Goal: Task Accomplishment & Management: Manage account settings

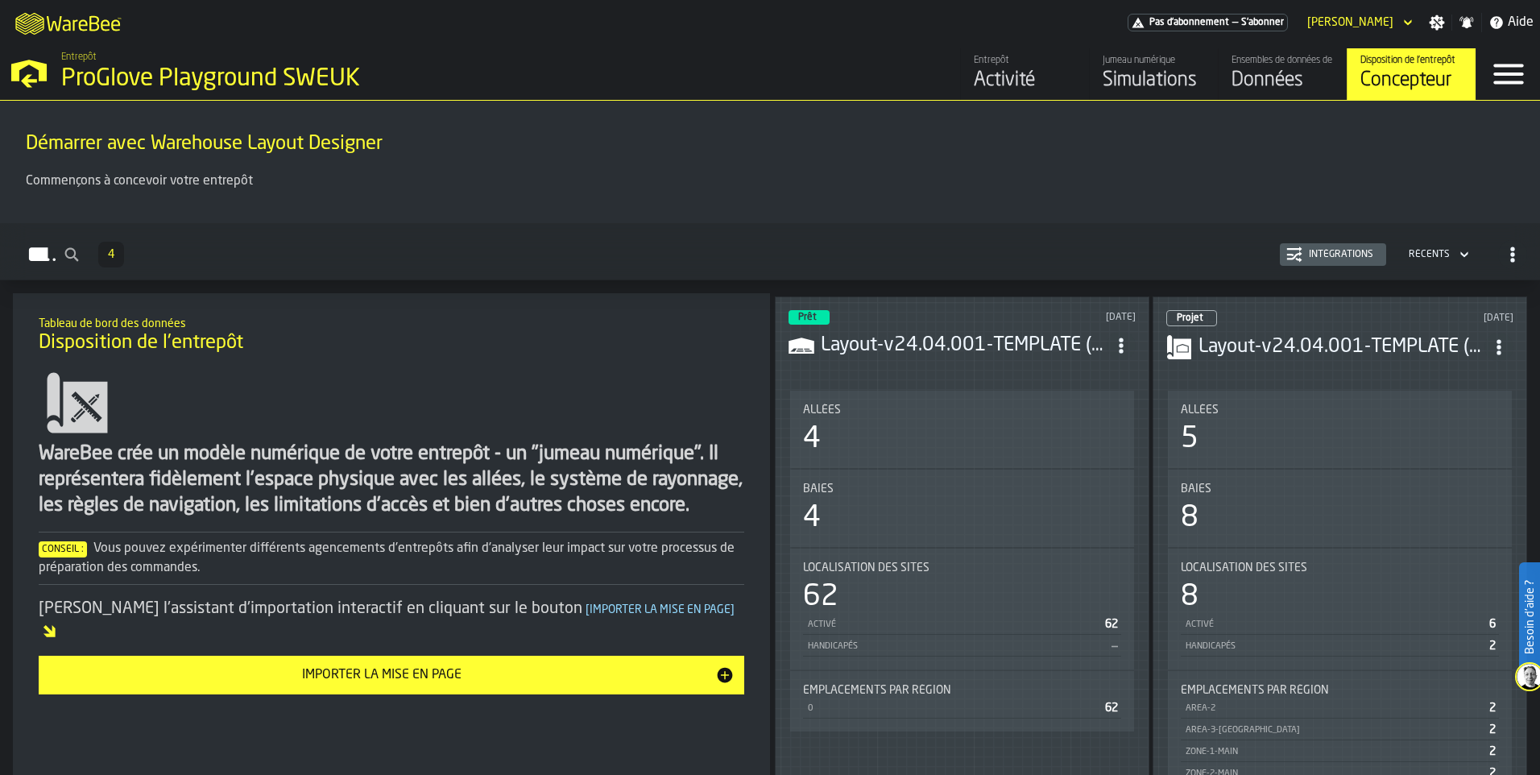
click at [1246, 81] on div "Données" at bounding box center [1282, 81] width 102 height 26
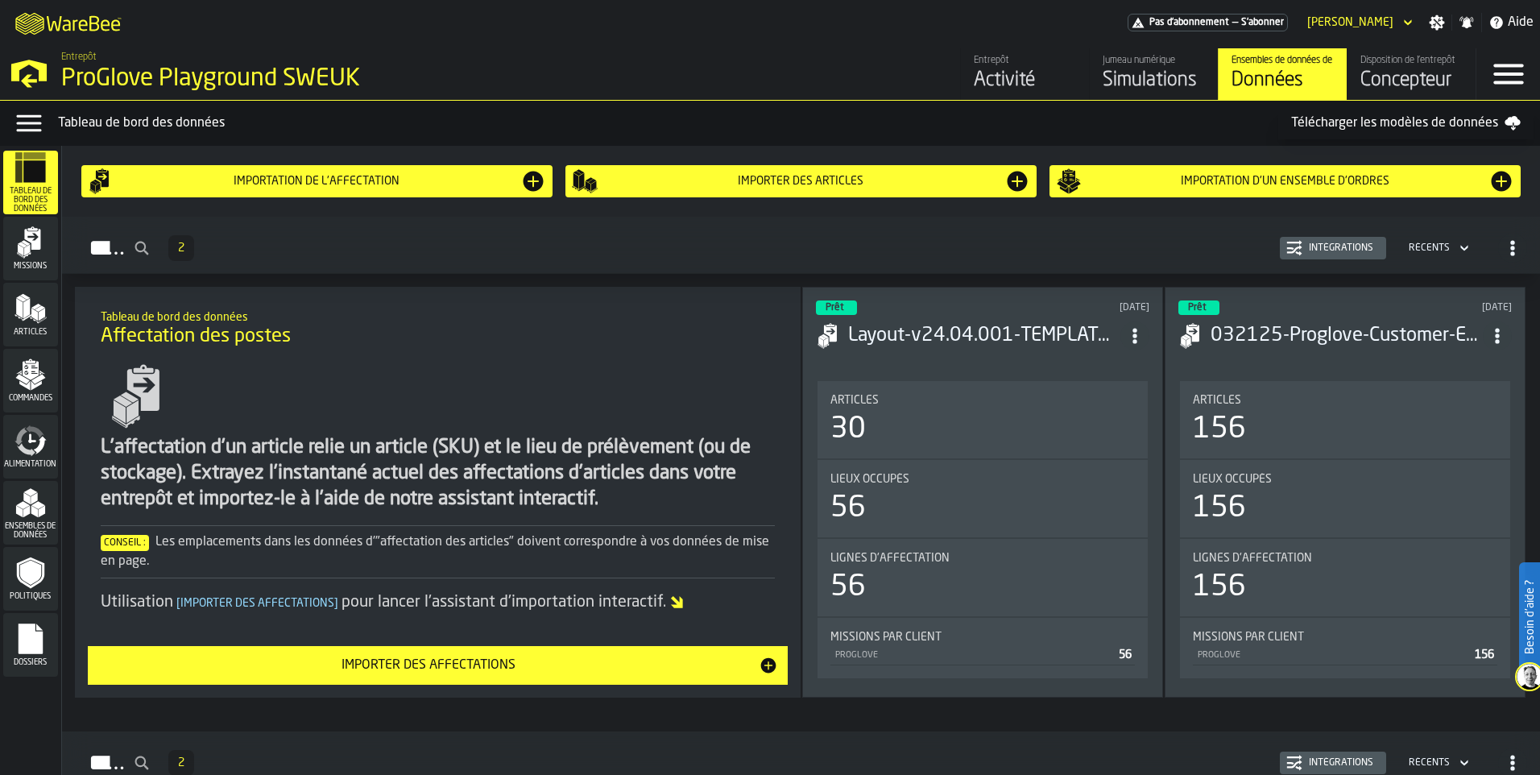
click at [46, 81] on polygon "button-toggle-Open —> Warehouse Menu" at bounding box center [28, 71] width 35 height 22
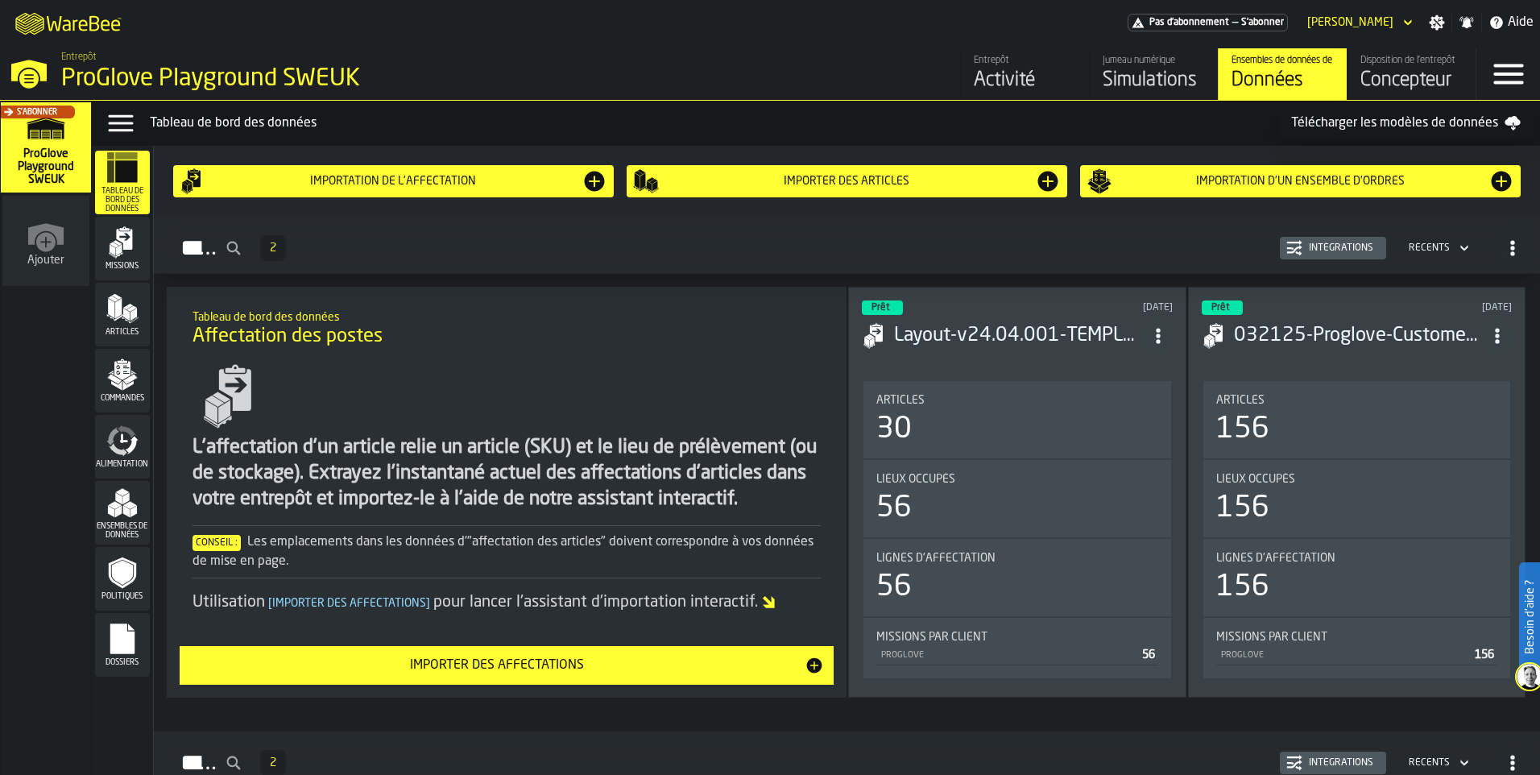
click at [54, 234] on icon "link-to-/wh/new" at bounding box center [45, 234] width 35 height 22
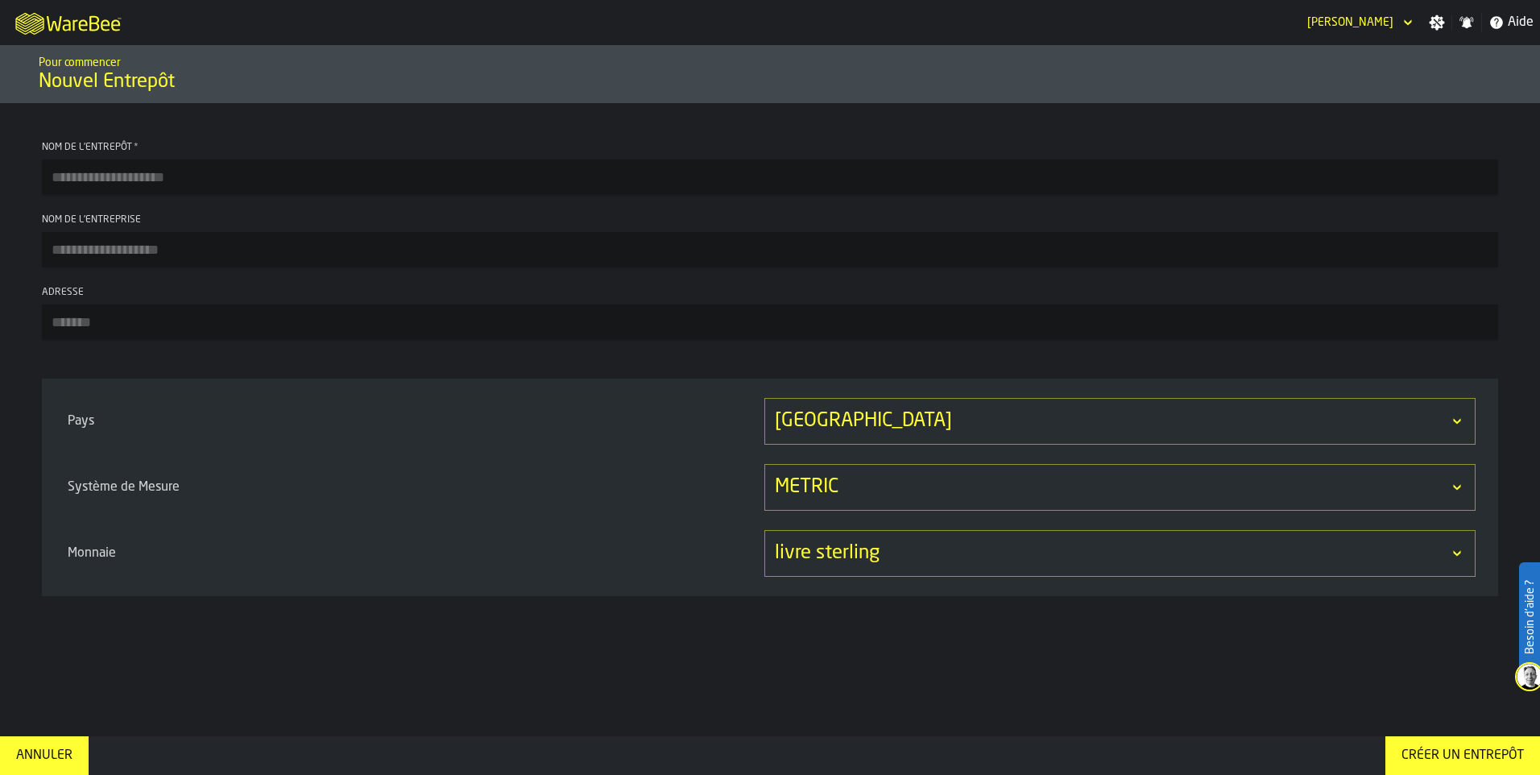
click at [97, 184] on input "Nom de l'entrepôt *" at bounding box center [770, 176] width 1456 height 35
type input "***"
click at [855, 415] on div "Royaume-Uni" at bounding box center [1119, 421] width 711 height 47
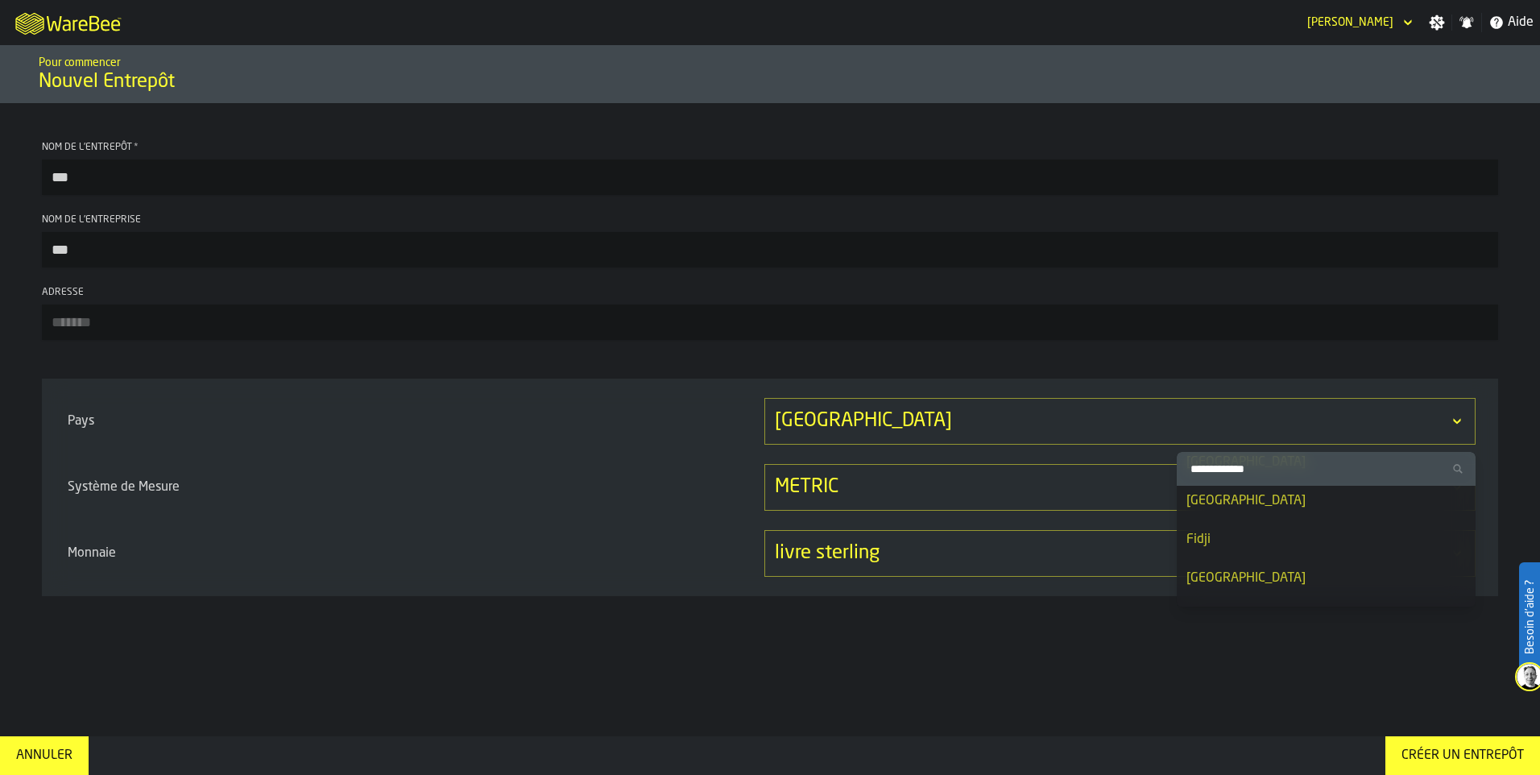
scroll to position [2738, 0]
click at [1246, 581] on div "France" at bounding box center [1325, 588] width 279 height 19
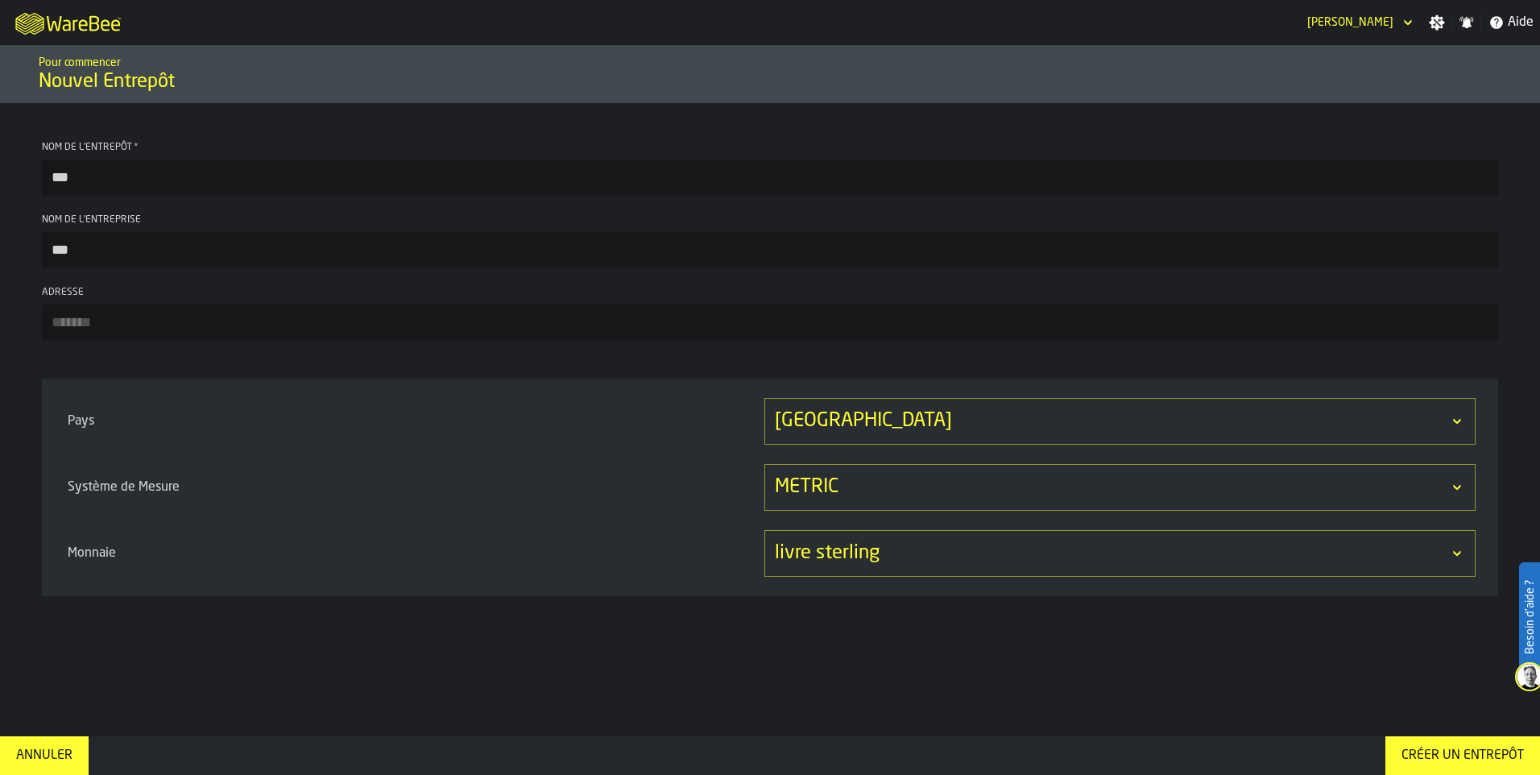
click at [1041, 550] on div "livre sterling" at bounding box center [1112, 553] width 674 height 26
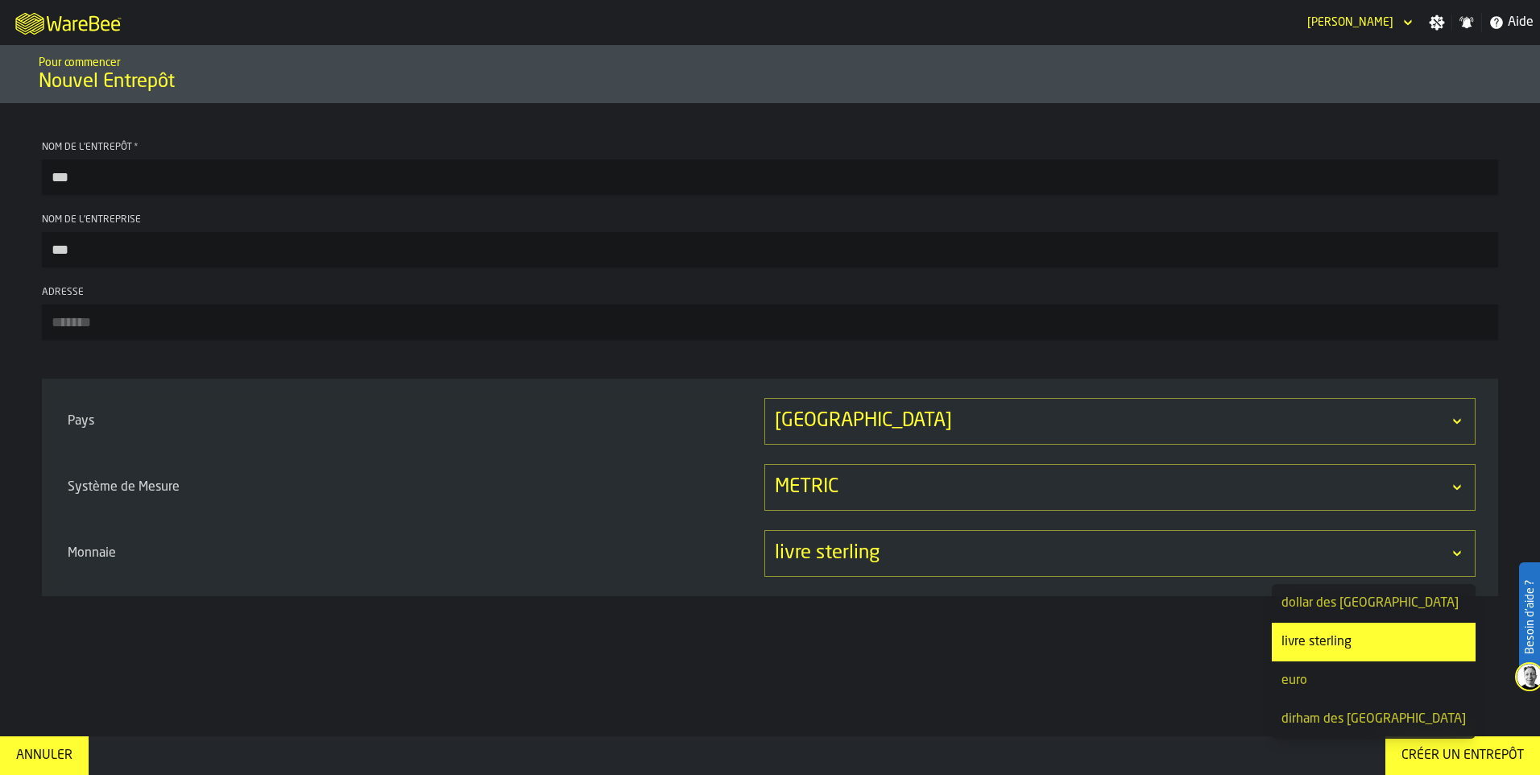
click at [1341, 674] on div "euro" at bounding box center [1373, 680] width 184 height 19
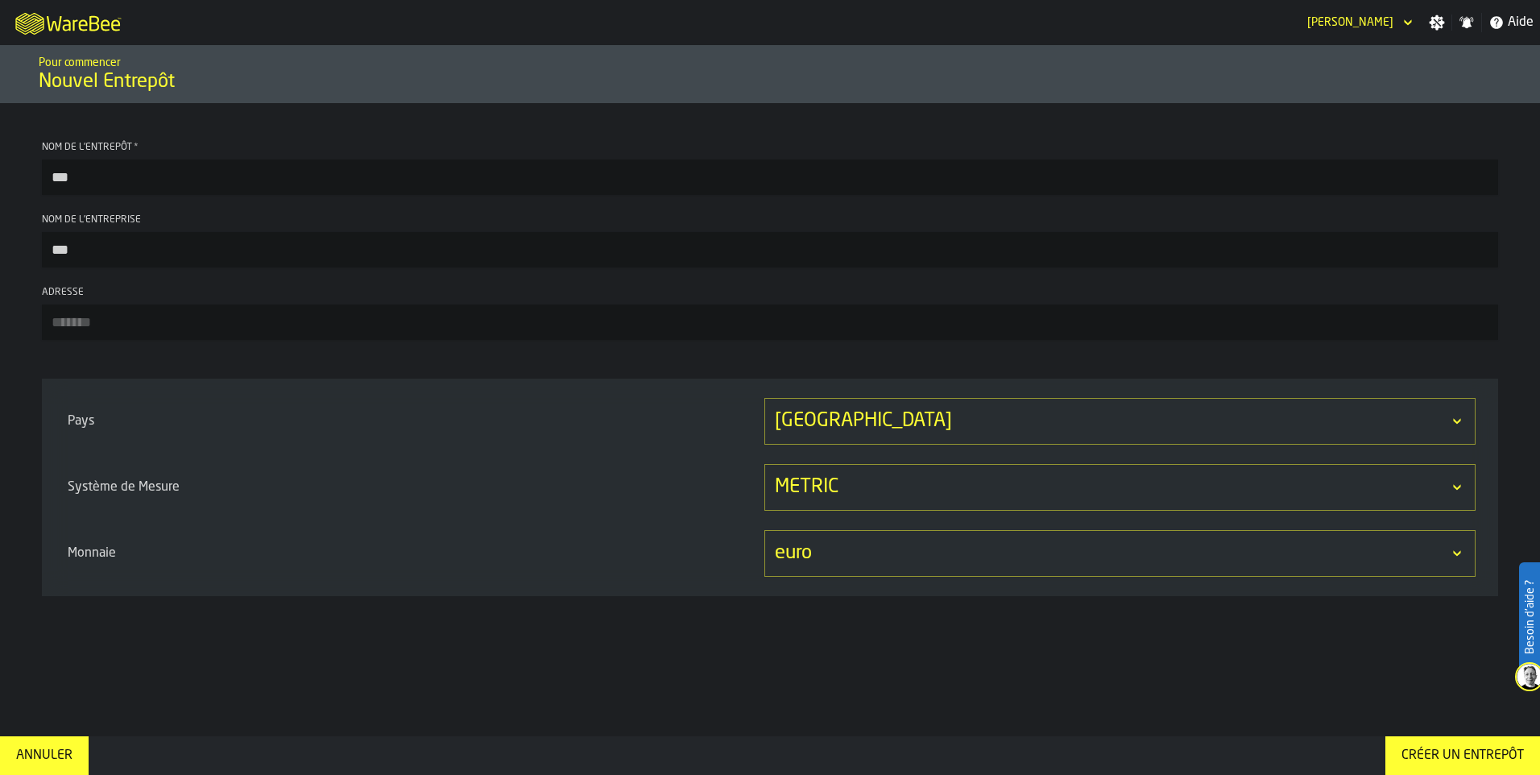
click at [1494, 755] on div "Créer un entrepôt" at bounding box center [1462, 755] width 135 height 19
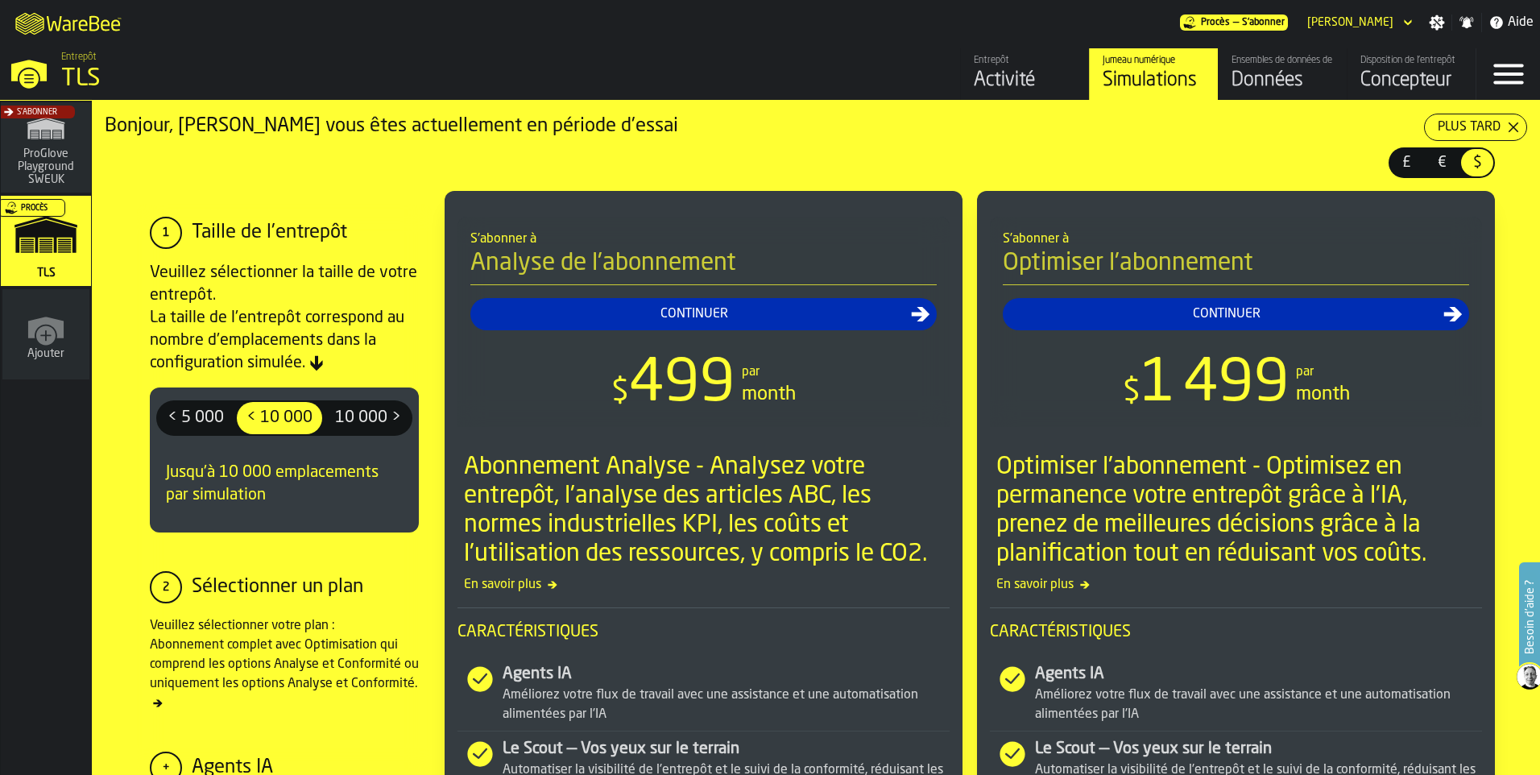
click at [1407, 23] on icon "header" at bounding box center [1406, 23] width 7 height 6
click at [1432, 24] on icon "button-toggle-Paramètres" at bounding box center [1436, 22] width 15 height 15
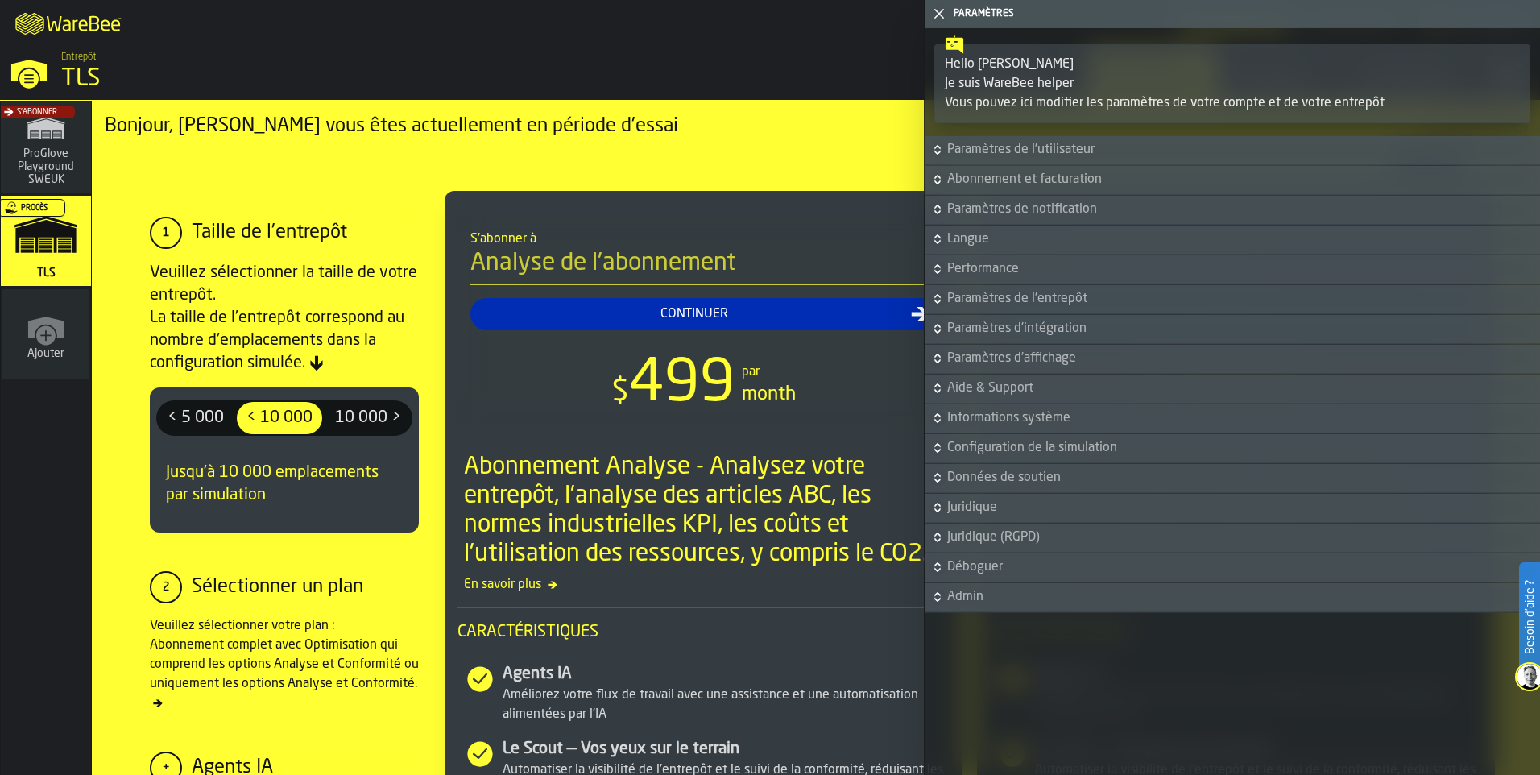
click at [1062, 149] on span "Paramètres de l'utilisateur" at bounding box center [1241, 149] width 589 height 19
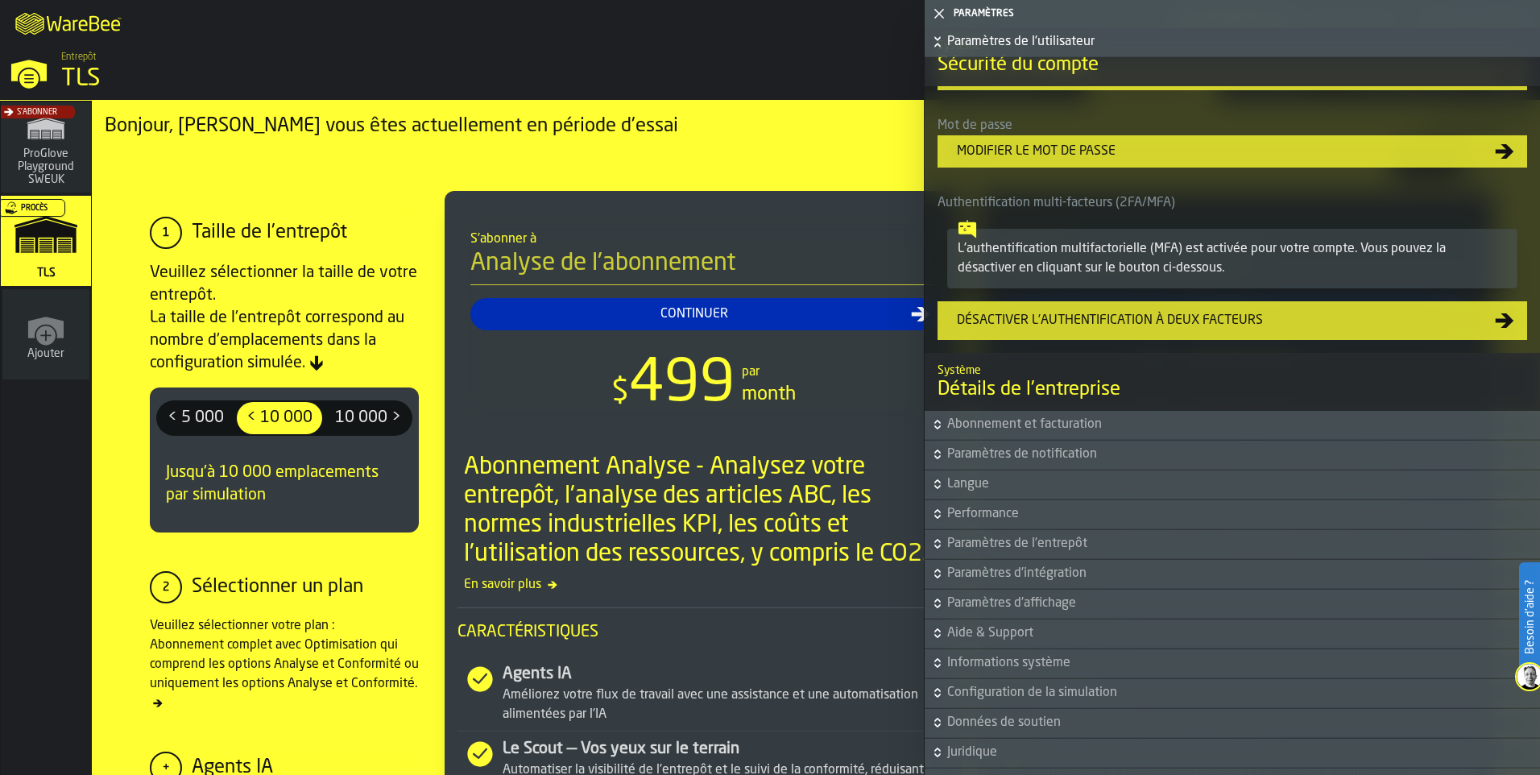
scroll to position [644, 0]
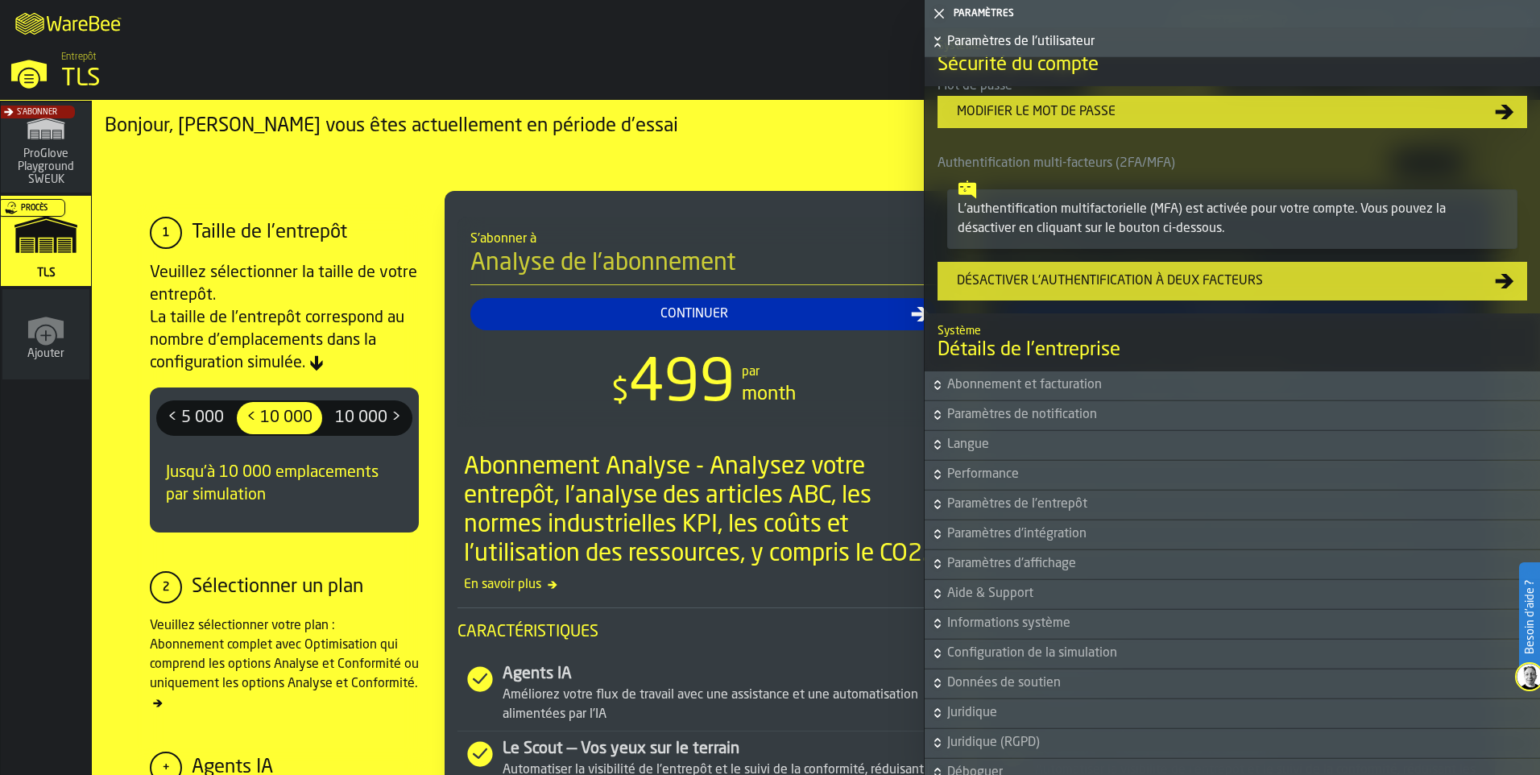
click at [1043, 445] on span "Langue" at bounding box center [1241, 444] width 589 height 19
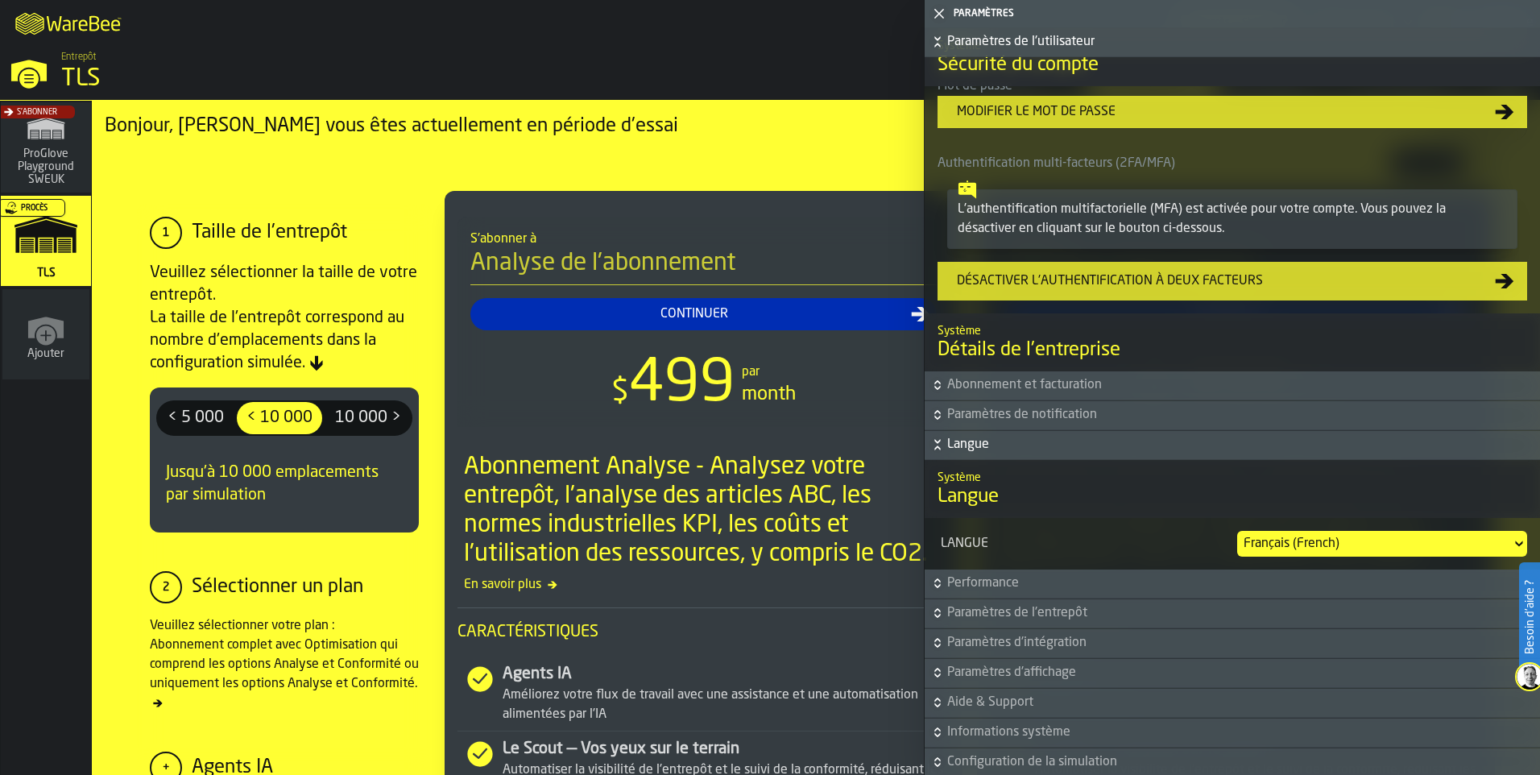
click at [1285, 548] on div "Français (French)" at bounding box center [1373, 543] width 261 height 19
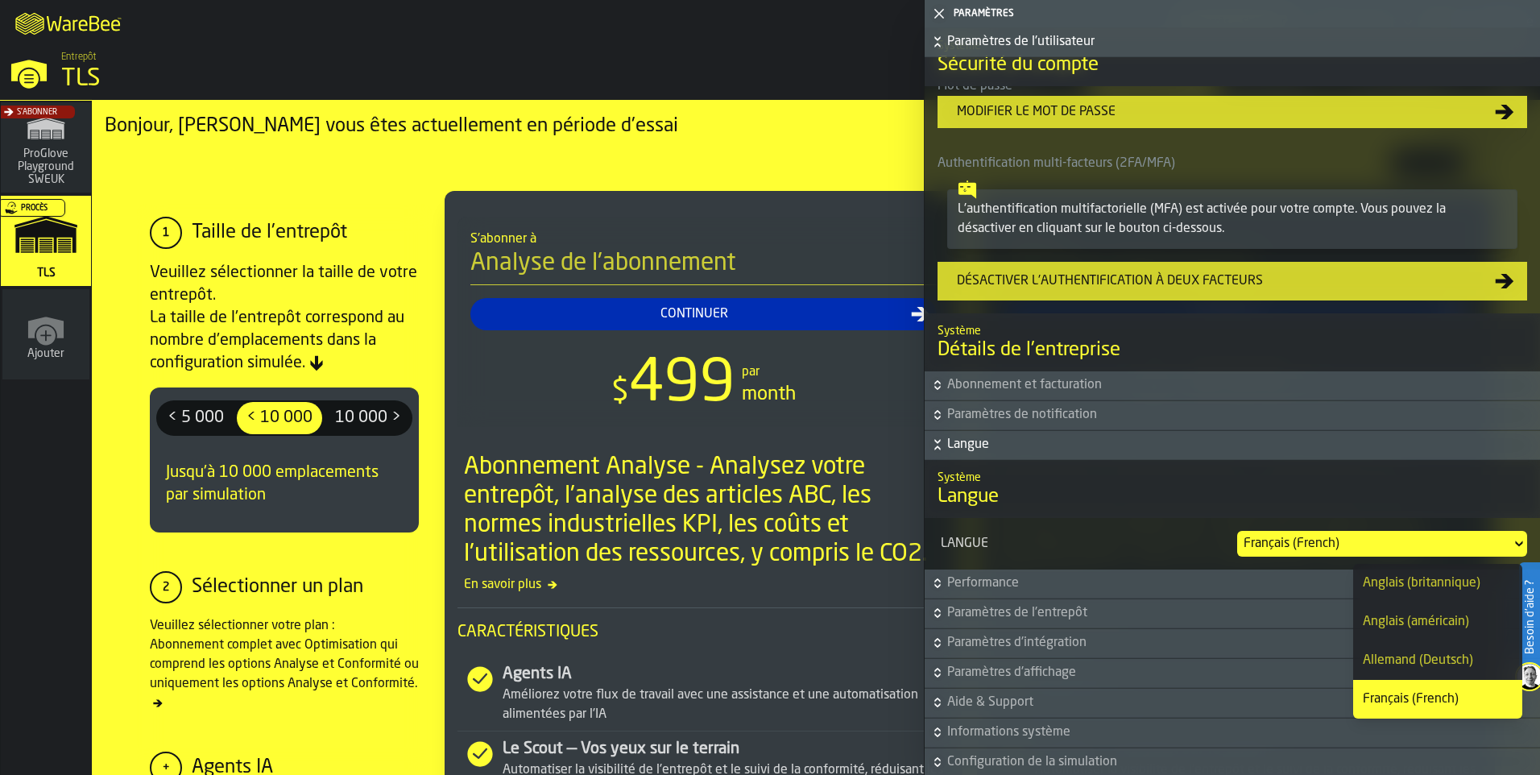
click at [1407, 613] on div "Anglais (américain)" at bounding box center [1437, 621] width 150 height 19
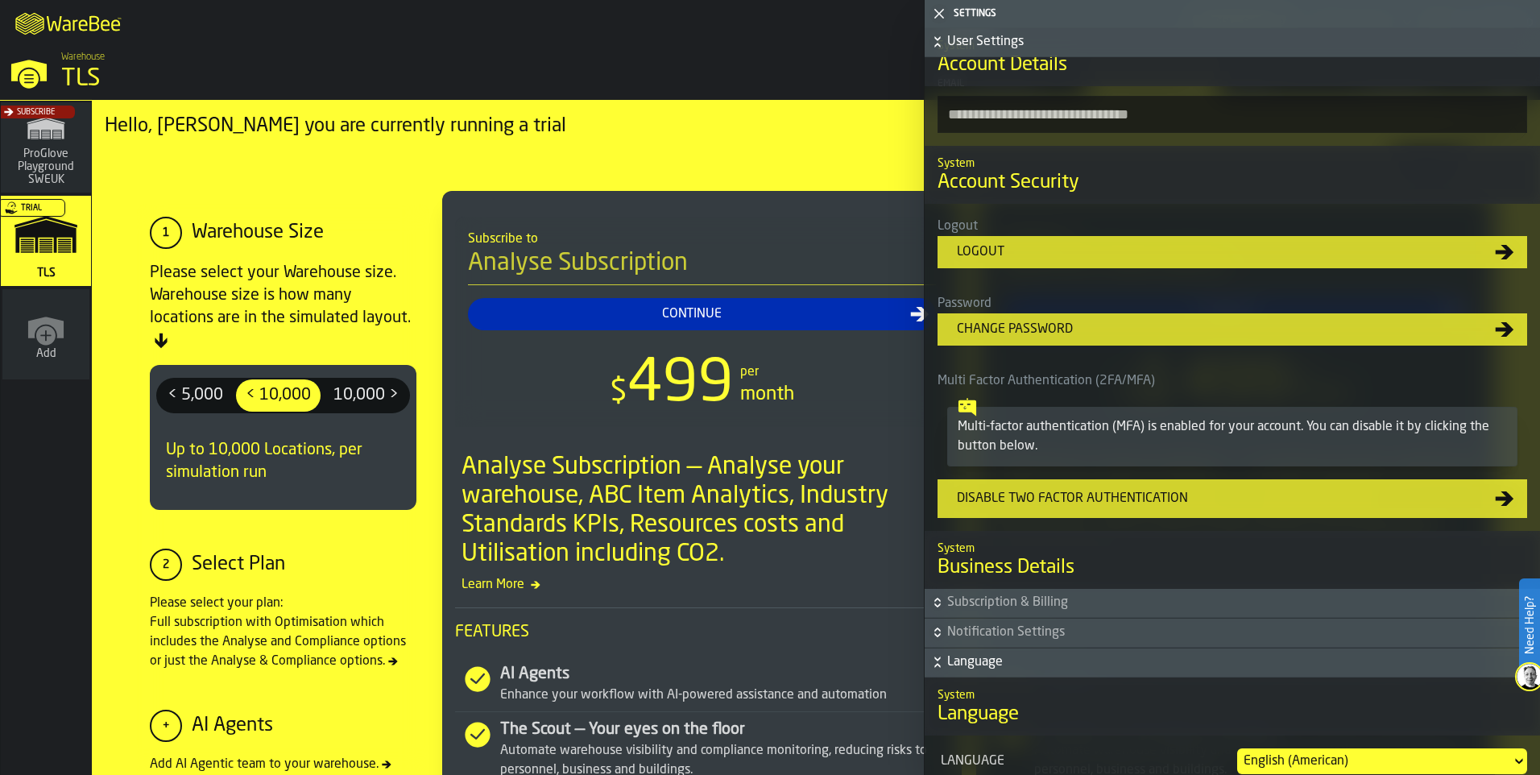
scroll to position [359, 0]
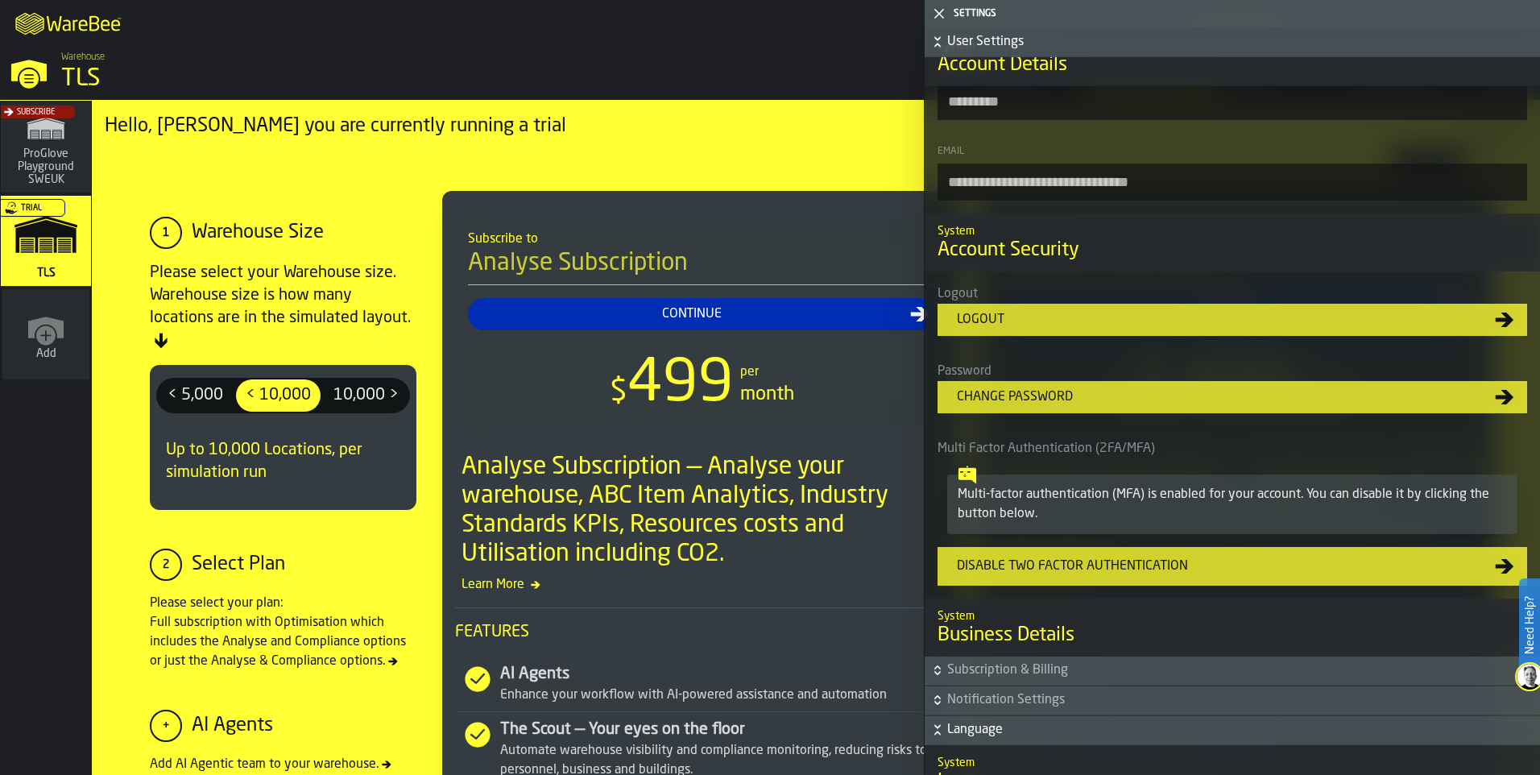
click at [963, 11] on div "Settings" at bounding box center [1243, 13] width 586 height 11
click at [943, 8] on icon "button-toggle-Close me" at bounding box center [938, 13] width 19 height 19
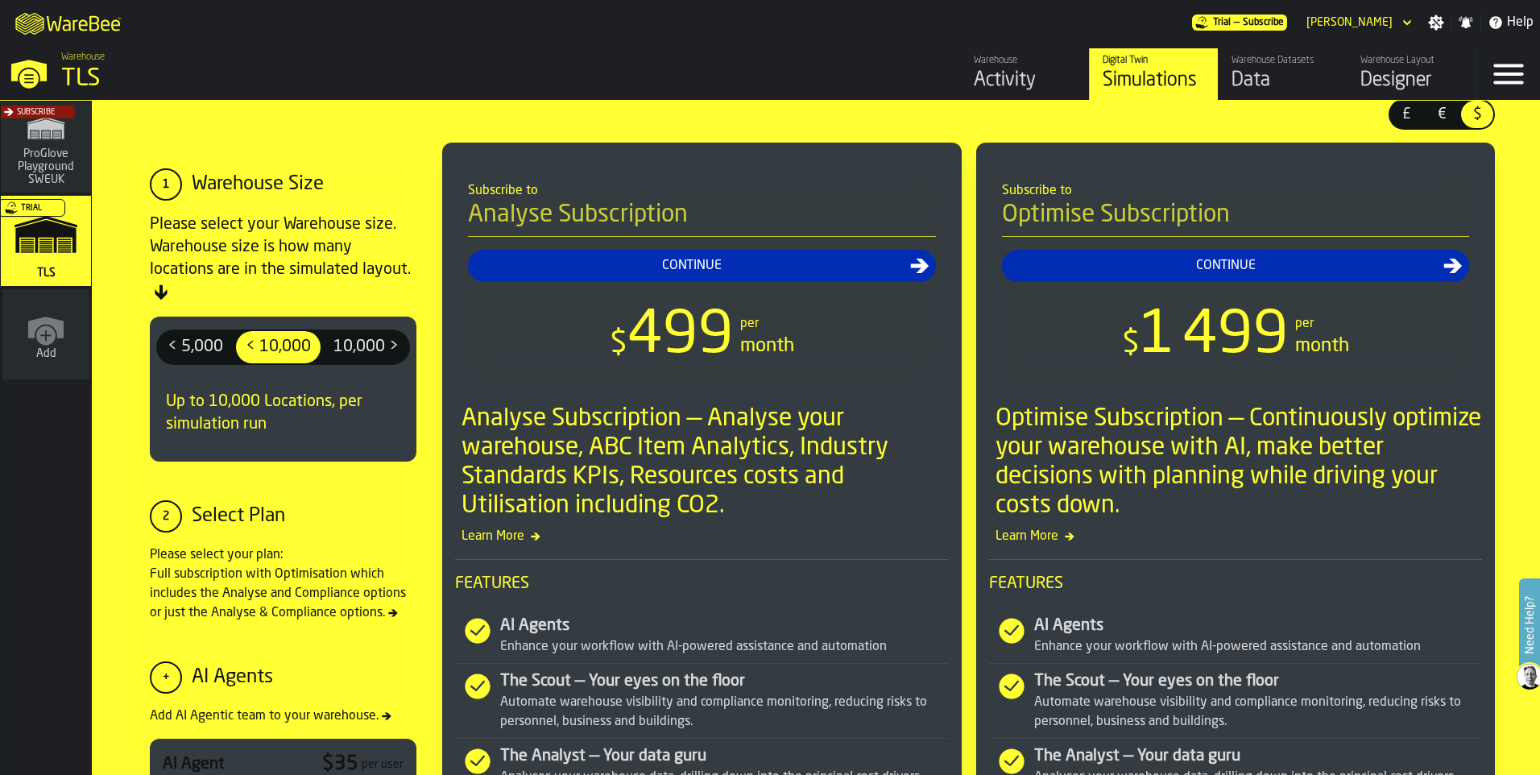
scroll to position [0, 0]
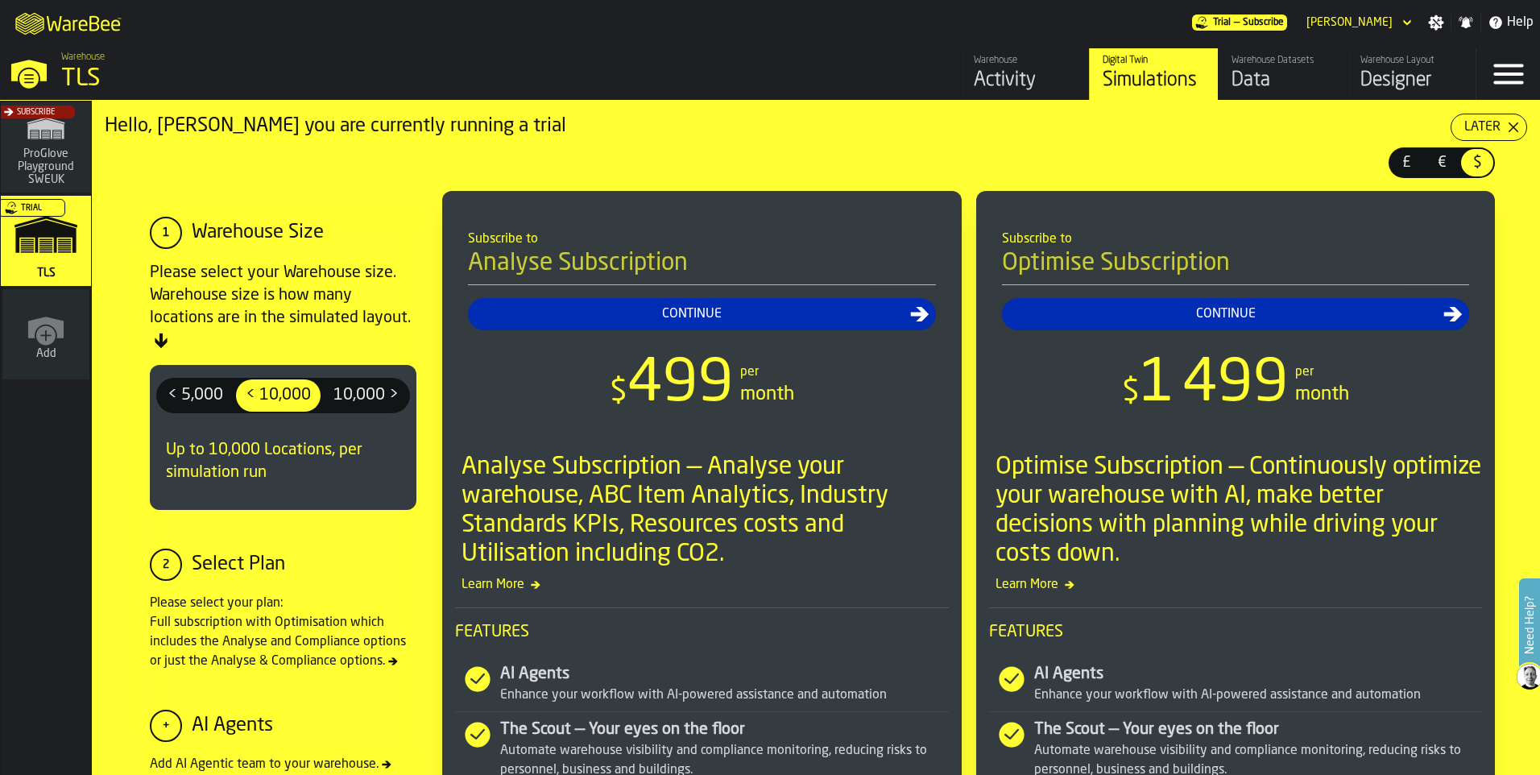
click at [1440, 158] on span "€" at bounding box center [1441, 162] width 26 height 21
click at [1494, 119] on div "Later" at bounding box center [1481, 127] width 49 height 19
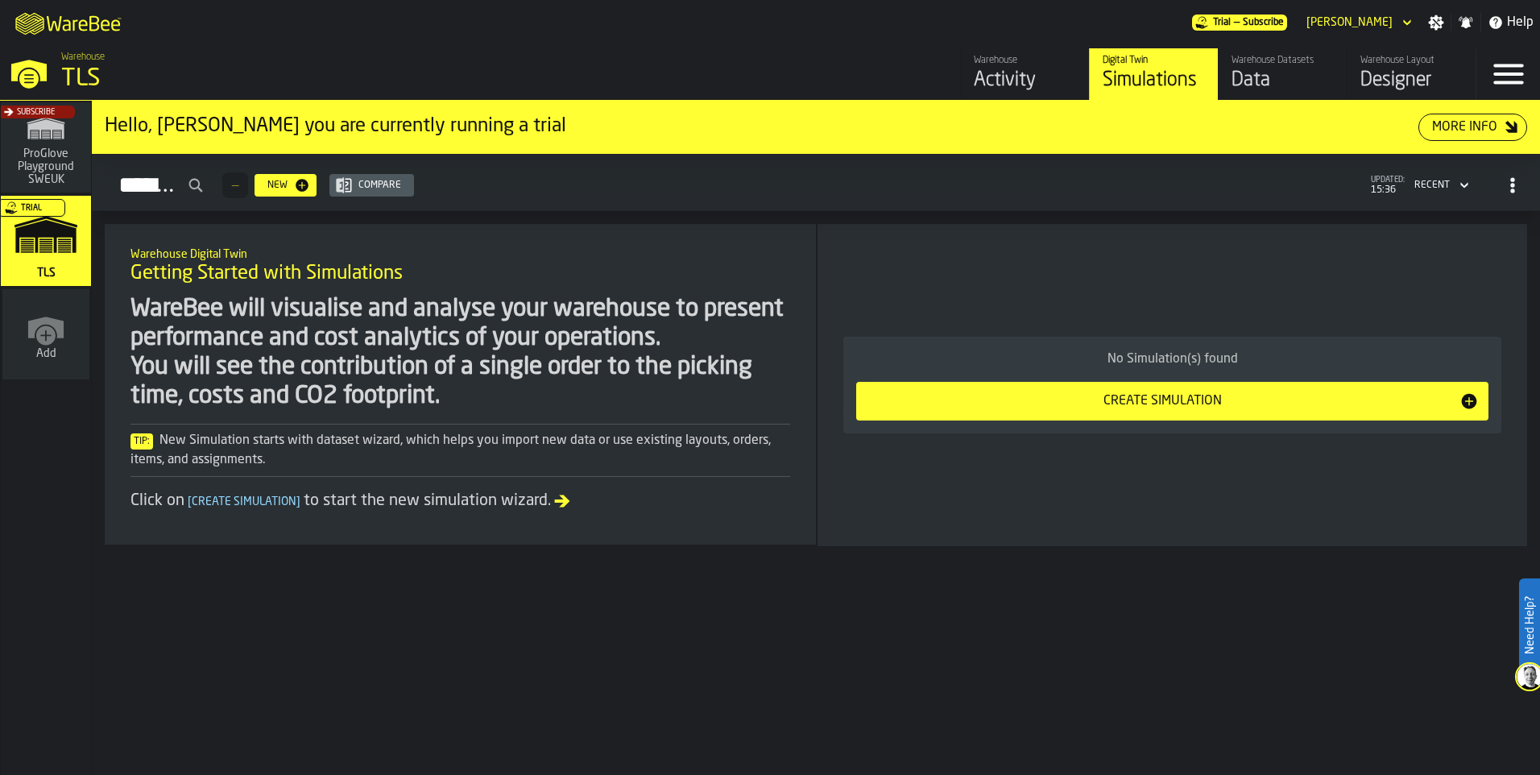
click at [1041, 79] on div "Activity" at bounding box center [1024, 81] width 102 height 26
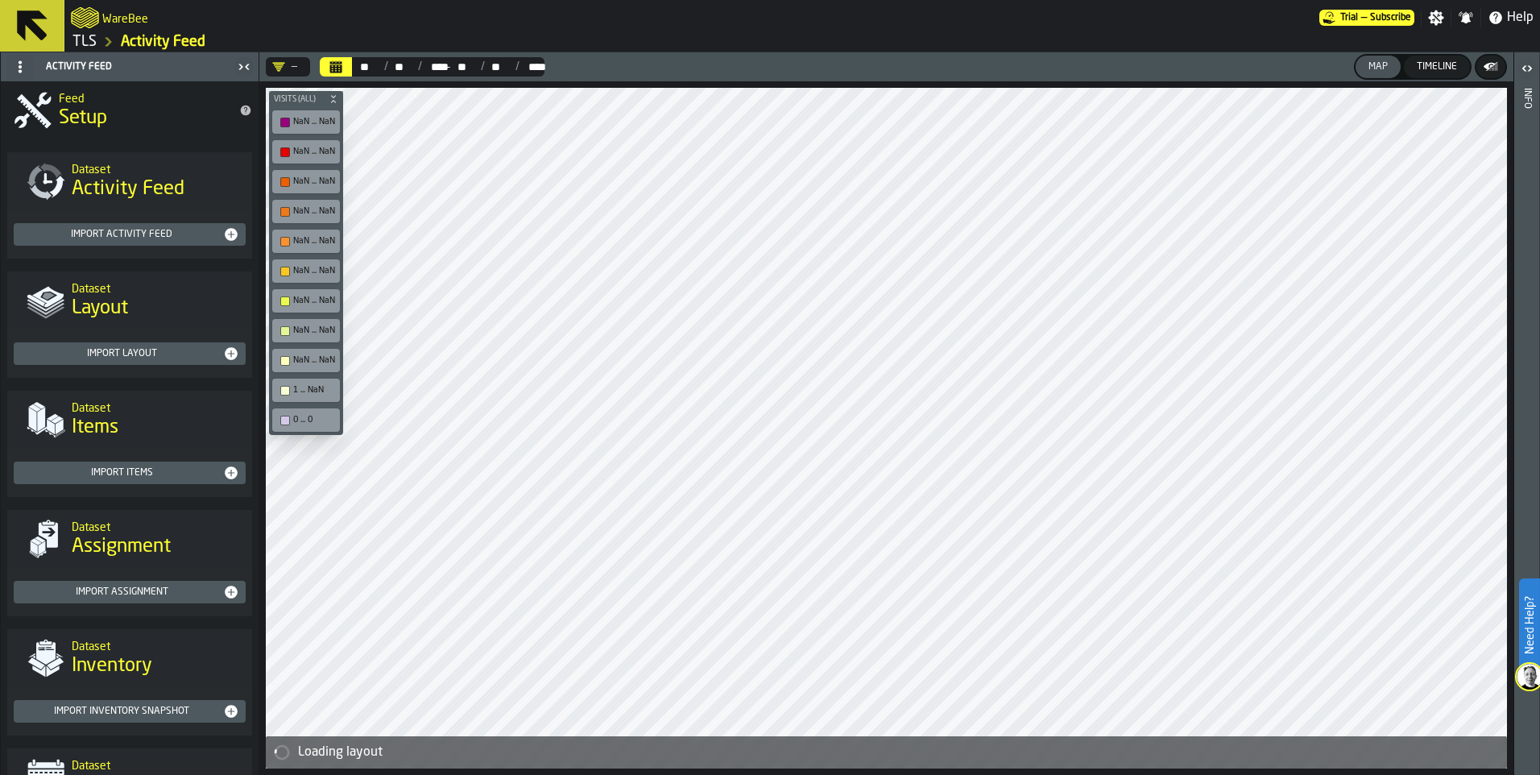
click at [35, 33] on icon at bounding box center [32, 25] width 31 height 31
click at [24, 18] on icon at bounding box center [32, 25] width 31 height 31
click at [88, 39] on link "TLS" at bounding box center [84, 42] width 24 height 18
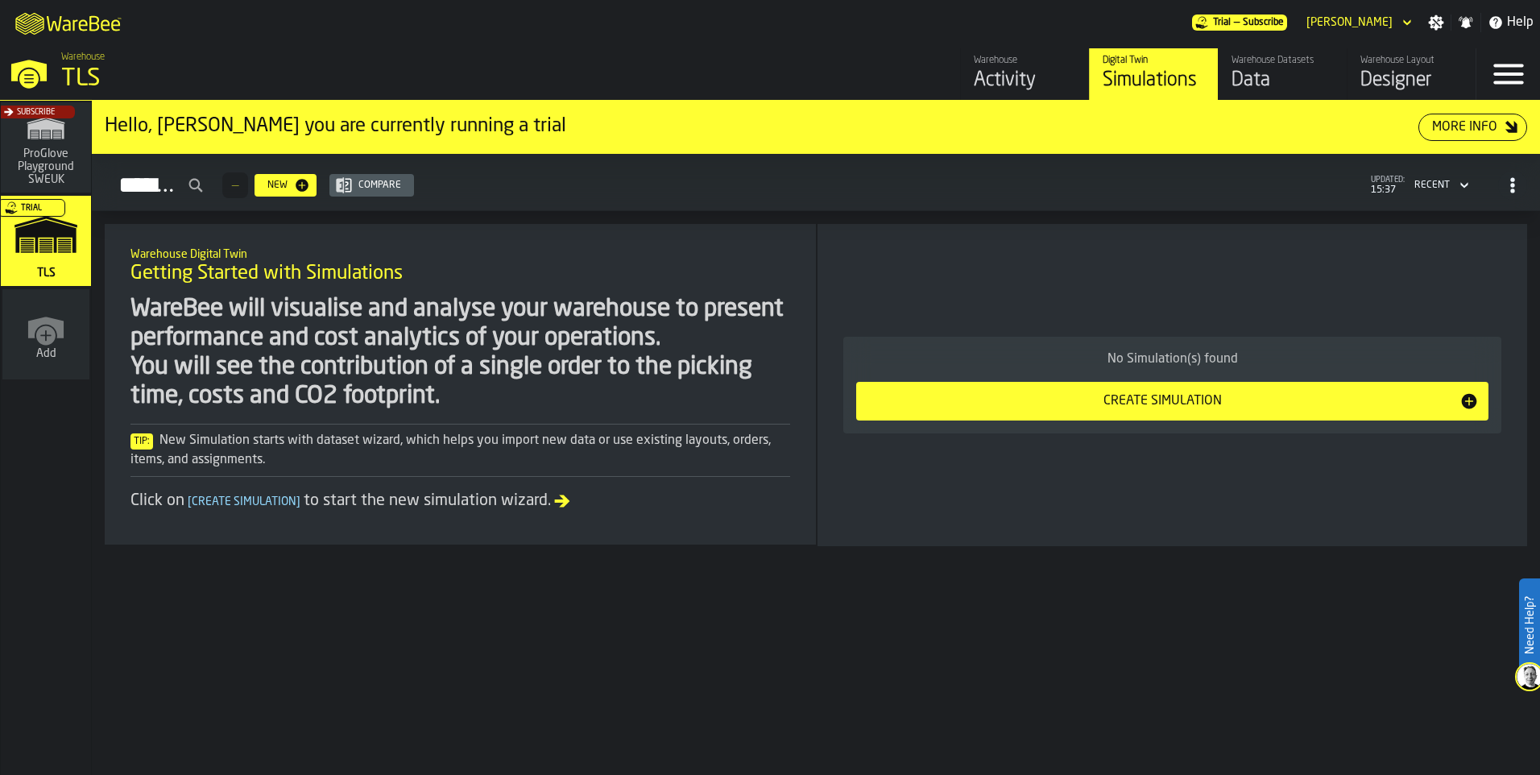
click at [1263, 66] on div "Warehouse Datasets" at bounding box center [1282, 60] width 102 height 11
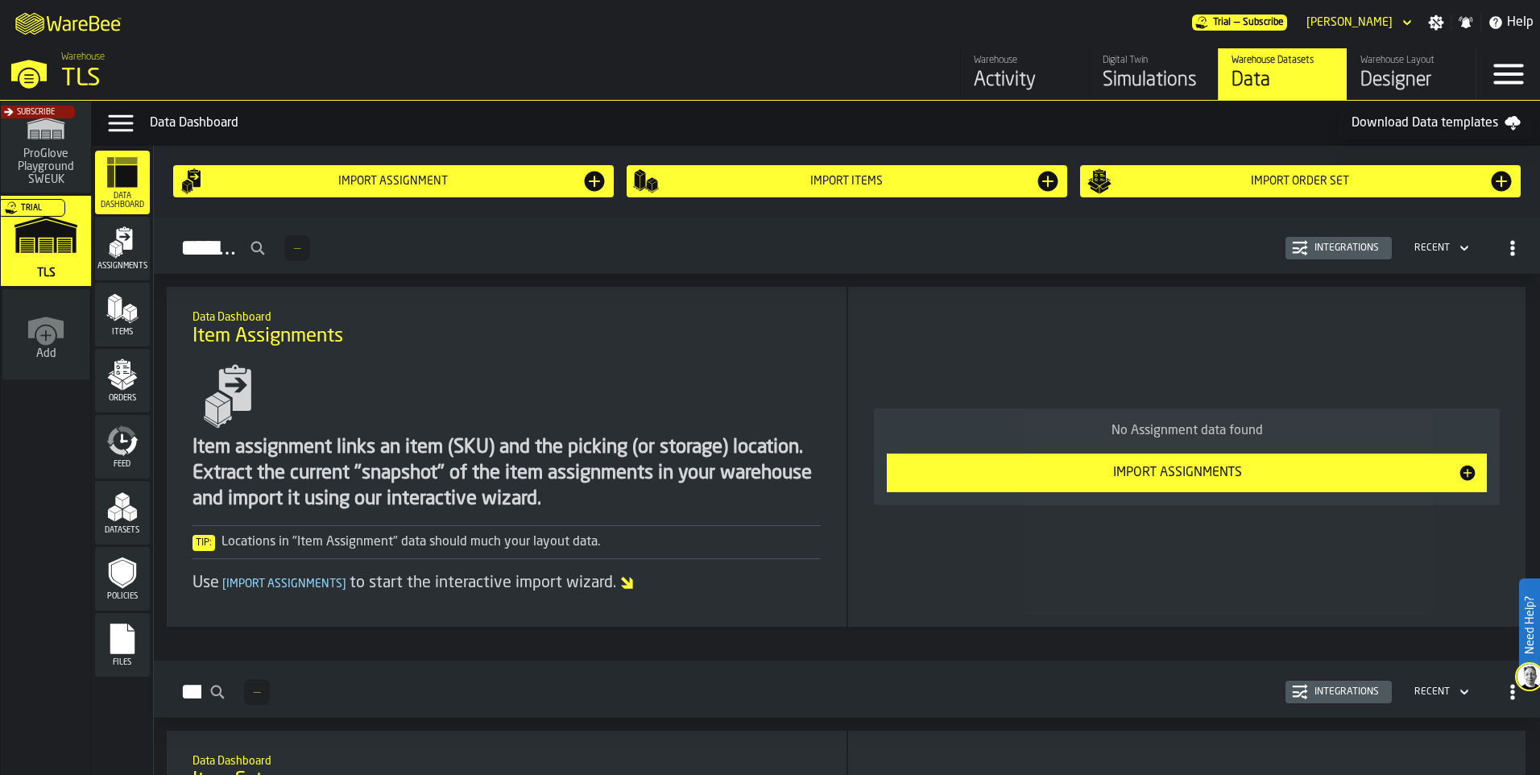
click at [121, 435] on icon "menu Feed" at bounding box center [122, 440] width 32 height 32
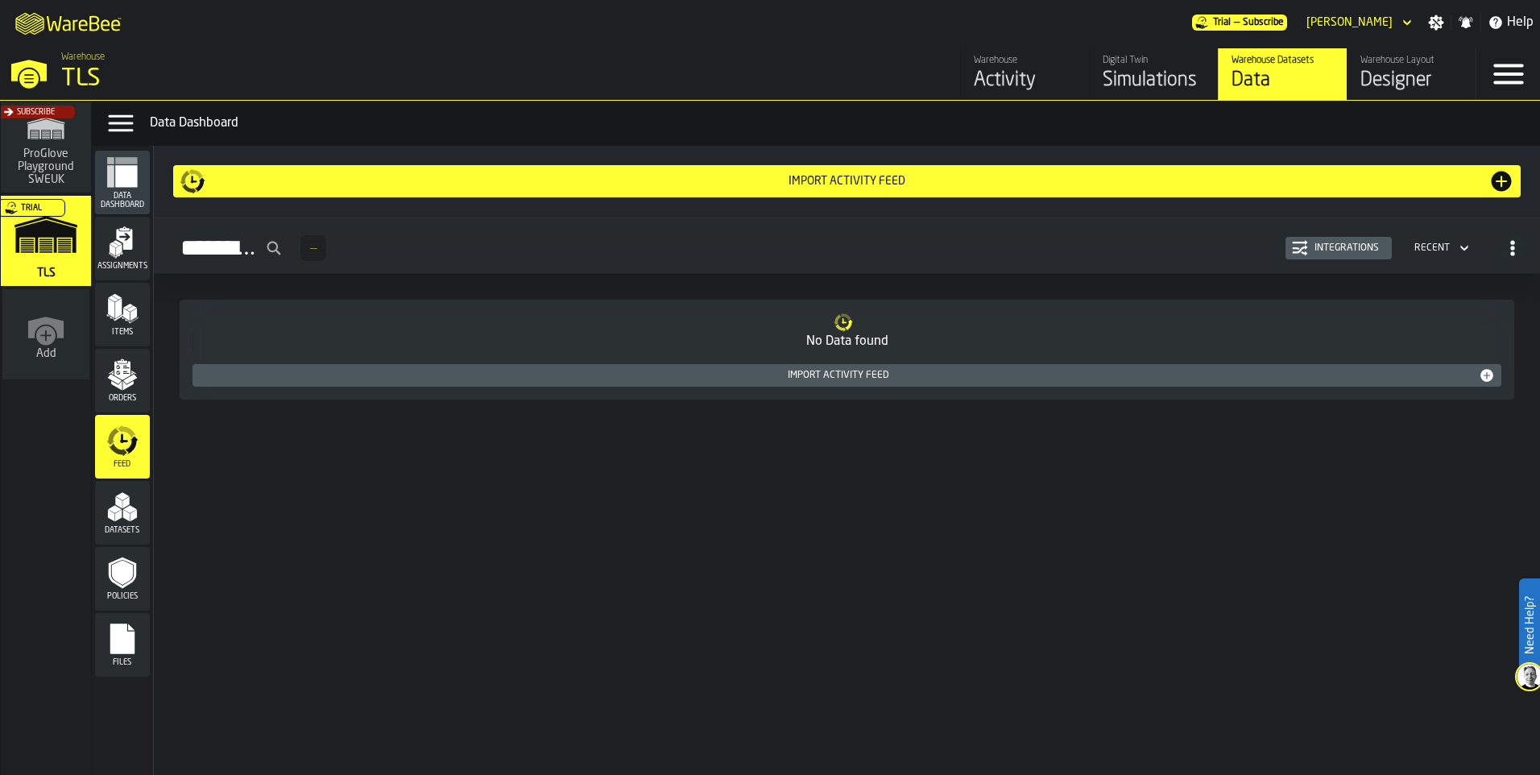
click at [117, 516] on polygon "menu Datasets" at bounding box center [118, 516] width 6 height 12
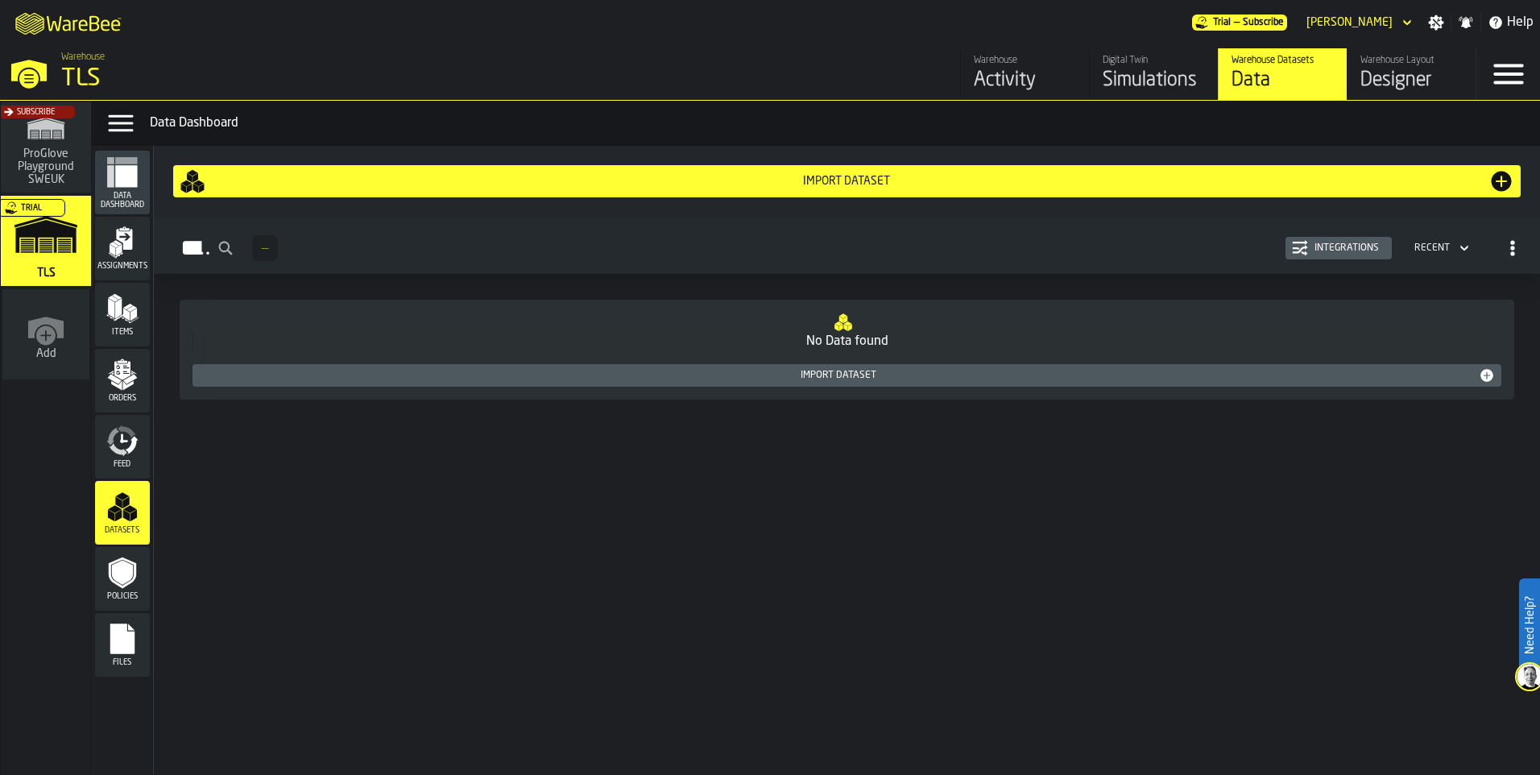
click at [116, 456] on icon "menu Feed" at bounding box center [122, 440] width 32 height 32
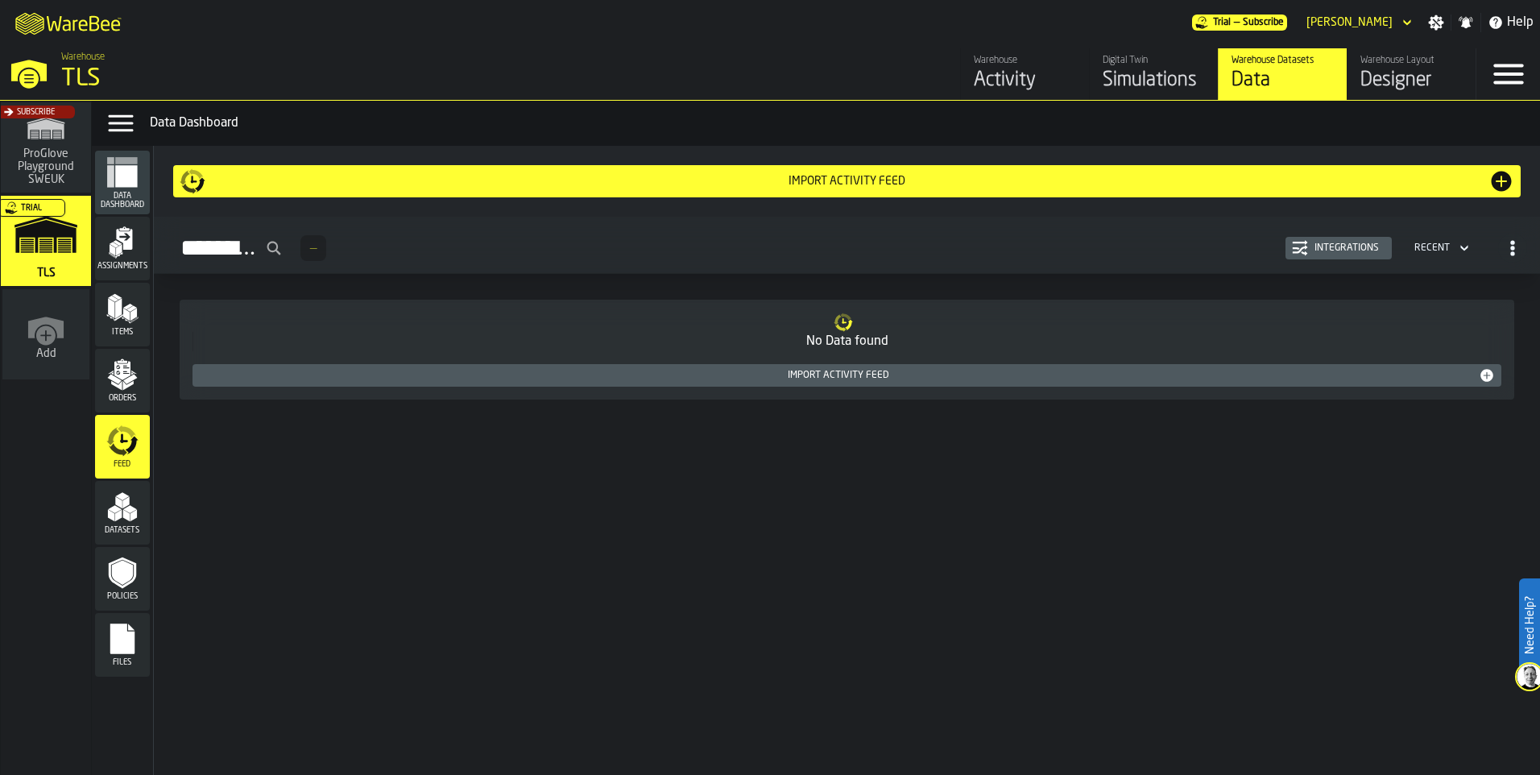
click at [131, 523] on icon "menu Datasets" at bounding box center [122, 506] width 32 height 32
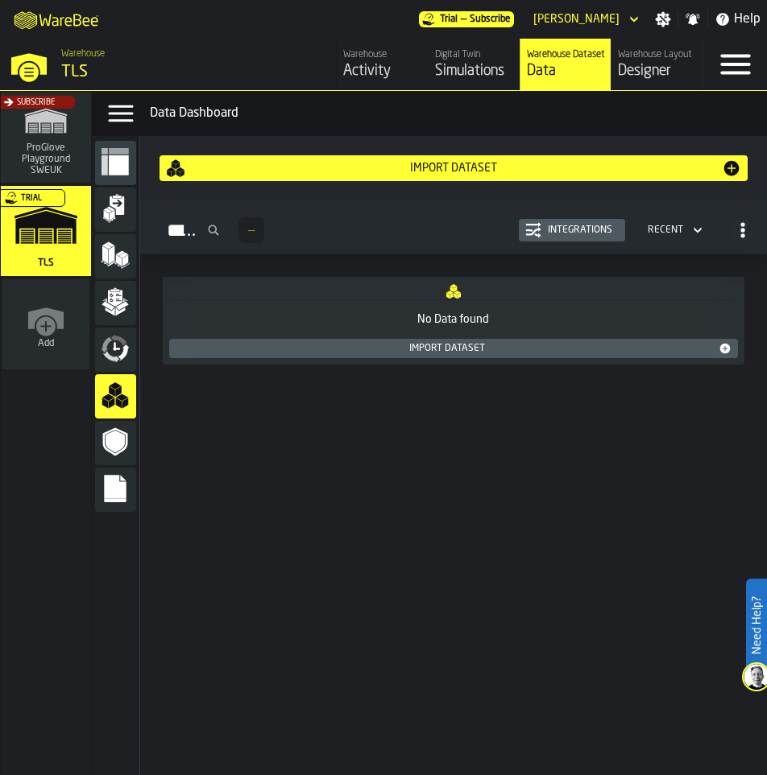
click at [123, 159] on icon "menu Data Dashboard" at bounding box center [119, 165] width 20 height 20
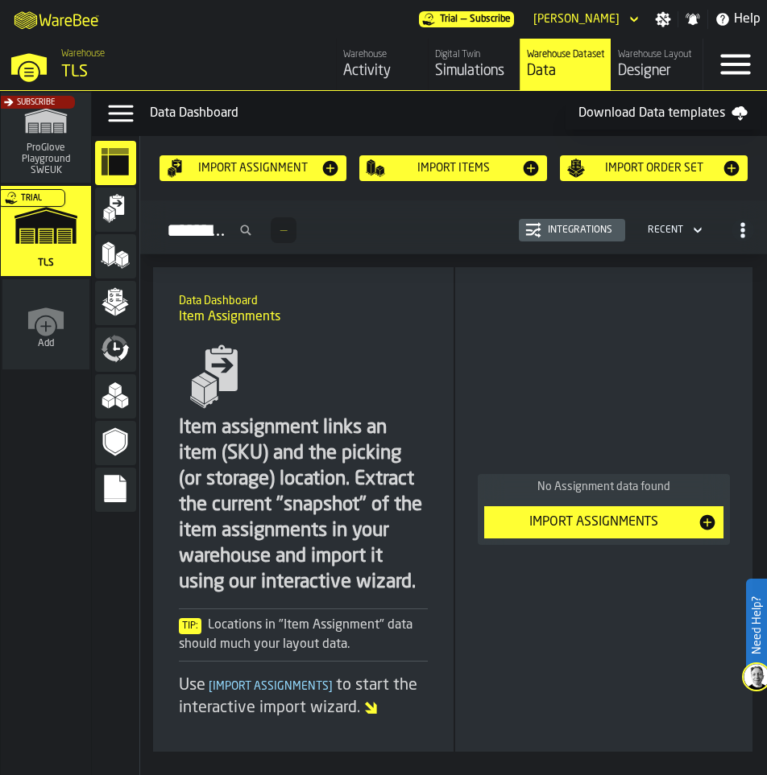
click at [636, 76] on div "Designer" at bounding box center [657, 71] width 78 height 18
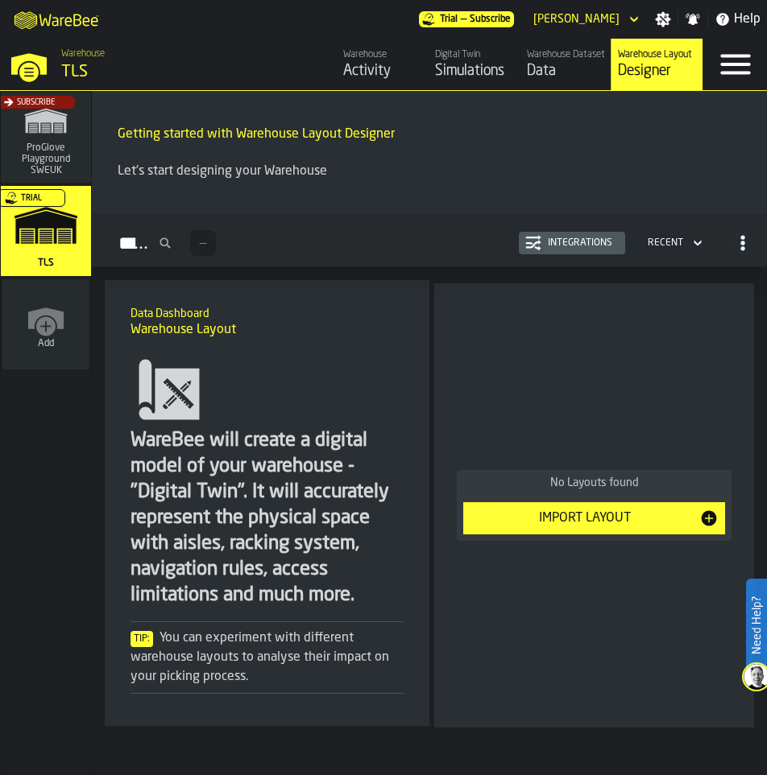
click at [552, 70] on div "Data" at bounding box center [566, 71] width 78 height 18
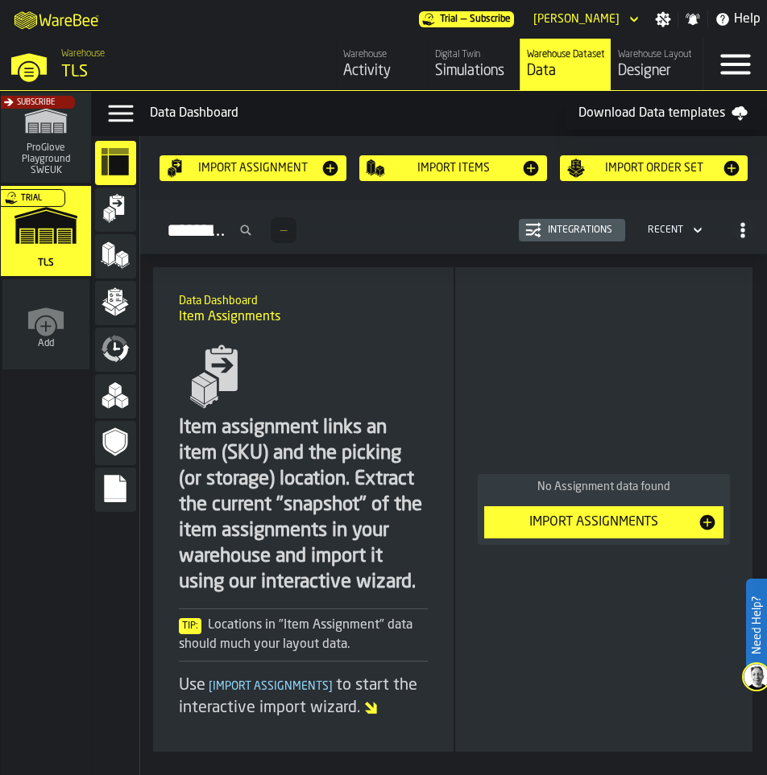
click at [118, 364] on div "Feed" at bounding box center [115, 350] width 41 height 32
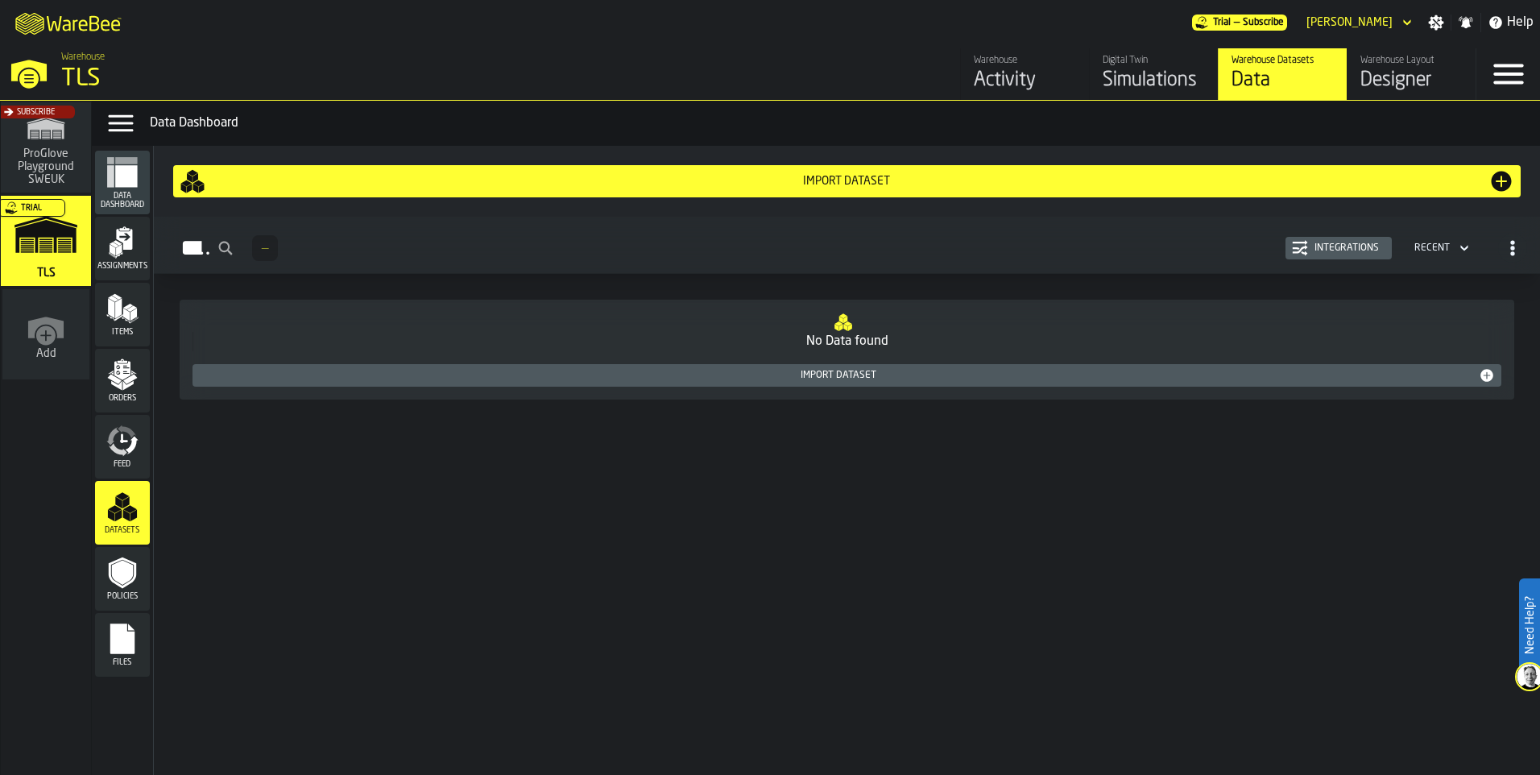
click at [65, 149] on div "Subscribe" at bounding box center [43, 151] width 90 height 93
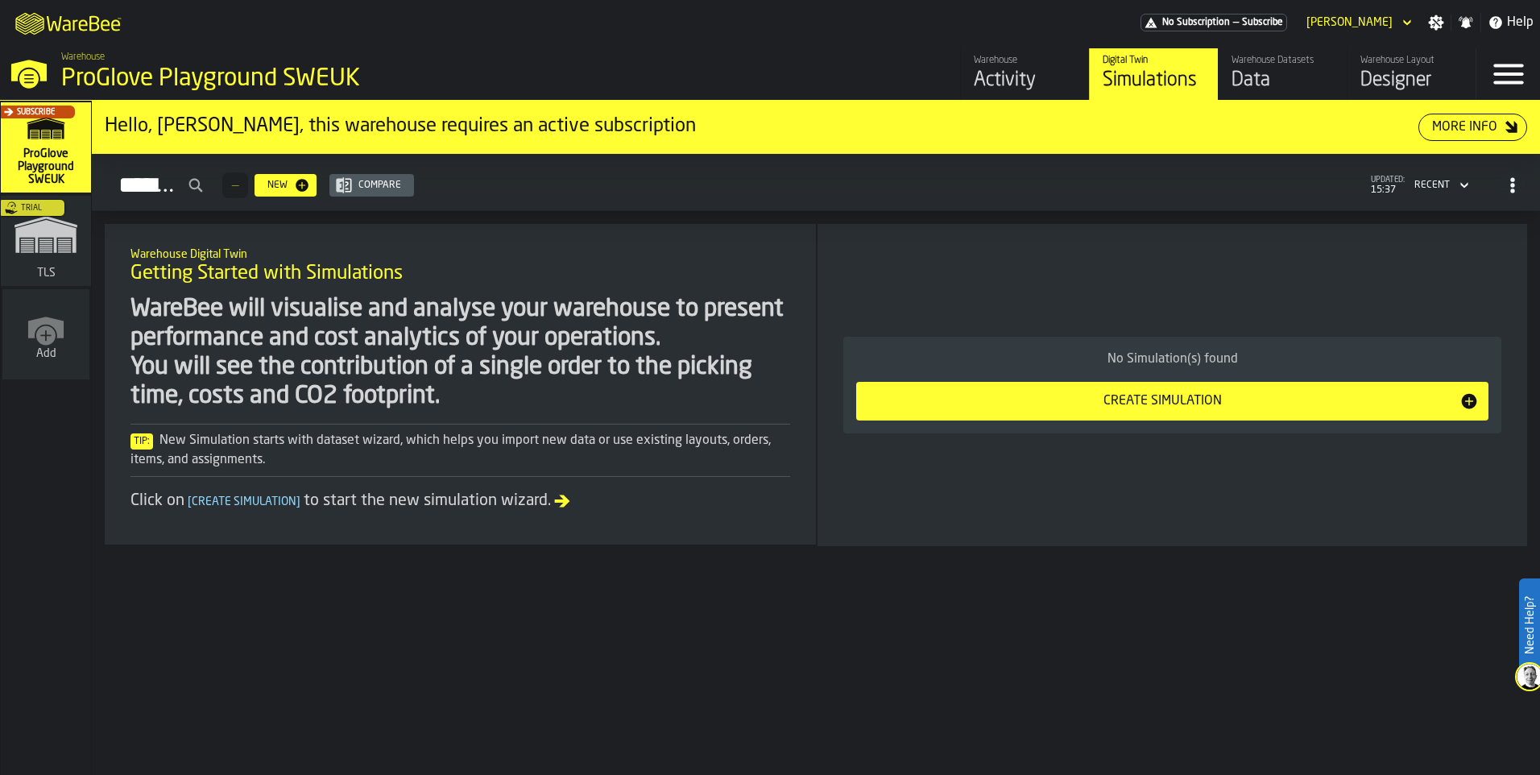
click at [1277, 71] on div "Data" at bounding box center [1282, 81] width 102 height 26
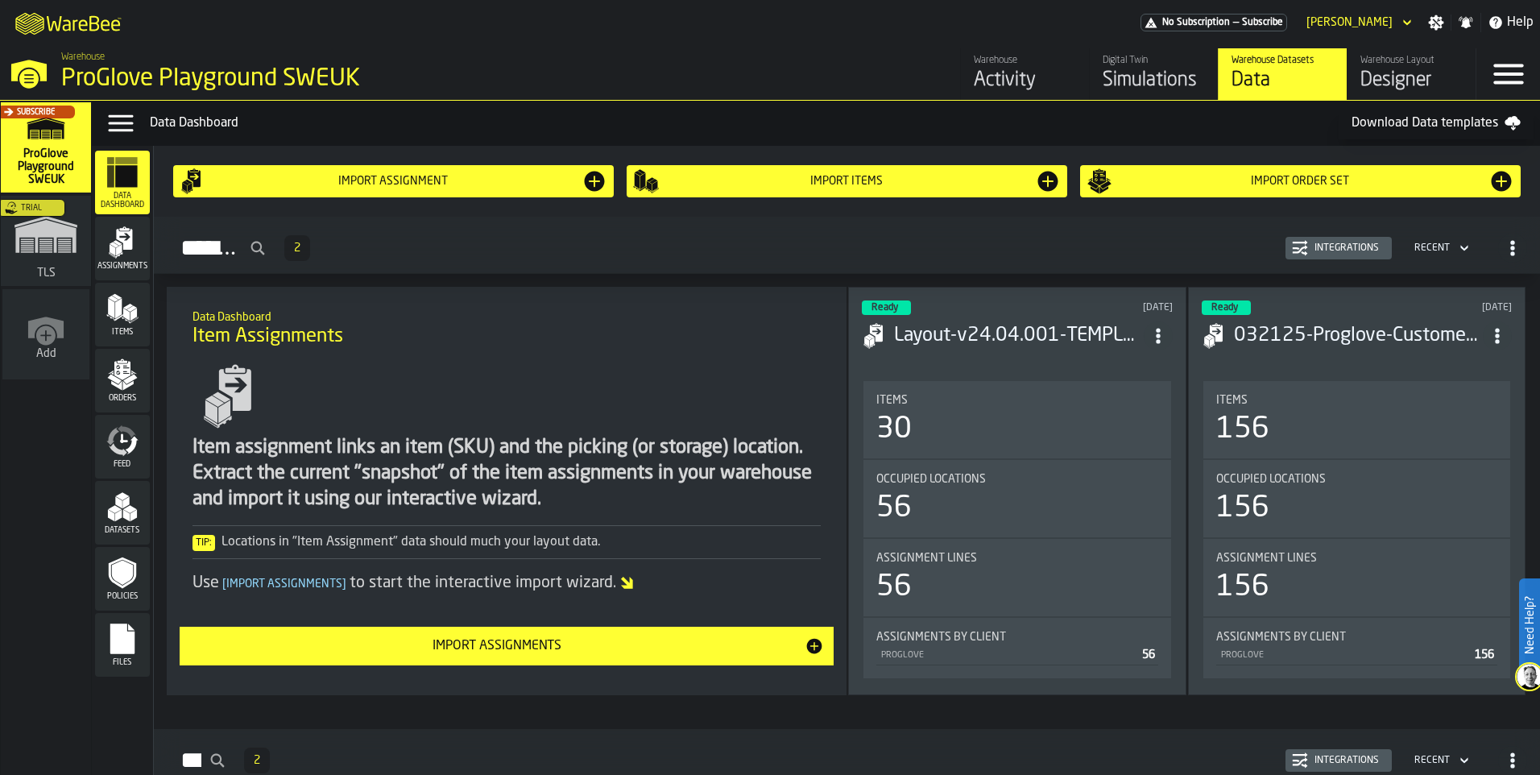
click at [120, 250] on polygon "menu Assignments" at bounding box center [119, 249] width 6 height 11
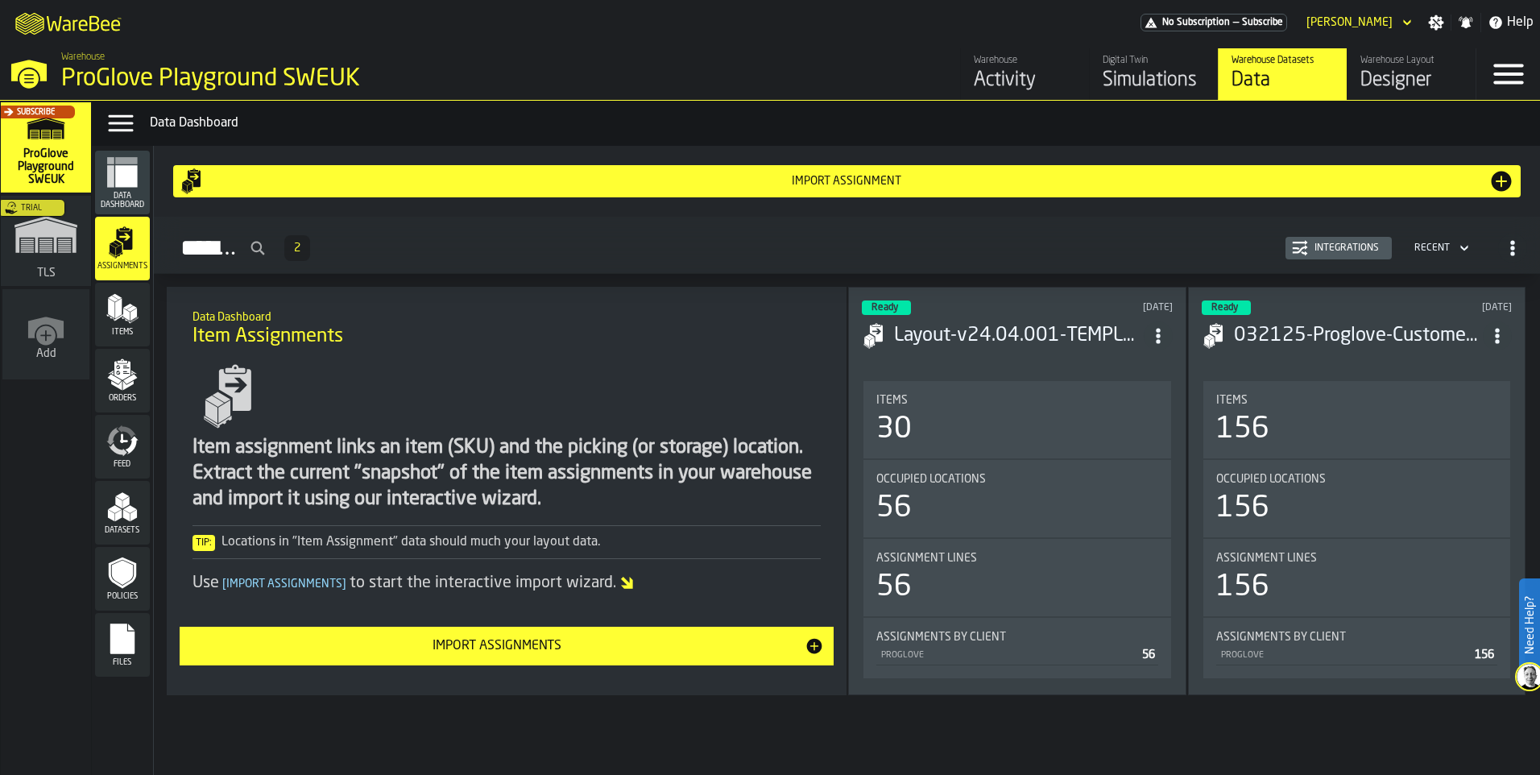
click at [122, 461] on span "Feed" at bounding box center [122, 464] width 55 height 9
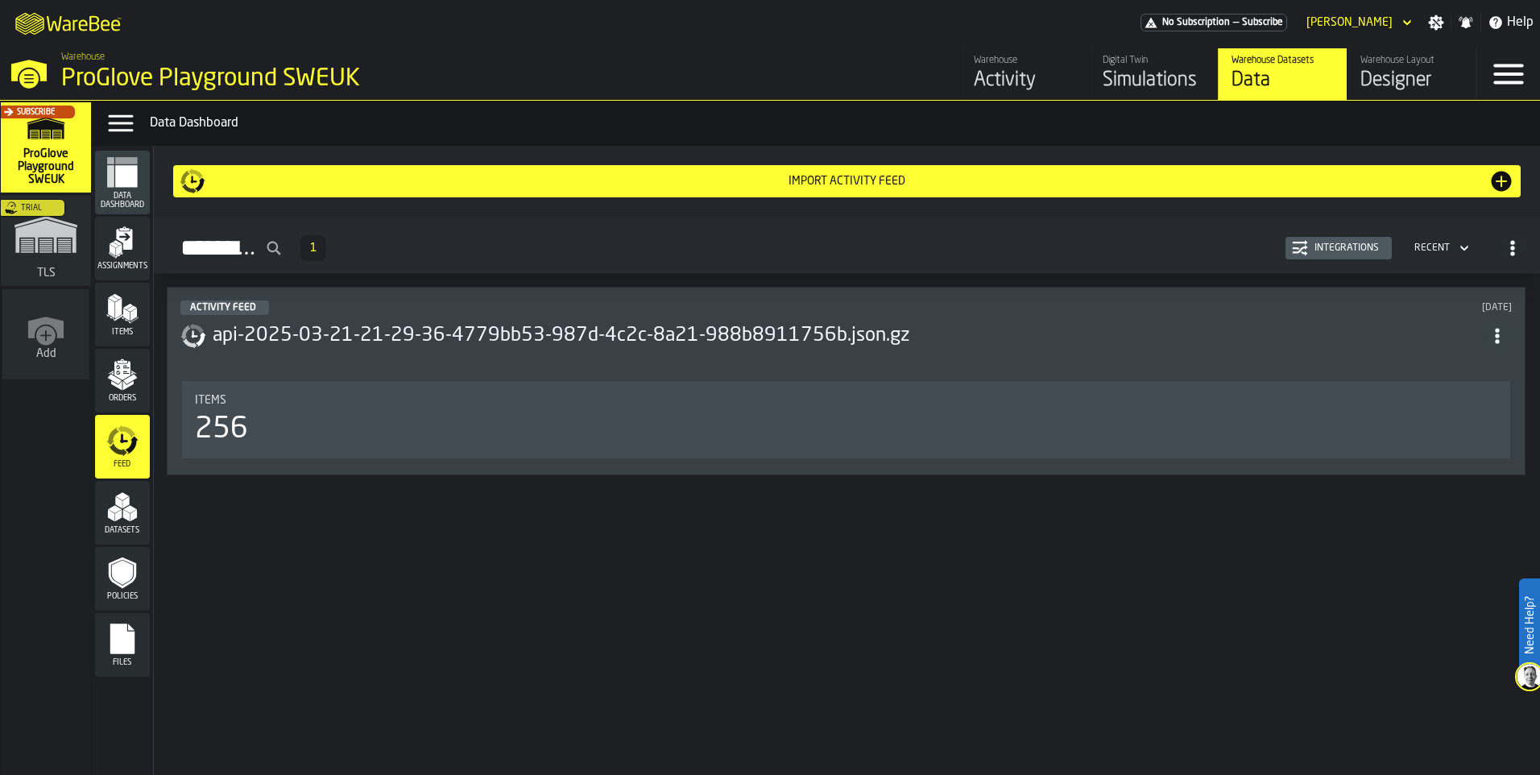
click at [122, 391] on div "Orders" at bounding box center [122, 380] width 55 height 44
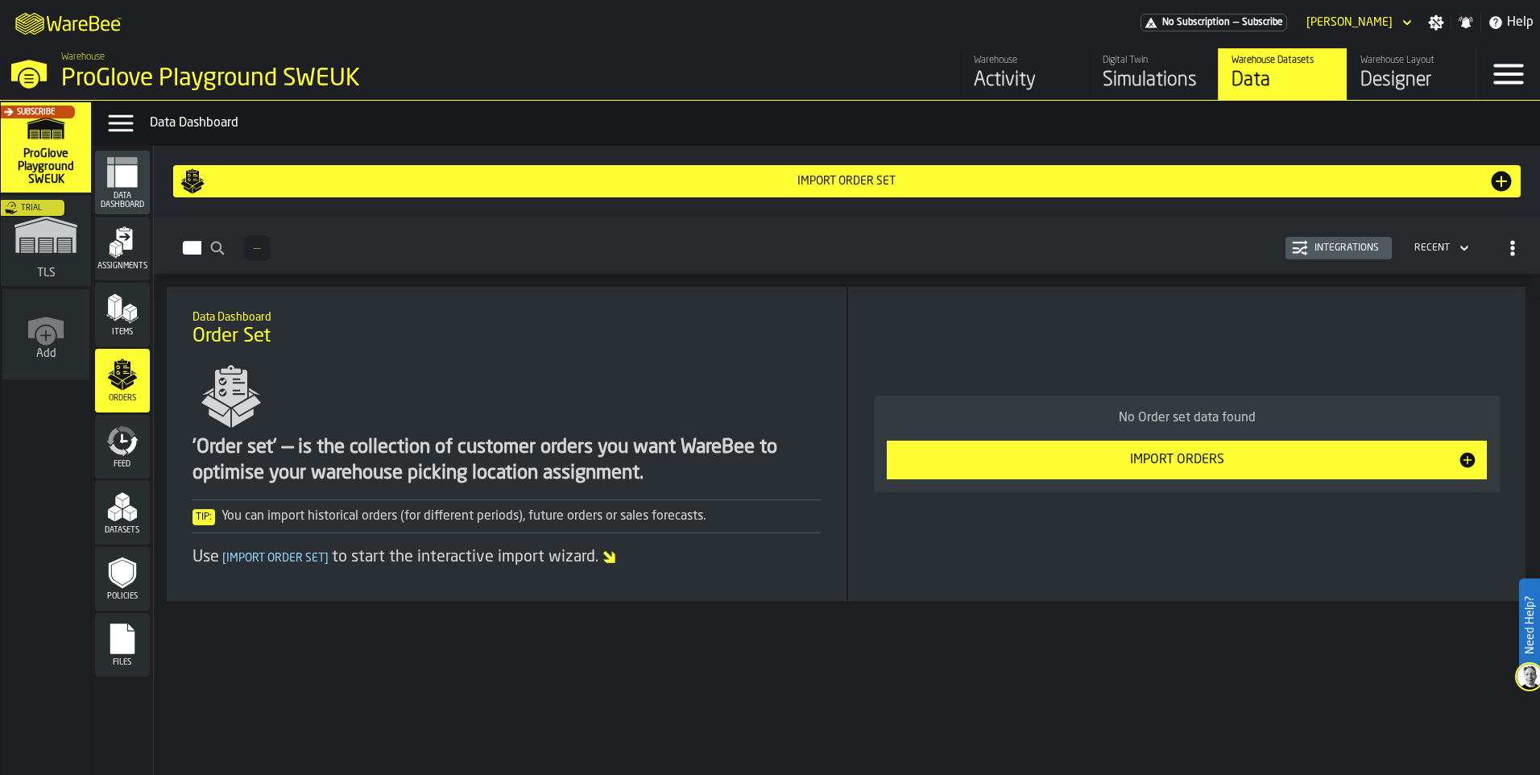
click at [126, 447] on icon "menu Feed" at bounding box center [122, 440] width 32 height 32
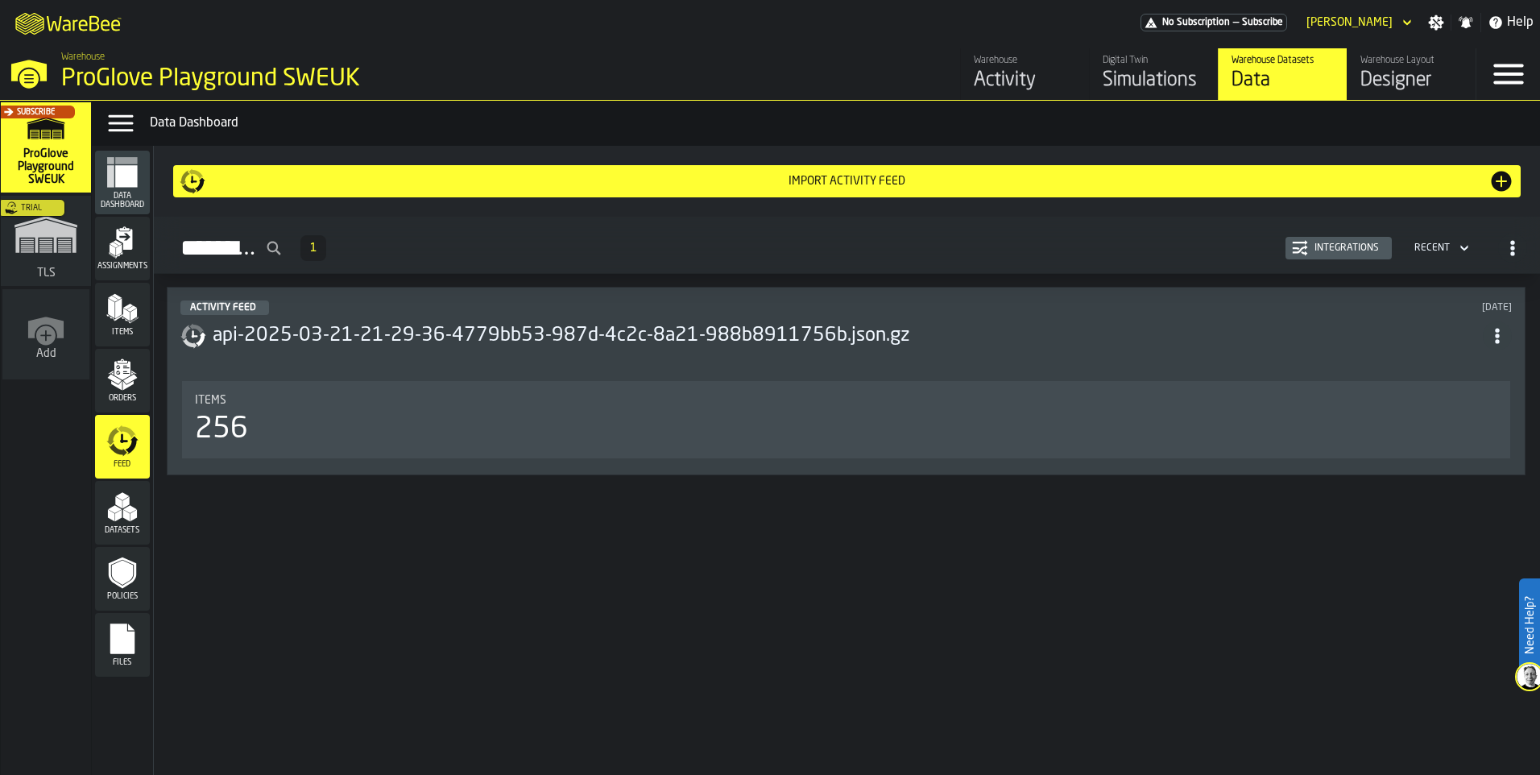
click at [126, 516] on polygon "menu Datasets" at bounding box center [125, 516] width 7 height 12
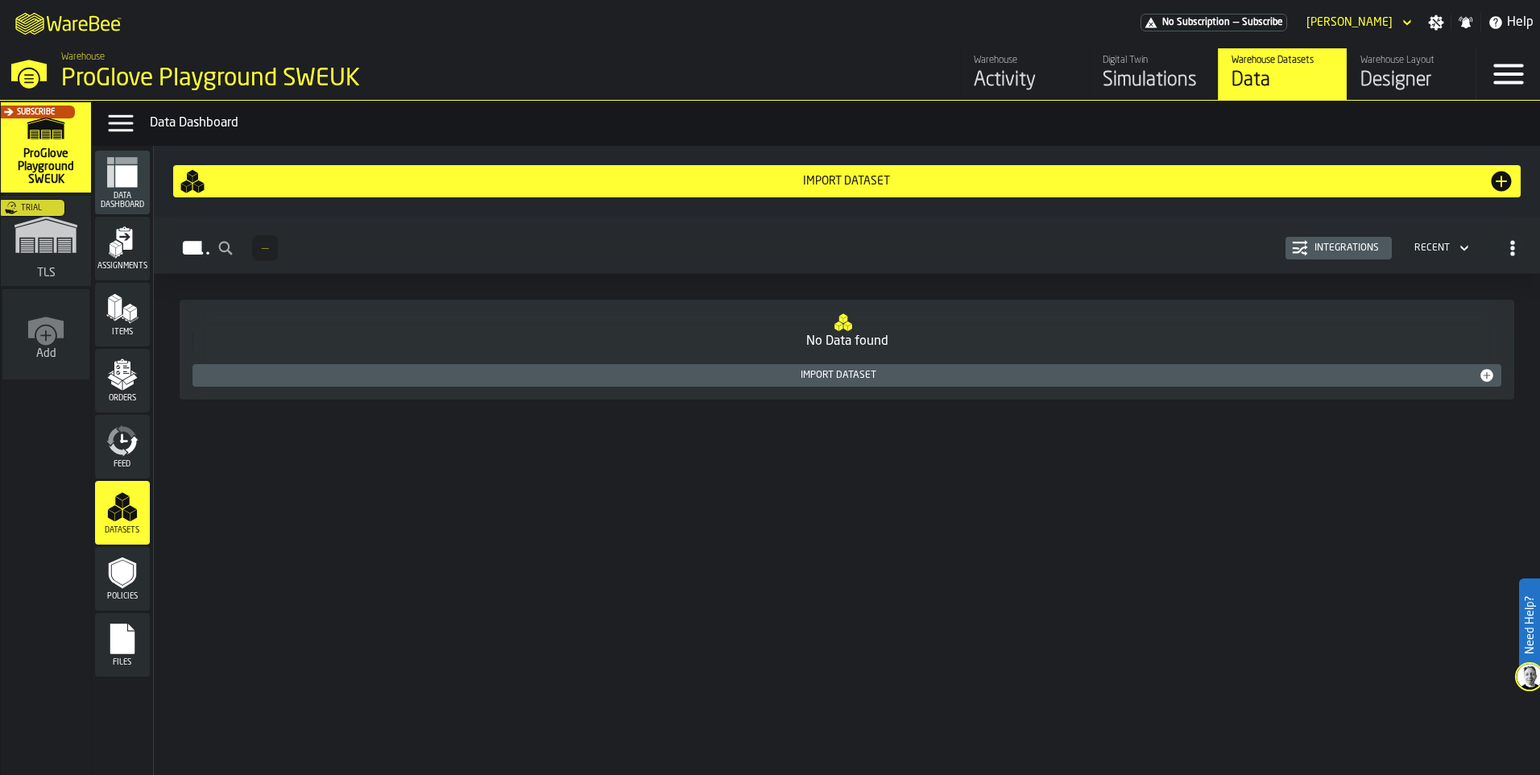
click at [122, 572] on icon "menu Policies" at bounding box center [122, 572] width 21 height 25
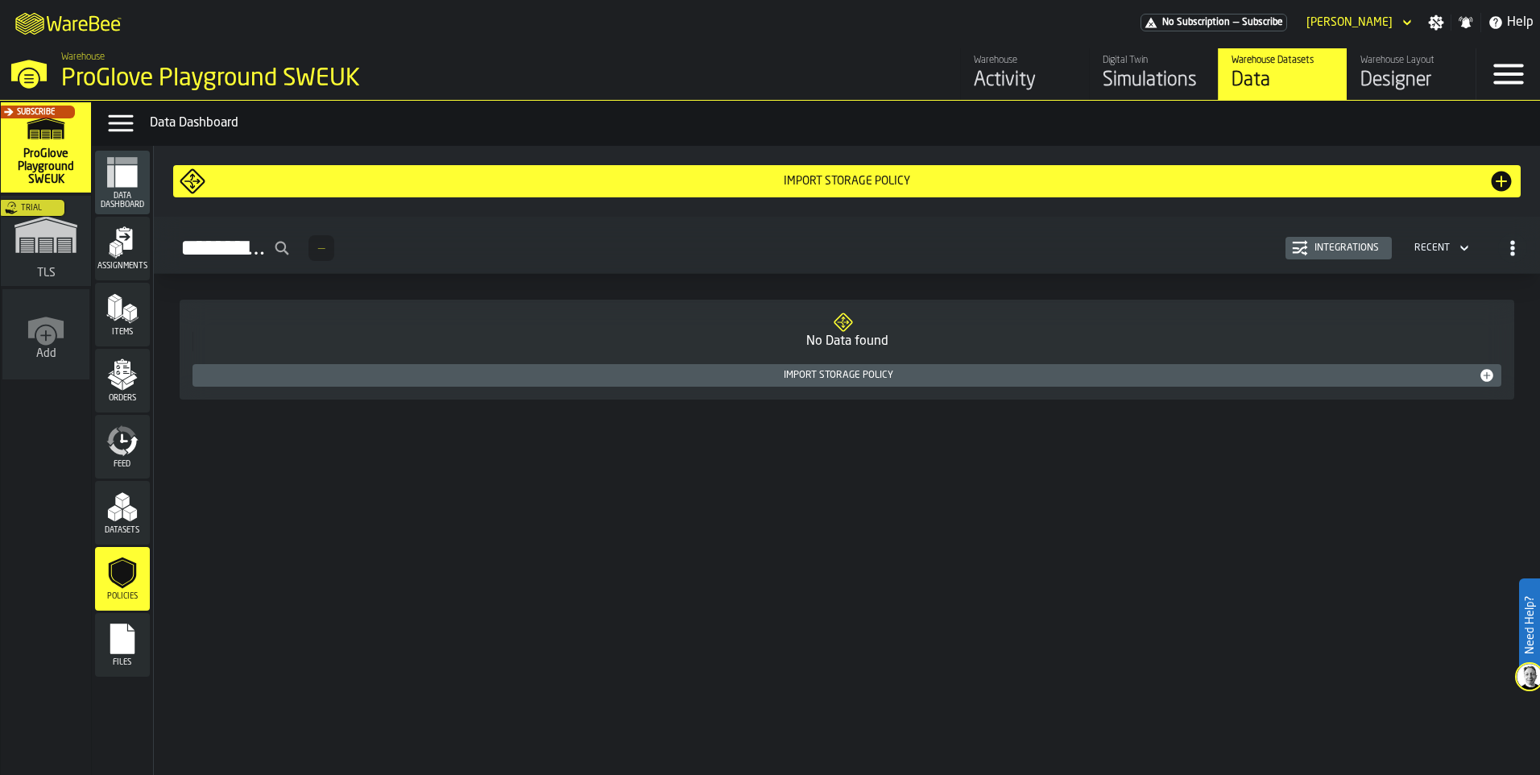
click at [132, 655] on icon "menu Files" at bounding box center [122, 638] width 32 height 32
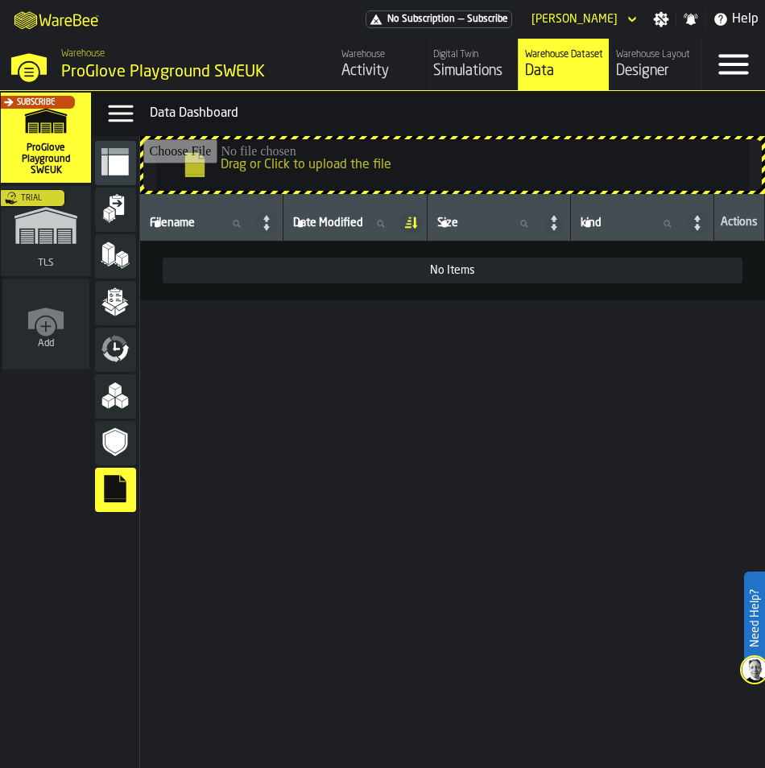
click at [122, 166] on icon "menu Data Dashboard" at bounding box center [119, 165] width 20 height 20
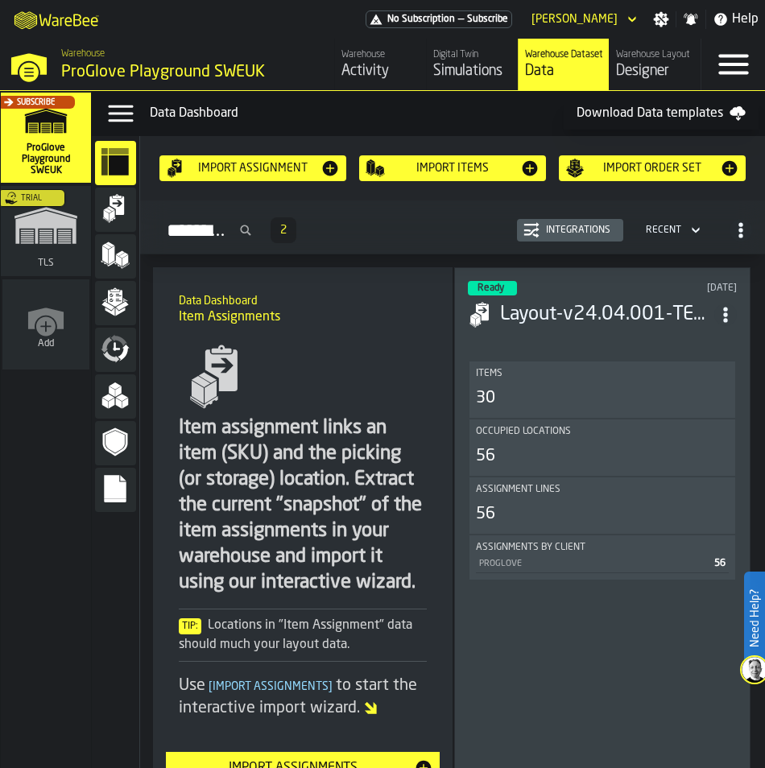
click at [655, 64] on div "Designer" at bounding box center [655, 71] width 78 height 18
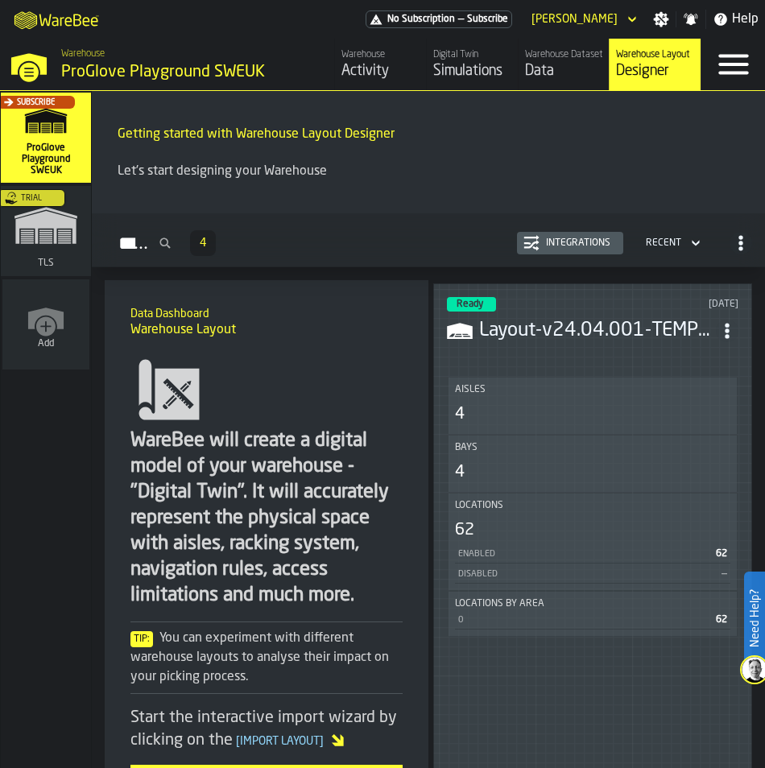
click at [559, 68] on div "Data" at bounding box center [564, 71] width 78 height 18
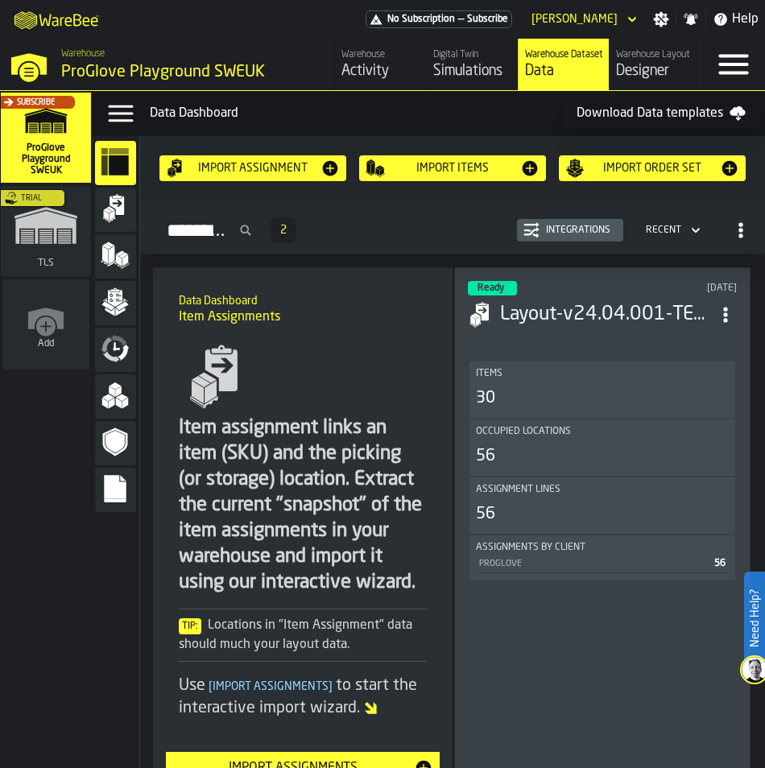
click at [109, 344] on icon "menu Feed" at bounding box center [115, 348] width 29 height 29
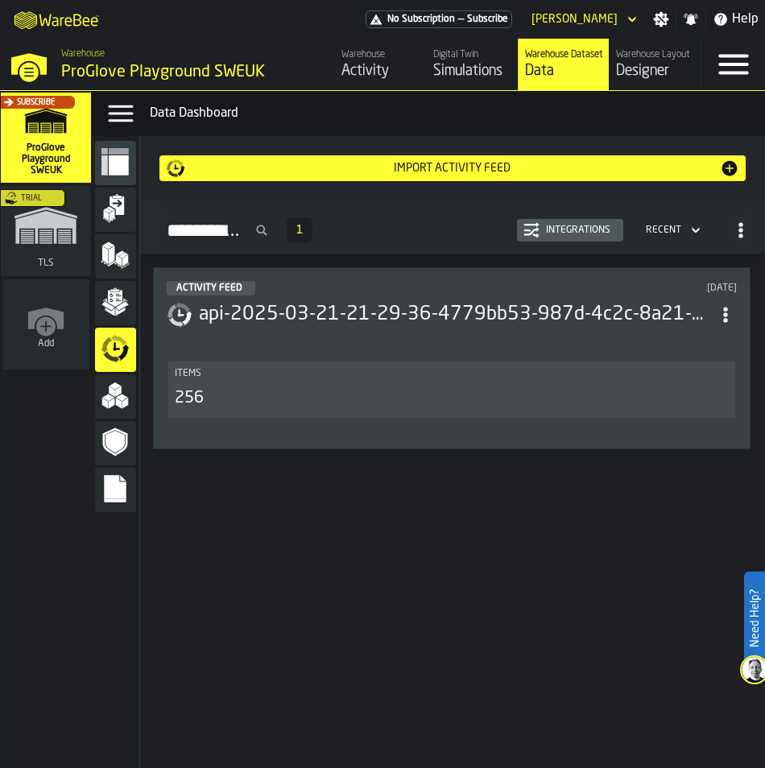
click at [279, 325] on h3 "api-2025-03-21-21-29-36-4779bb53-987d-4c2c-8a21-988b8911756b.json.gz" at bounding box center [456, 315] width 515 height 26
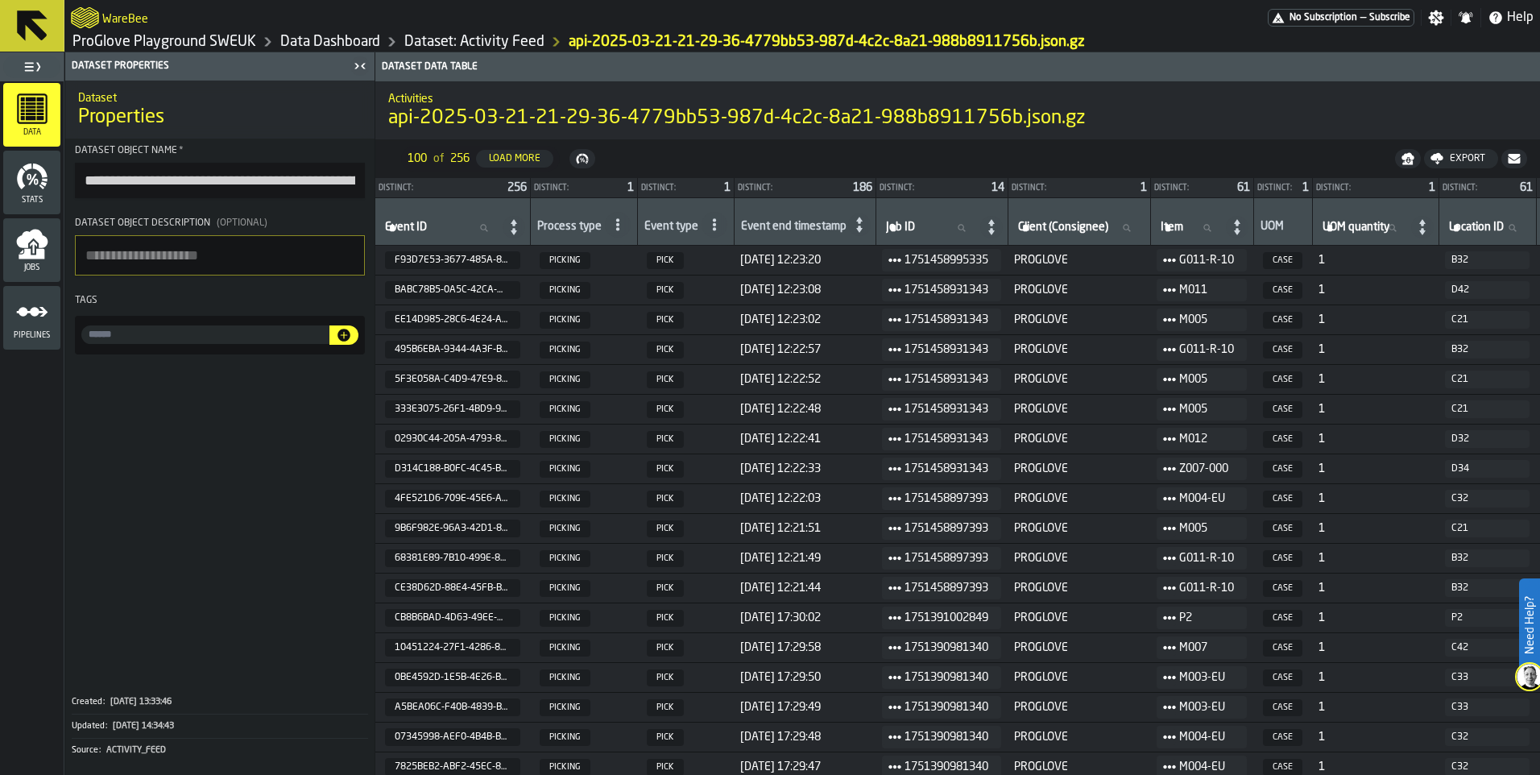
click at [41, 180] on icon "menu Stats" at bounding box center [32, 176] width 32 height 32
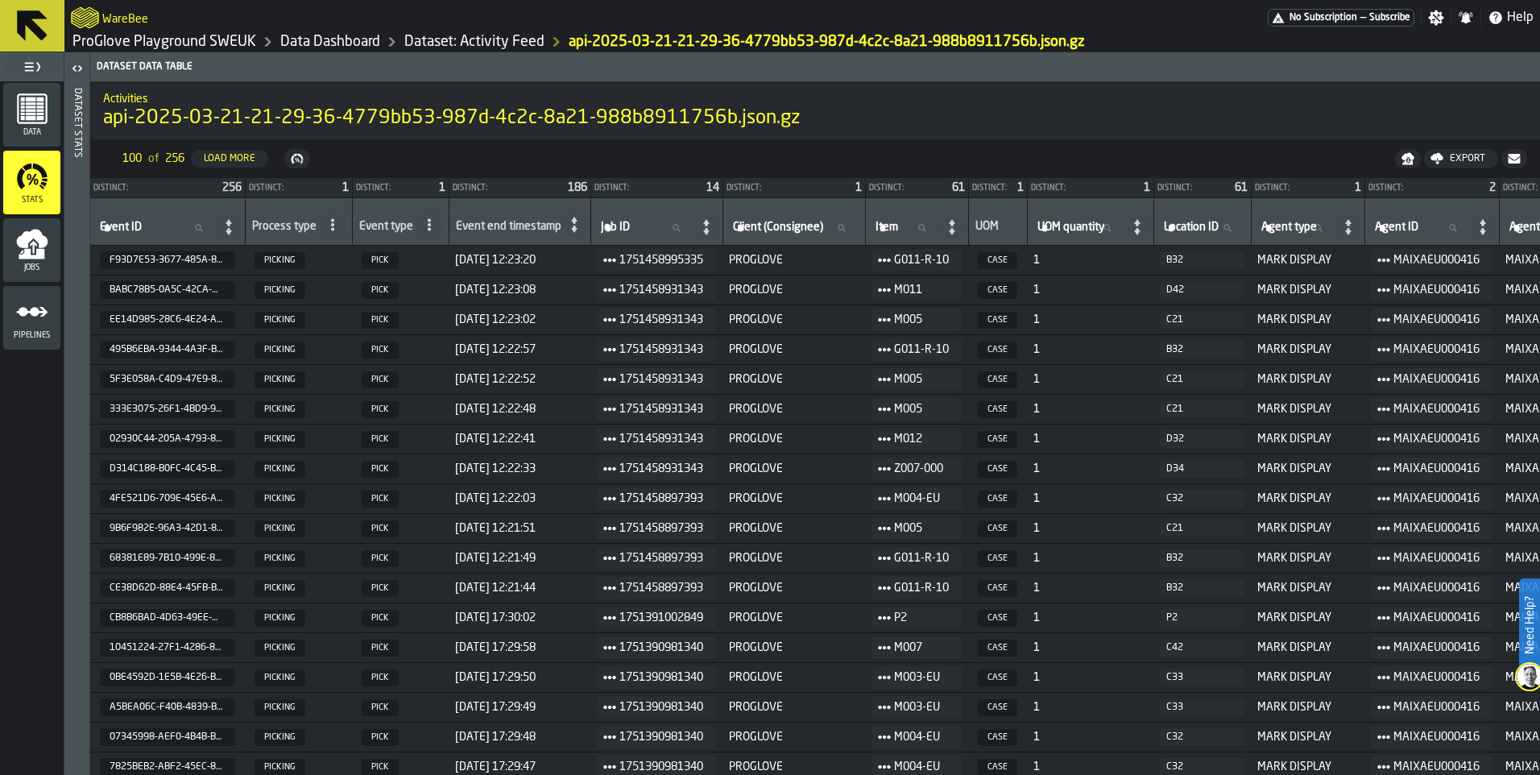
click at [49, 247] on div "Jobs" at bounding box center [31, 250] width 57 height 44
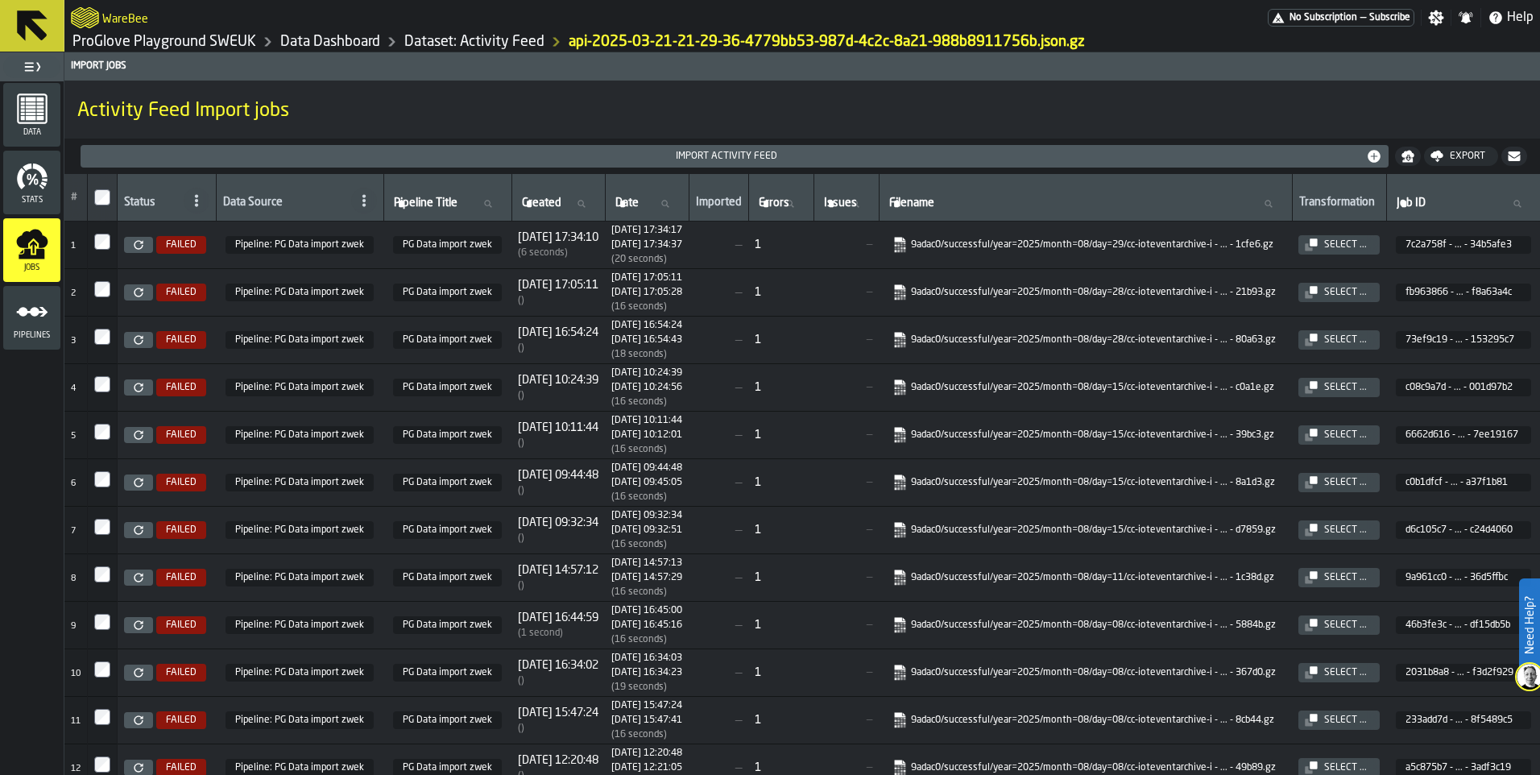
click at [19, 316] on icon "menu Pipelines" at bounding box center [32, 312] width 32 height 32
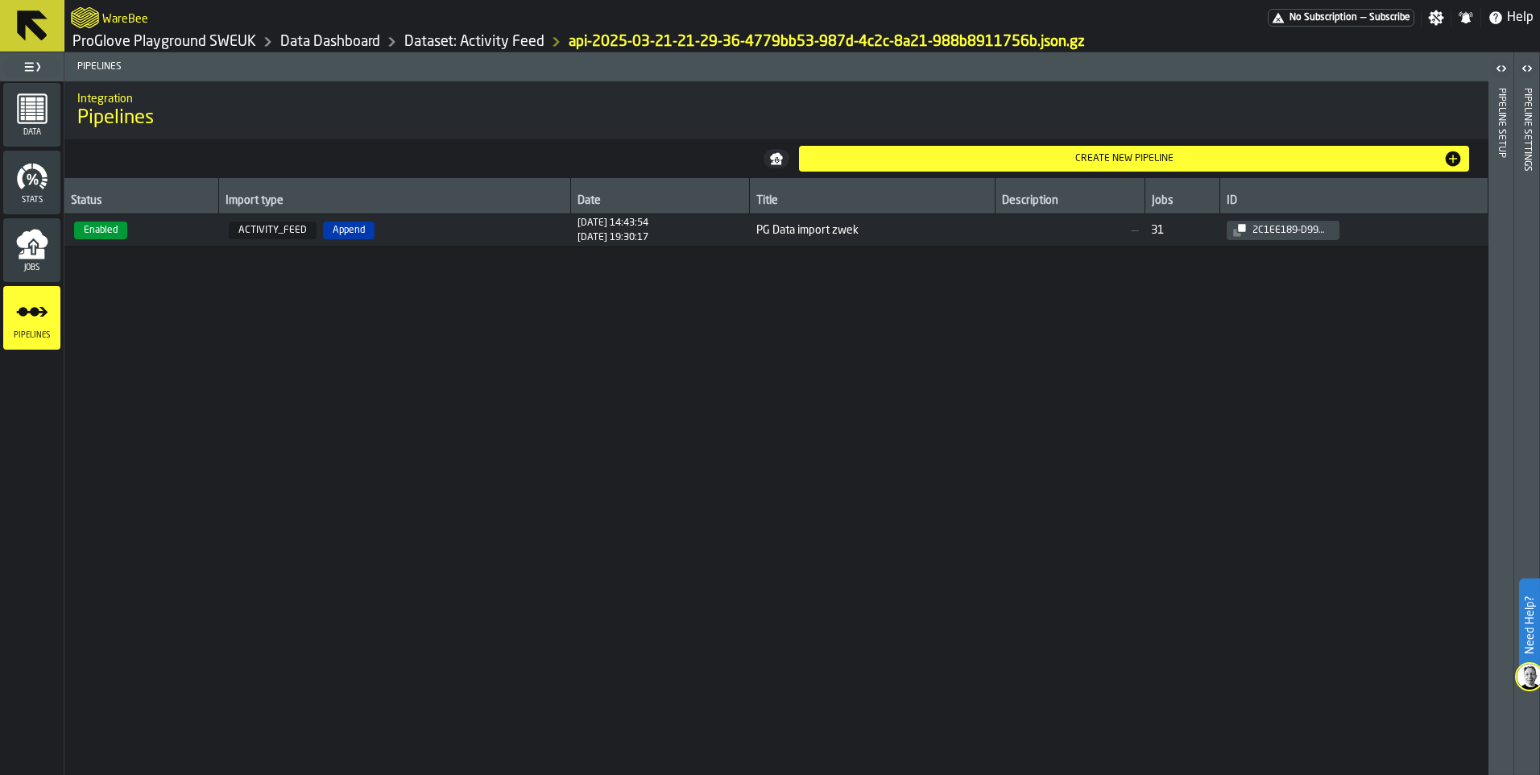
click at [172, 238] on span "Enabled" at bounding box center [142, 230] width 142 height 18
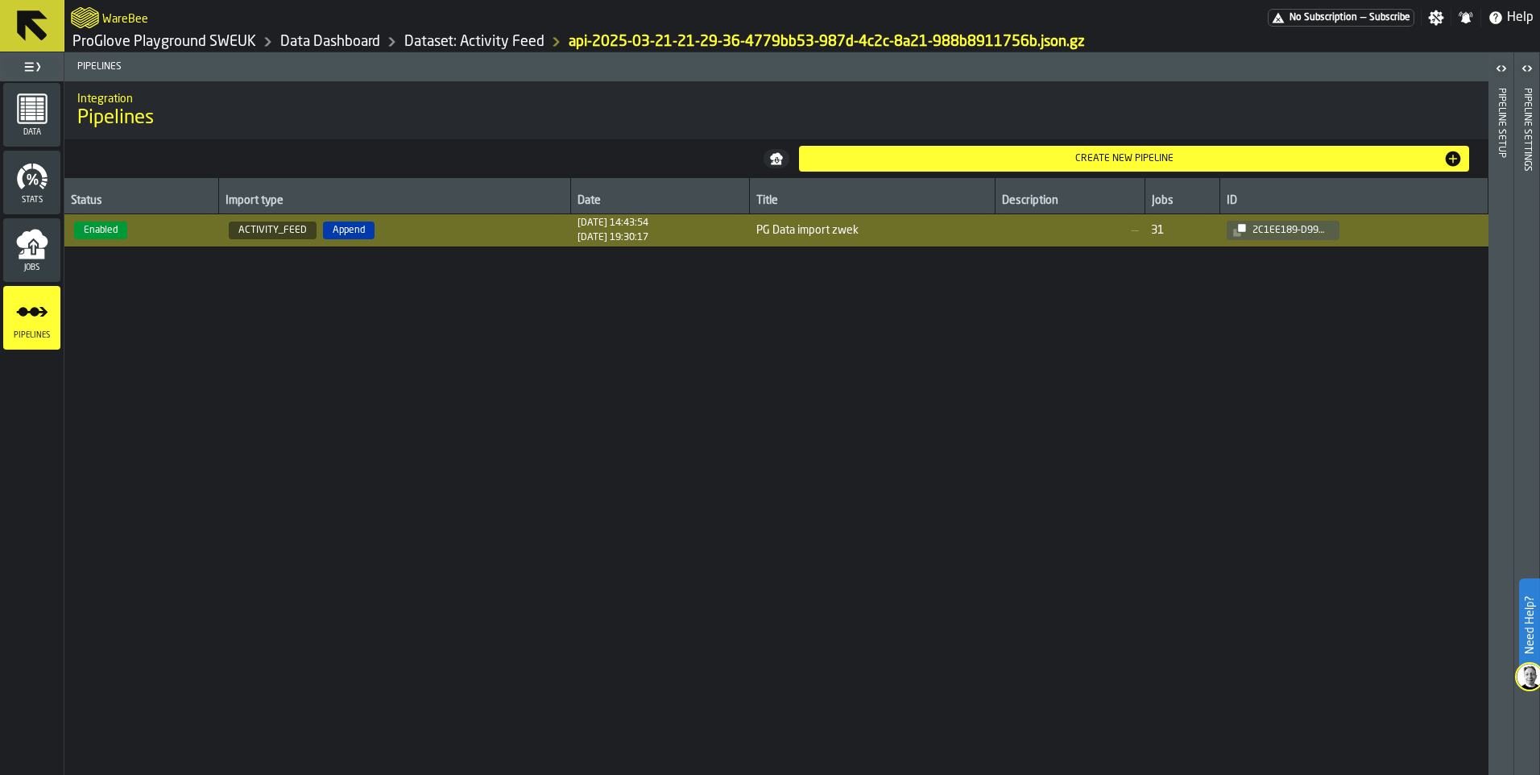
click at [172, 238] on span "Enabled" at bounding box center [142, 230] width 142 height 18
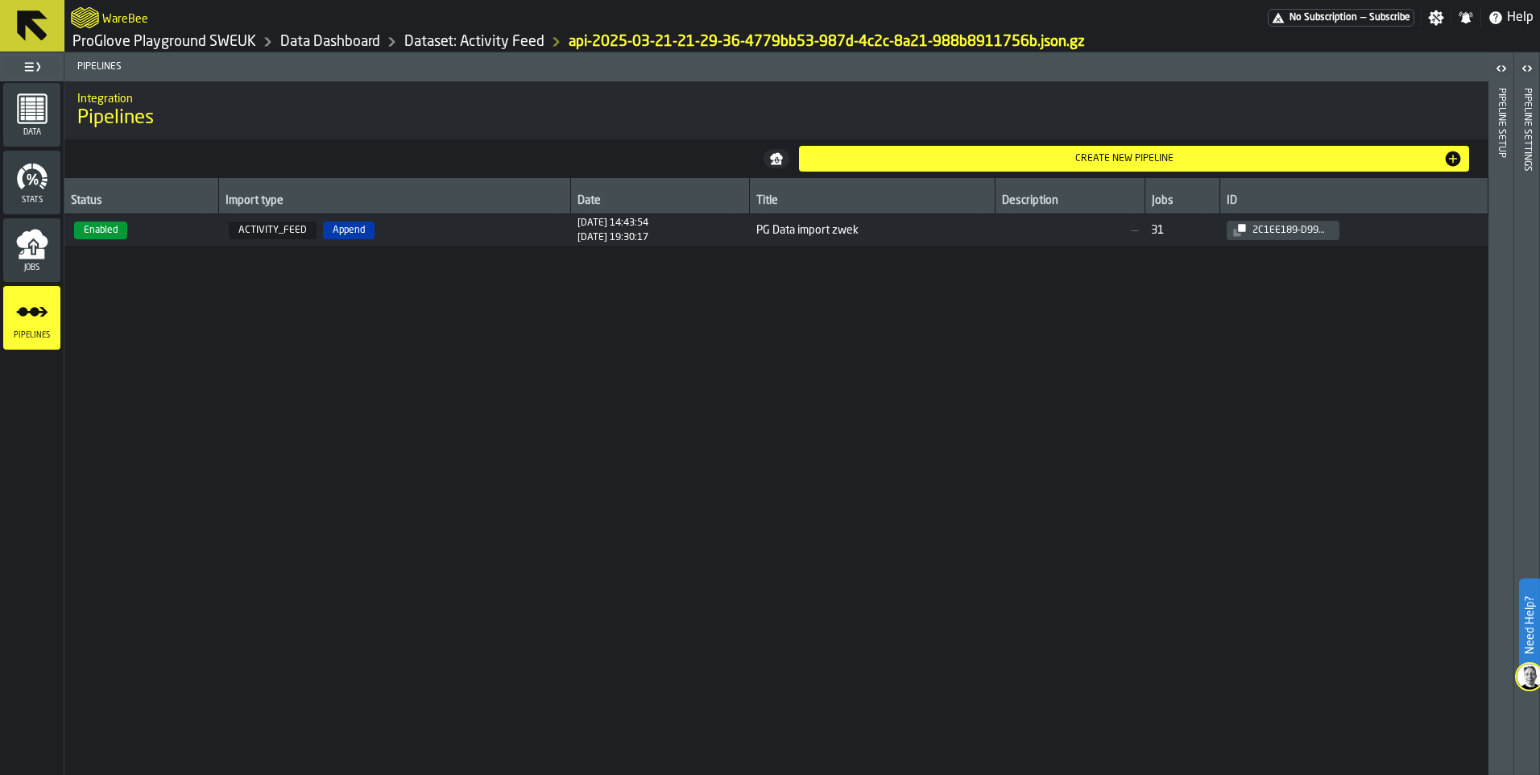
click at [172, 238] on span "Enabled" at bounding box center [142, 230] width 142 height 18
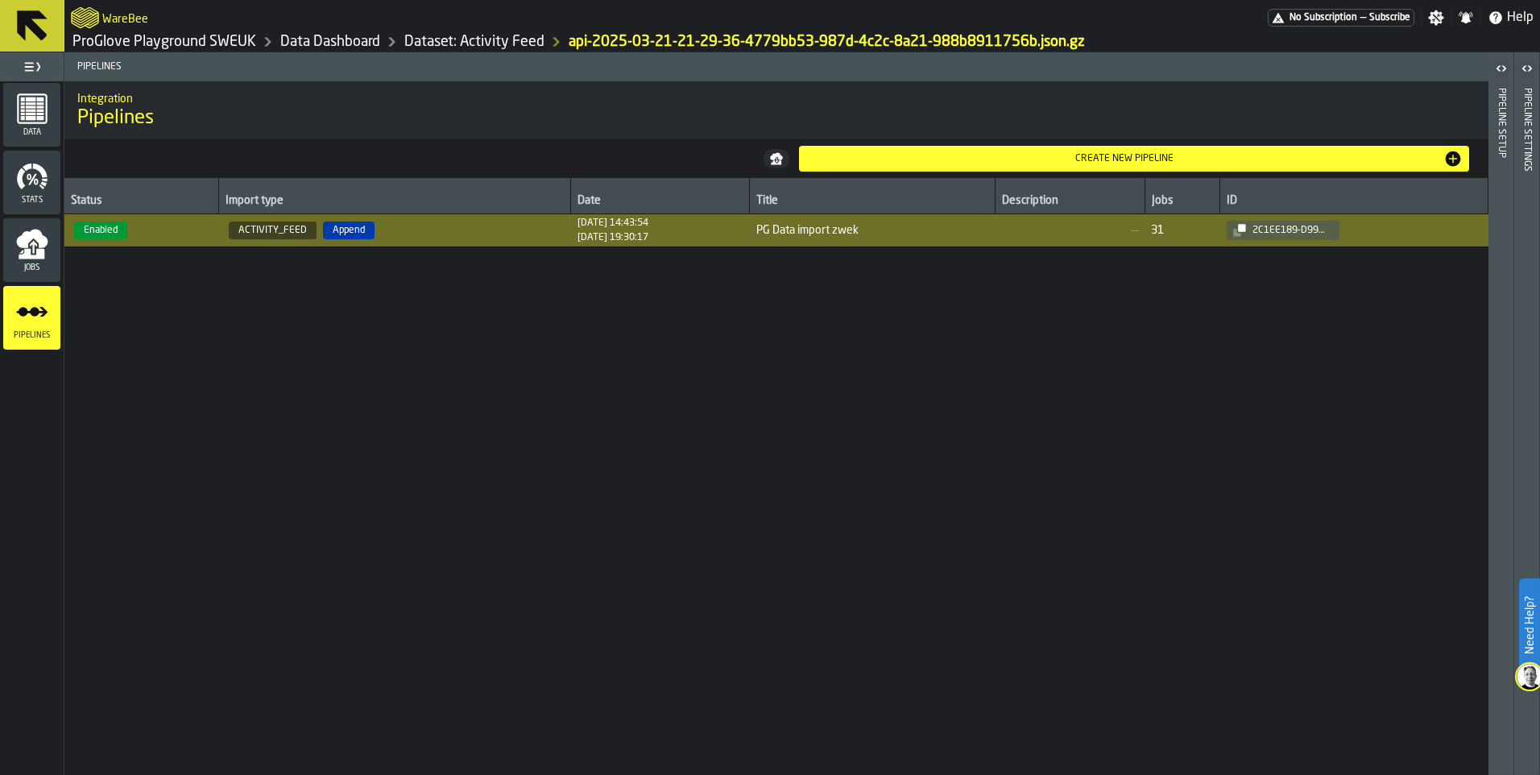
click at [1500, 162] on div "Pipeline Setup" at bounding box center [1500, 428] width 11 height 686
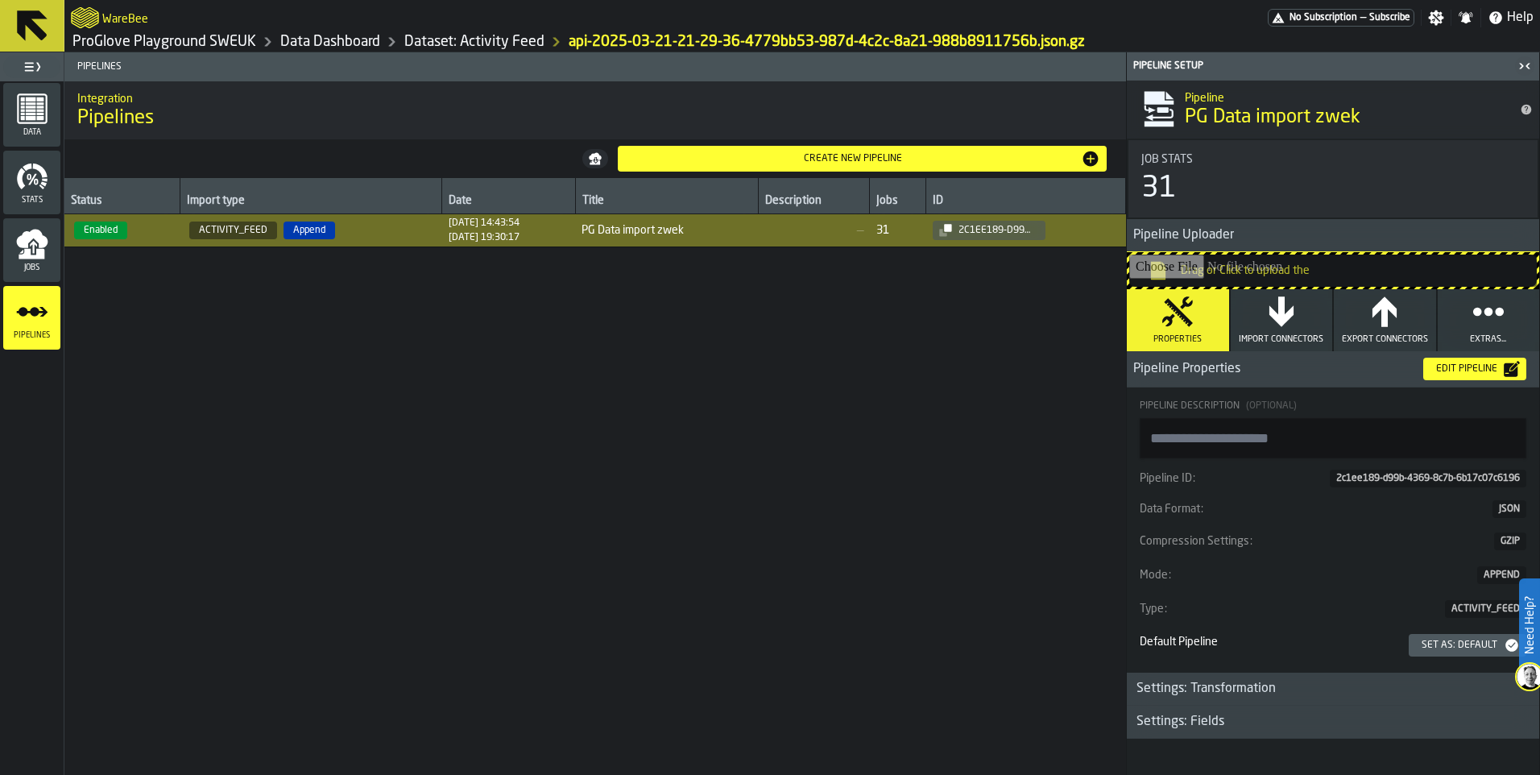
scroll to position [7, 0]
click at [1281, 308] on icon "button" at bounding box center [1281, 309] width 24 height 30
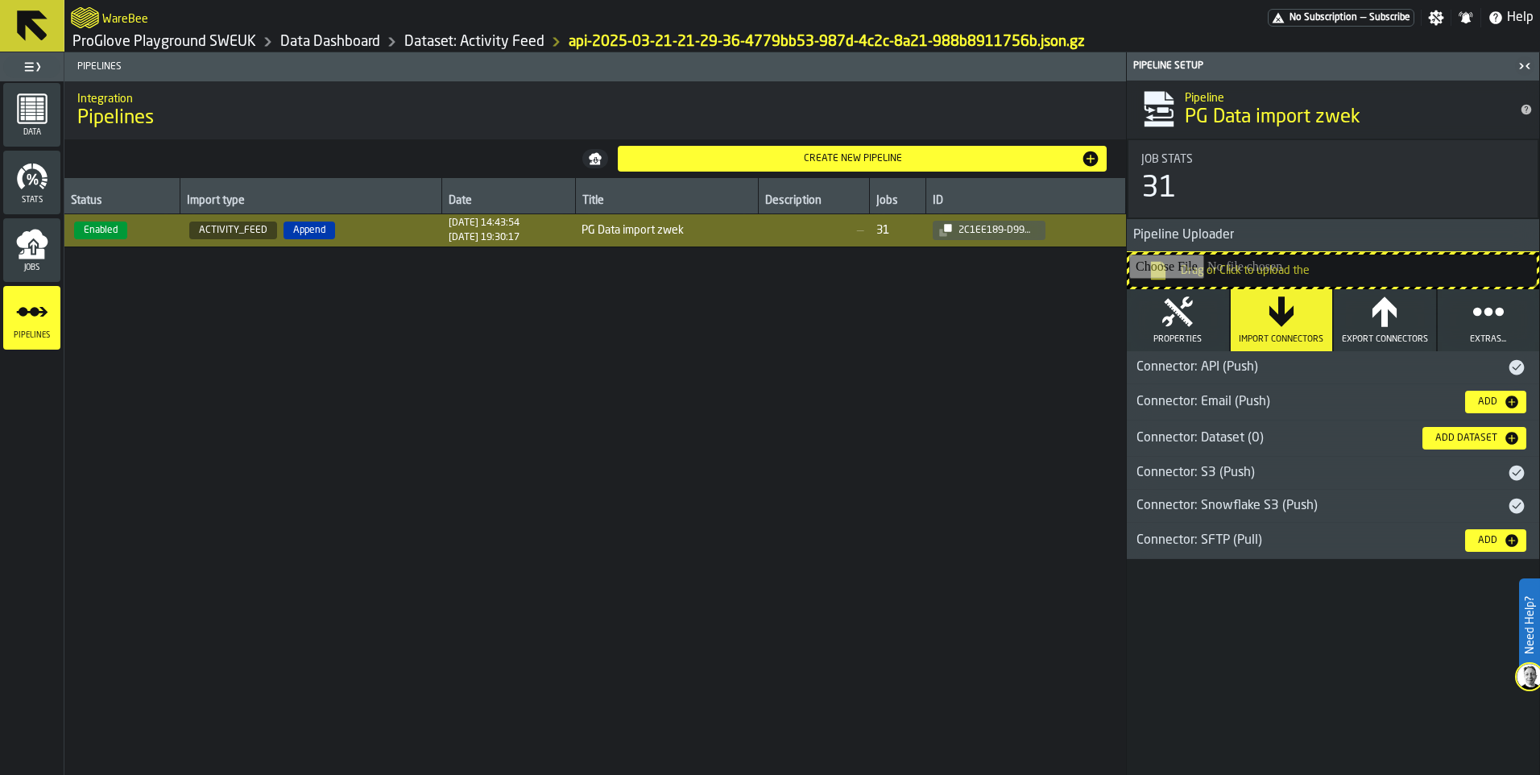
click at [1267, 372] on div "Connector: API (Push)" at bounding box center [1316, 367] width 380 height 19
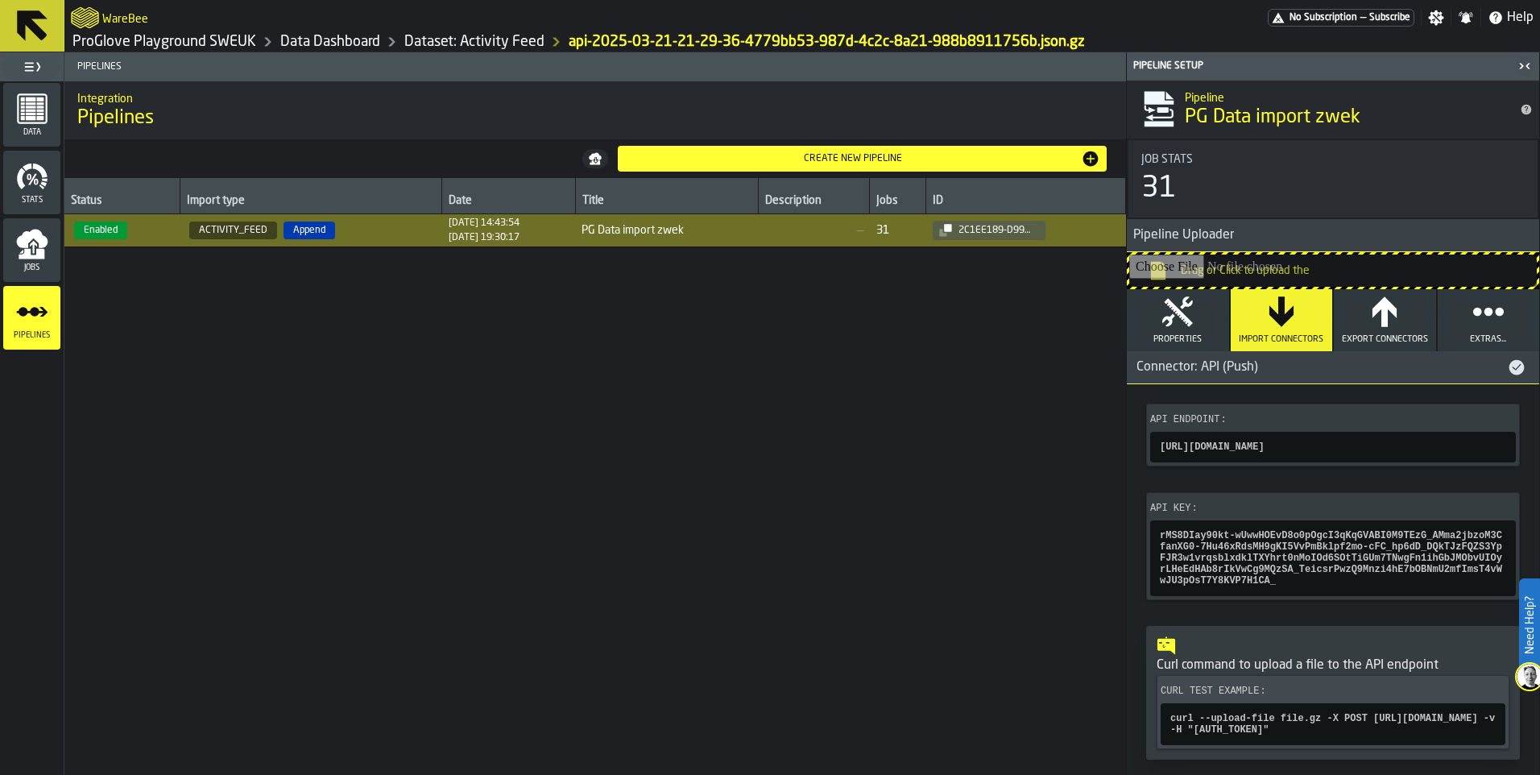
click at [1358, 314] on button "Export Connectors" at bounding box center [1384, 320] width 102 height 62
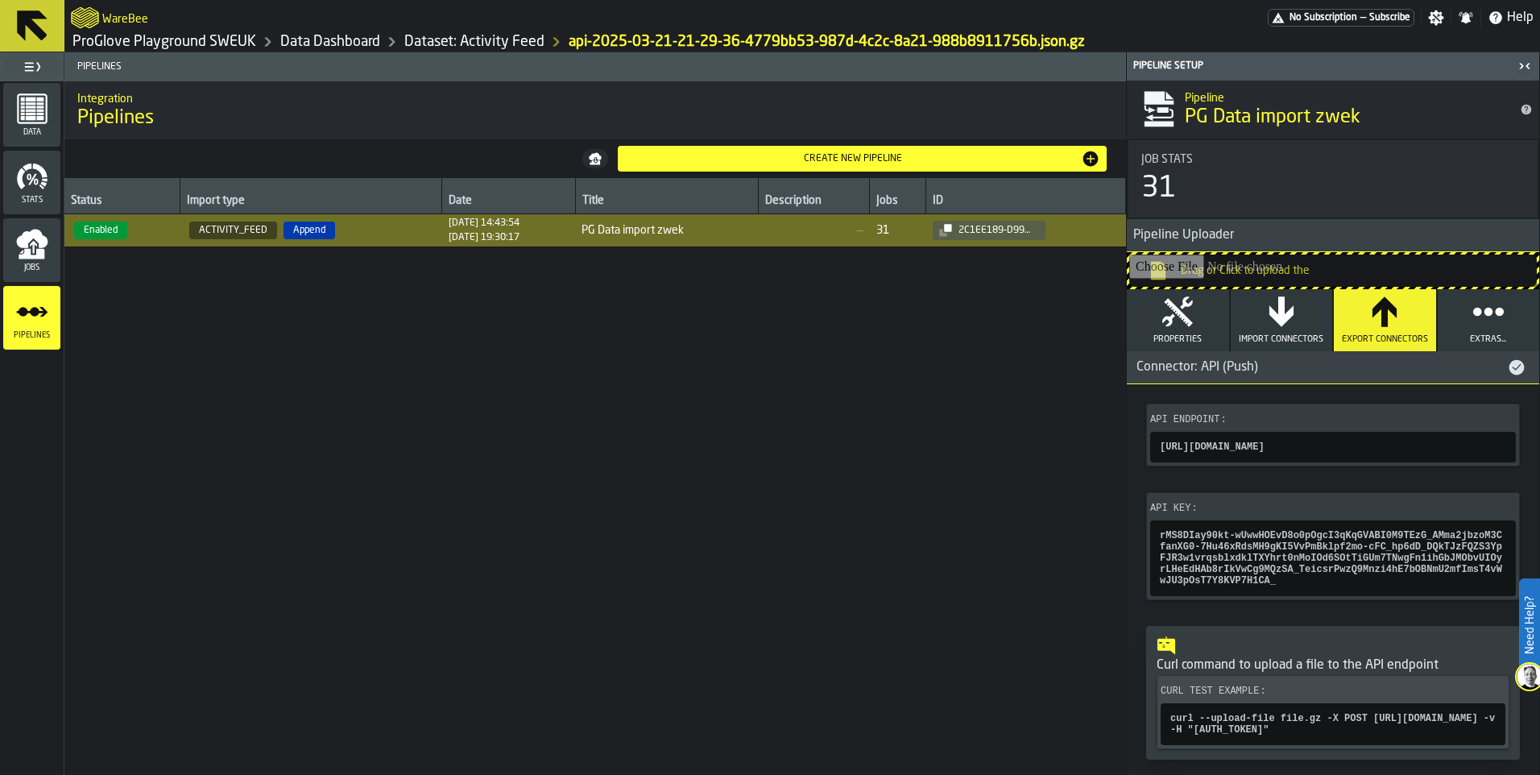
click at [1292, 324] on icon "button" at bounding box center [1281, 312] width 32 height 32
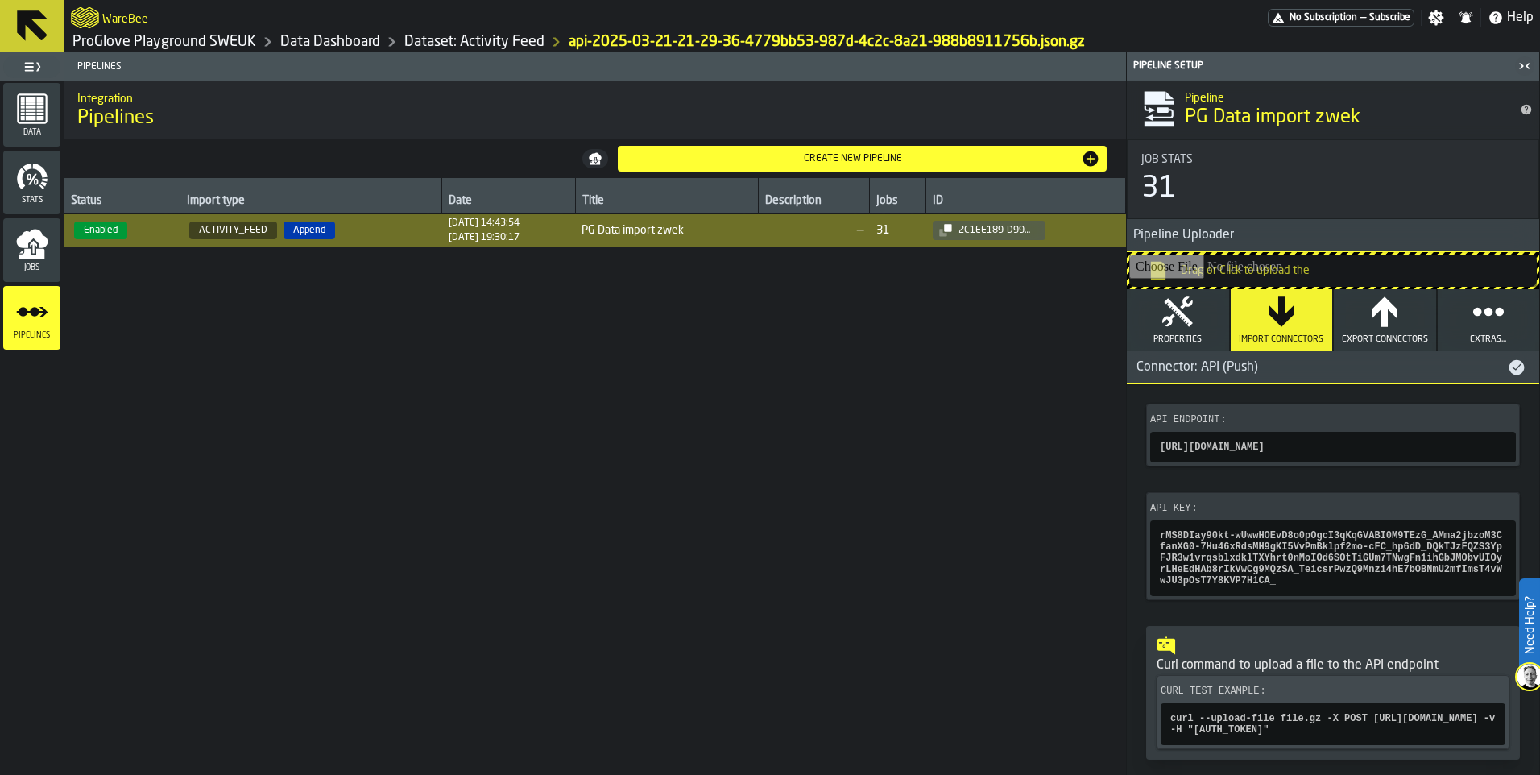
click at [1197, 318] on button "Properties" at bounding box center [1177, 320] width 102 height 62
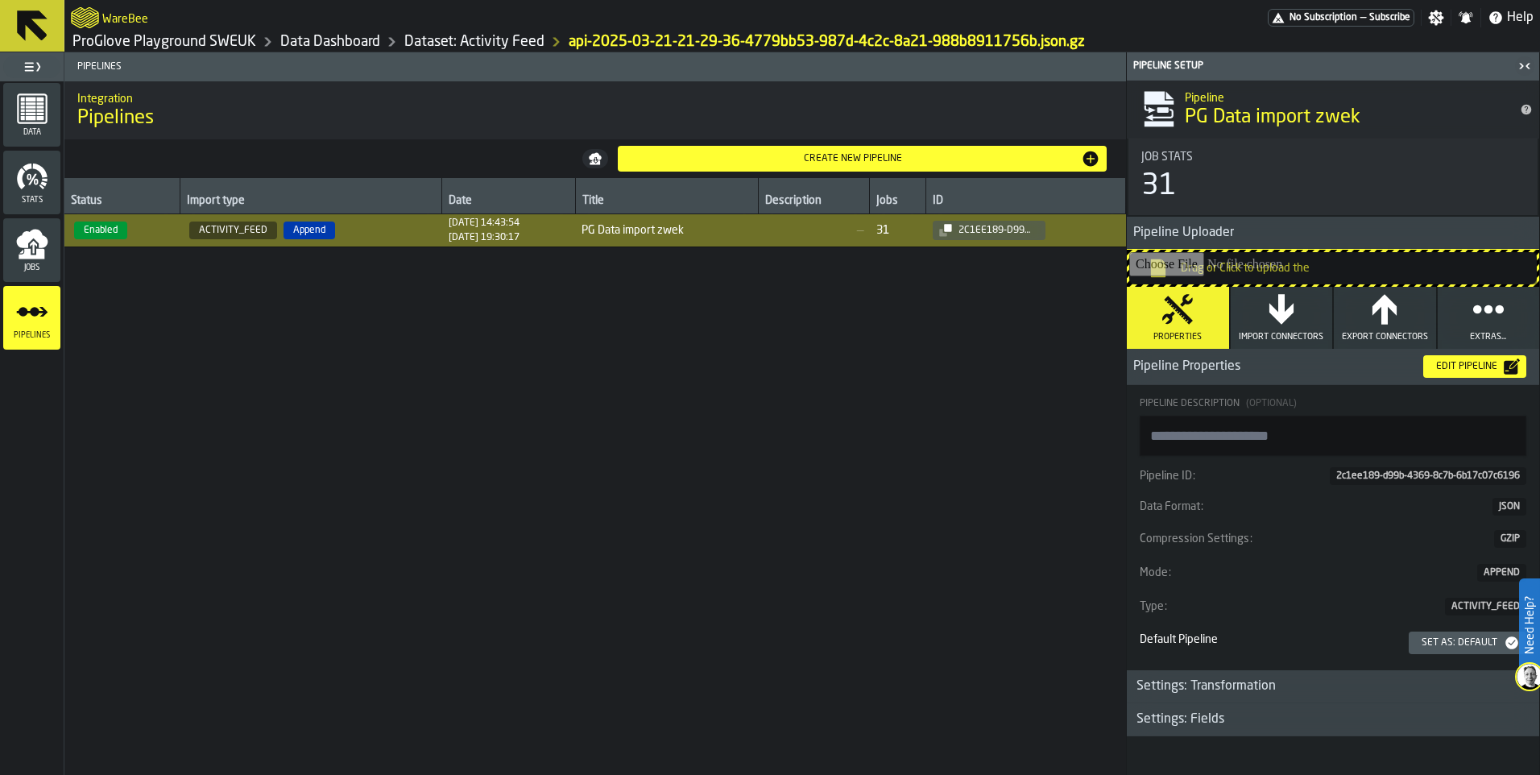
scroll to position [7, 0]
click at [1205, 358] on span "Pipeline Properties" at bounding box center [1267, 366] width 283 height 19
click at [1226, 684] on div "Settings: Transformation" at bounding box center [1205, 685] width 159 height 19
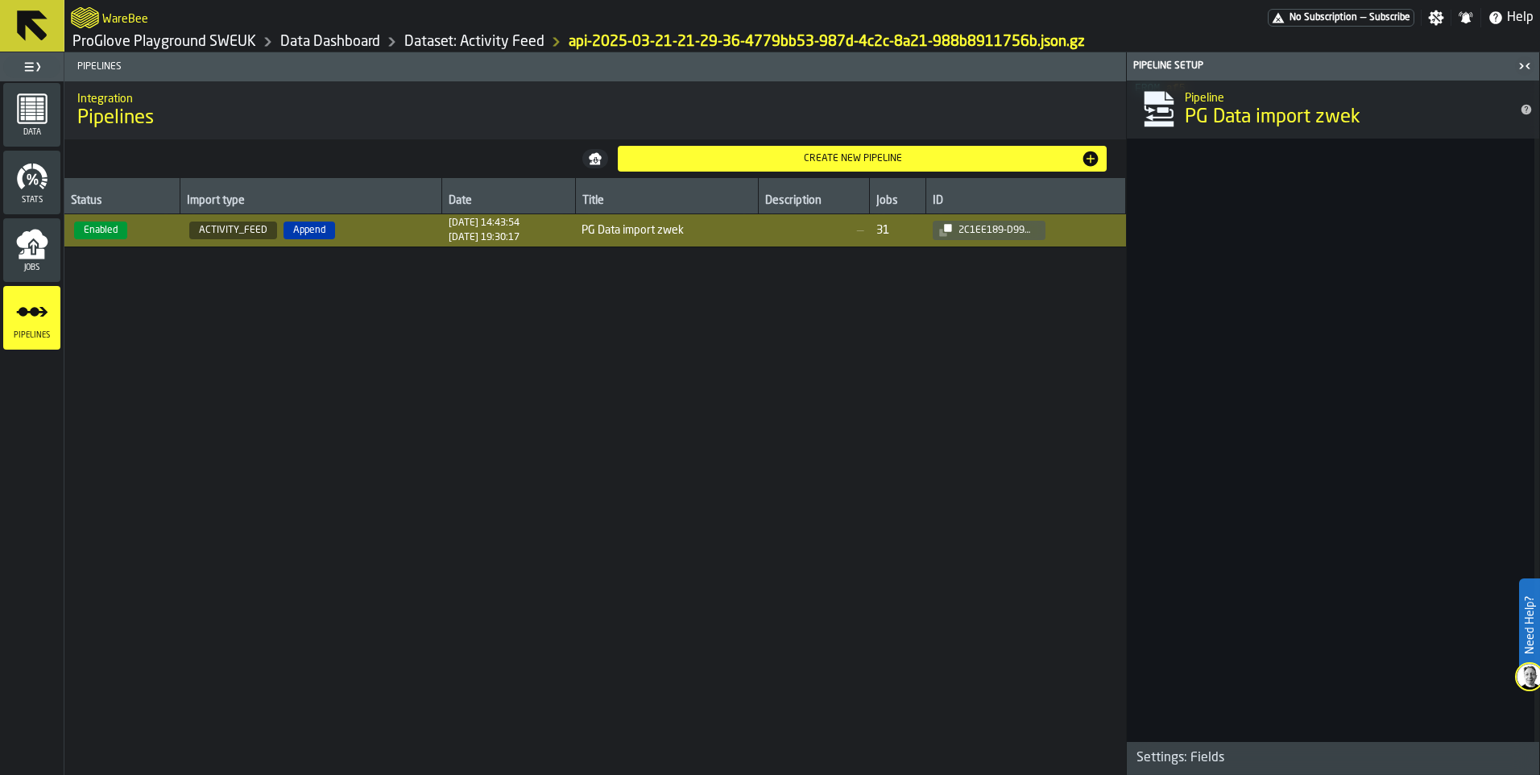
scroll to position [2449, 0]
click at [1201, 769] on h3 "Settings: Fields" at bounding box center [1332, 758] width 412 height 33
click at [1201, 757] on div "Settings: Fields" at bounding box center [1179, 752] width 107 height 19
click at [1201, 757] on div "Settings: Fields" at bounding box center [1179, 757] width 107 height 19
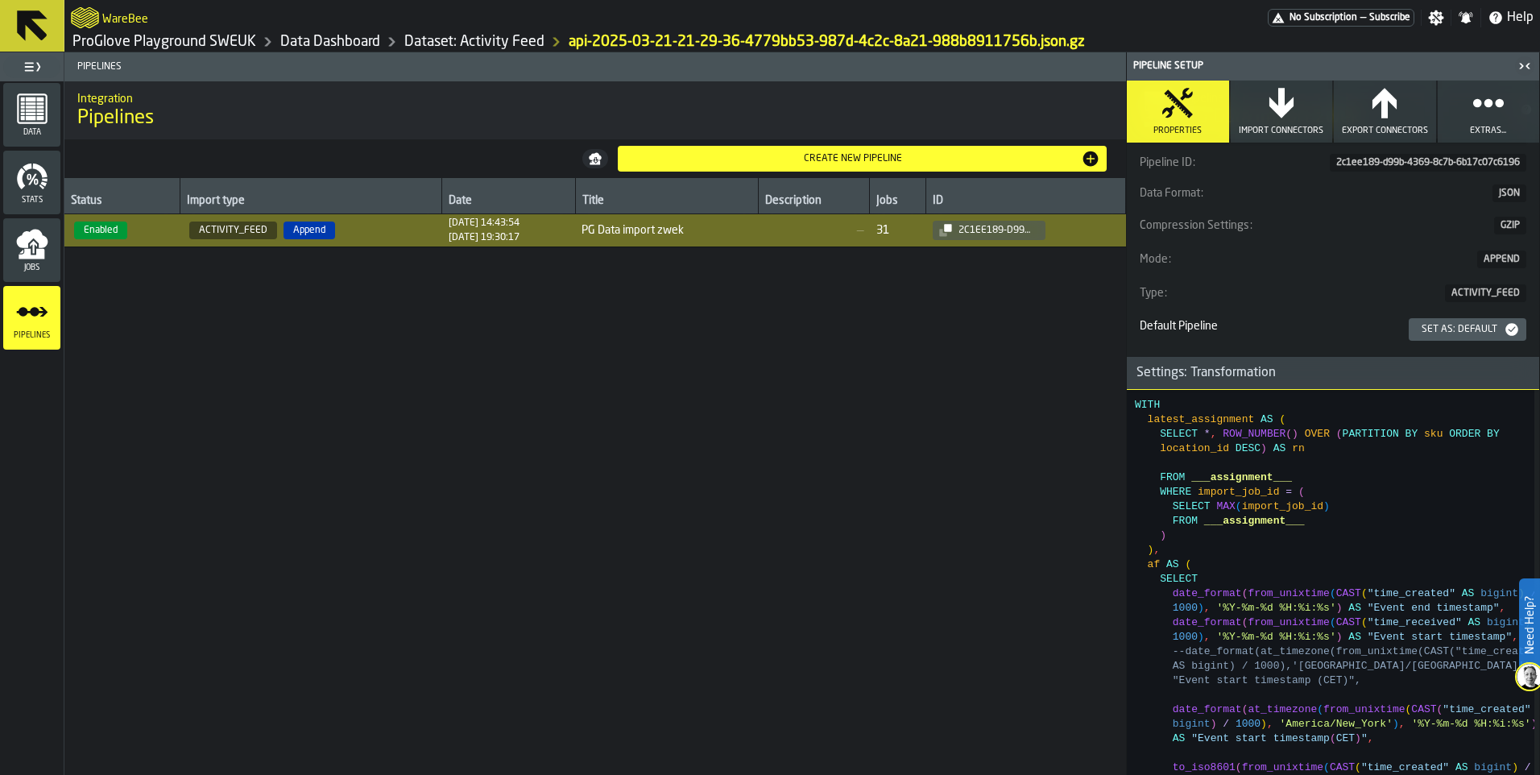
scroll to position [222, 0]
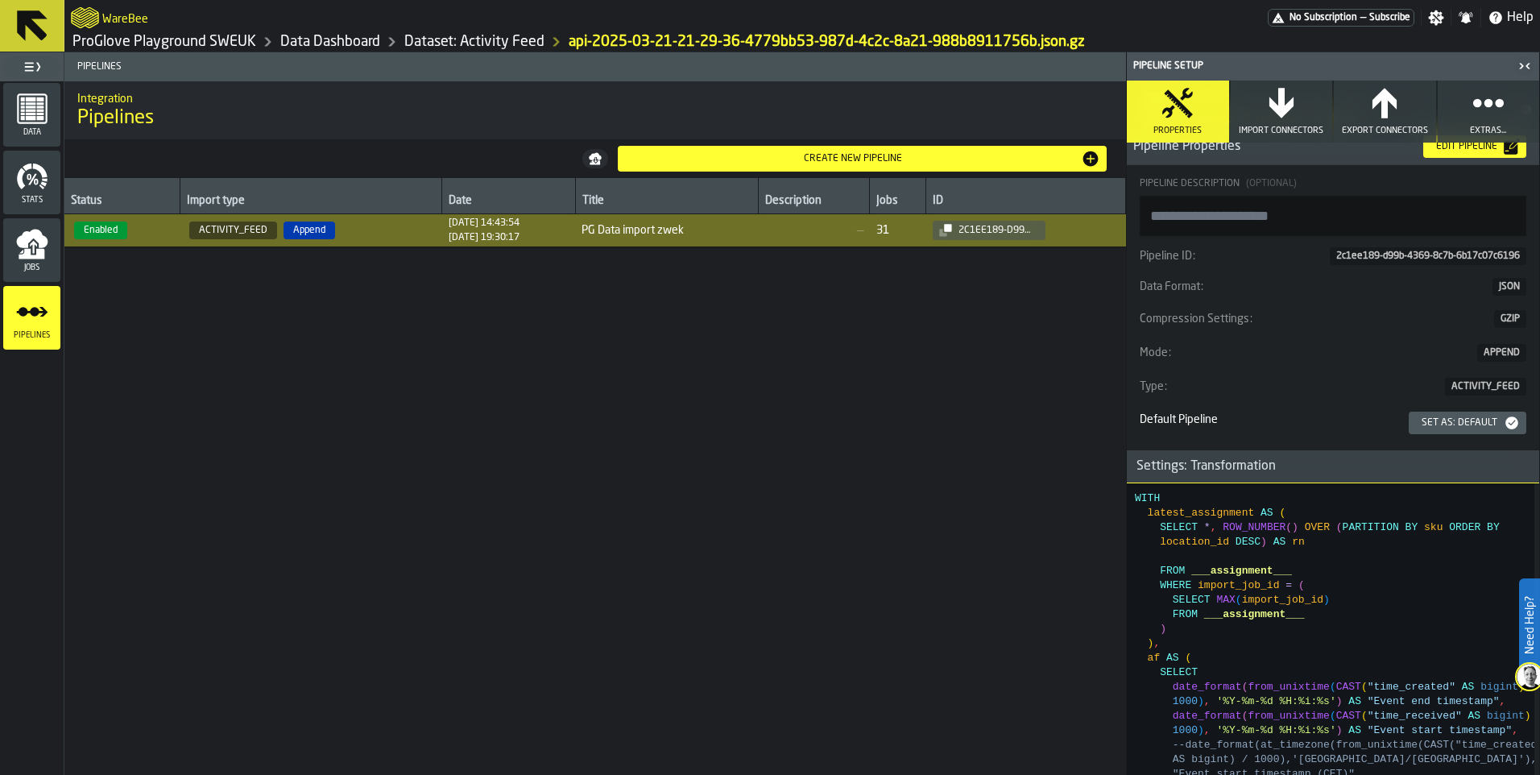
click at [1230, 464] on div "Settings: Transformation" at bounding box center [1205, 466] width 159 height 19
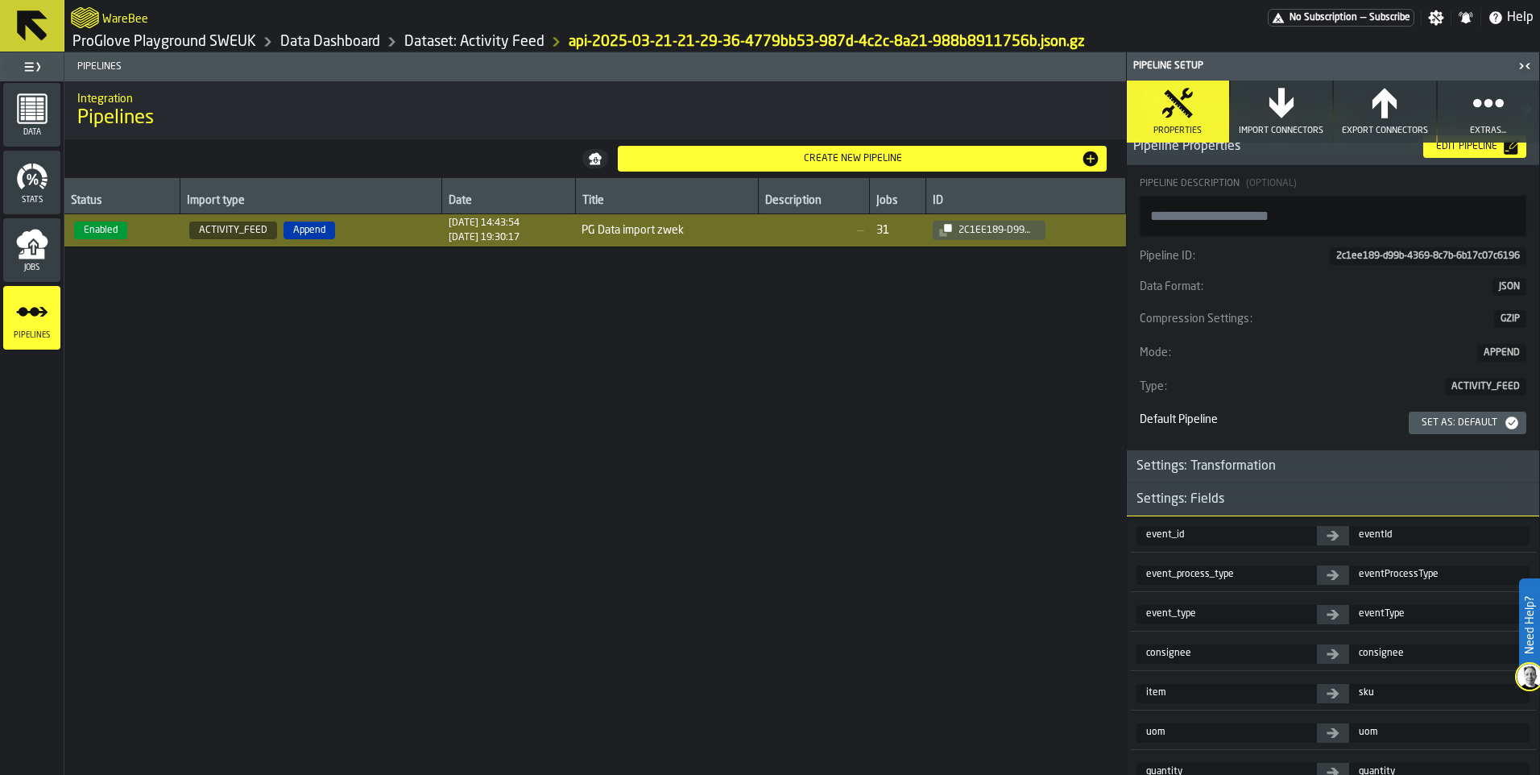
click at [1234, 497] on h3 "Settings: Fields" at bounding box center [1332, 499] width 412 height 33
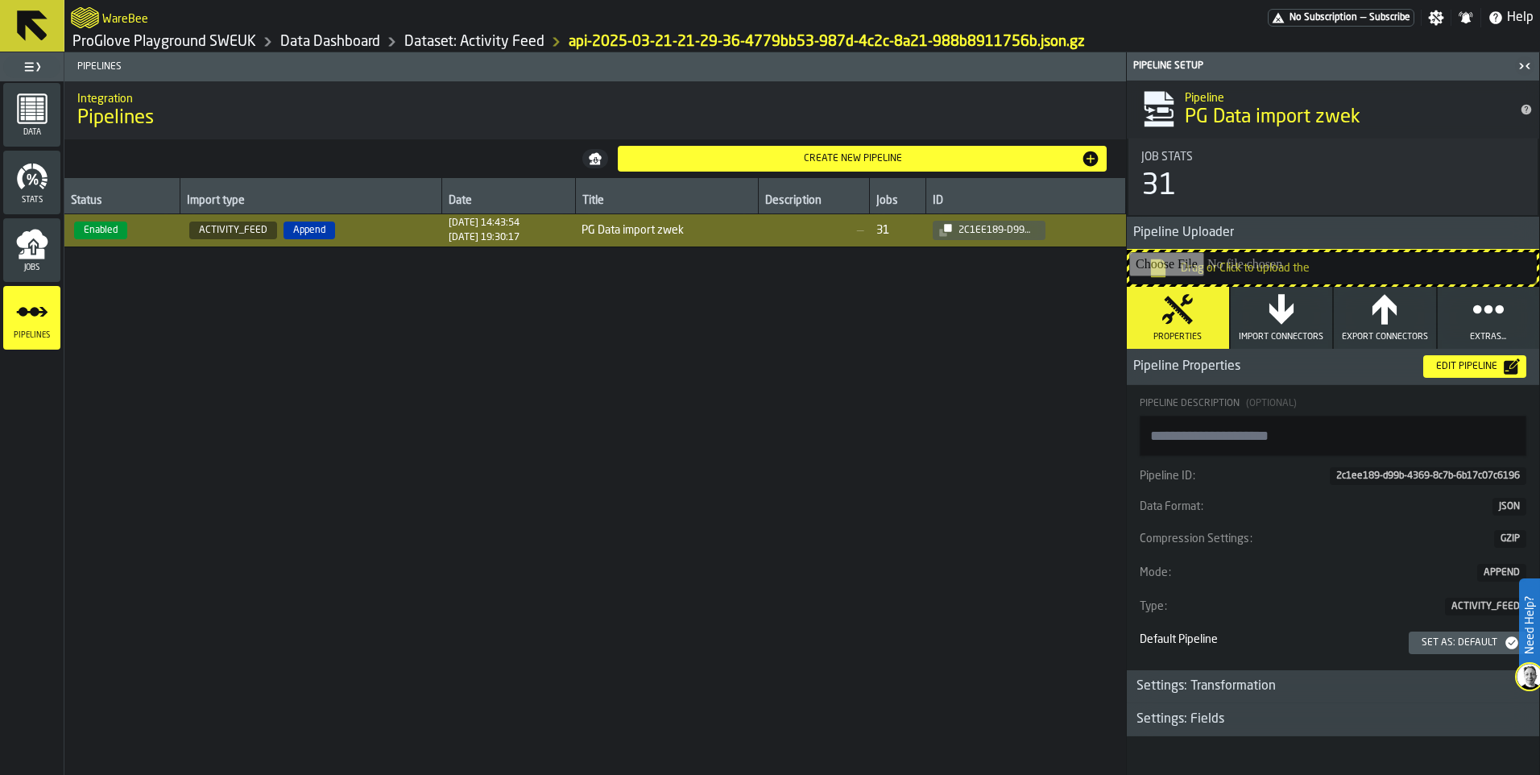
scroll to position [7, 0]
click at [1235, 362] on span "Pipeline Properties" at bounding box center [1267, 366] width 283 height 19
click at [1218, 362] on span "Pipeline Properties" at bounding box center [1267, 366] width 283 height 19
click at [1297, 325] on button "Import Connectors" at bounding box center [1281, 318] width 102 height 62
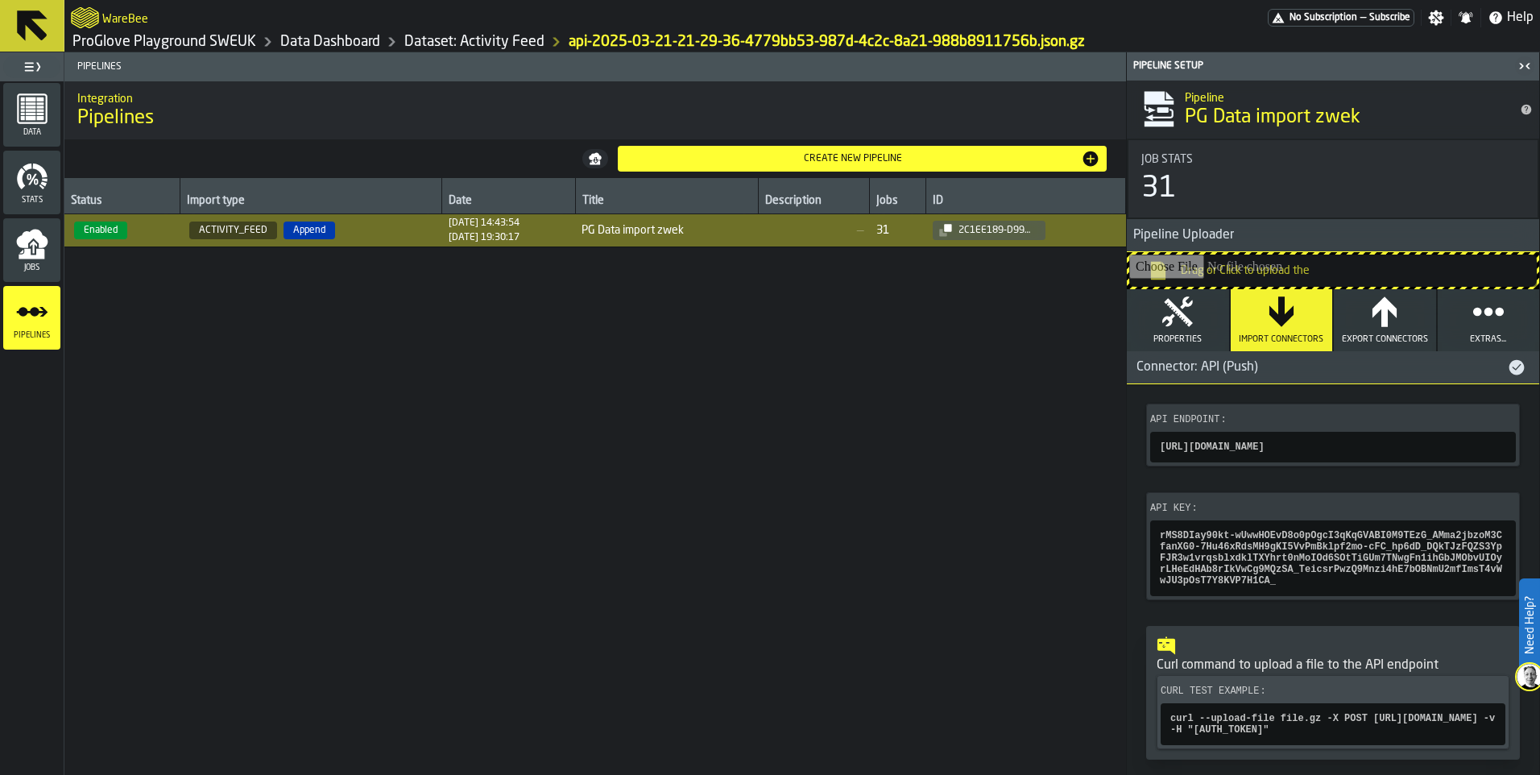
scroll to position [0, 0]
click at [1385, 324] on icon "button" at bounding box center [1384, 312] width 32 height 32
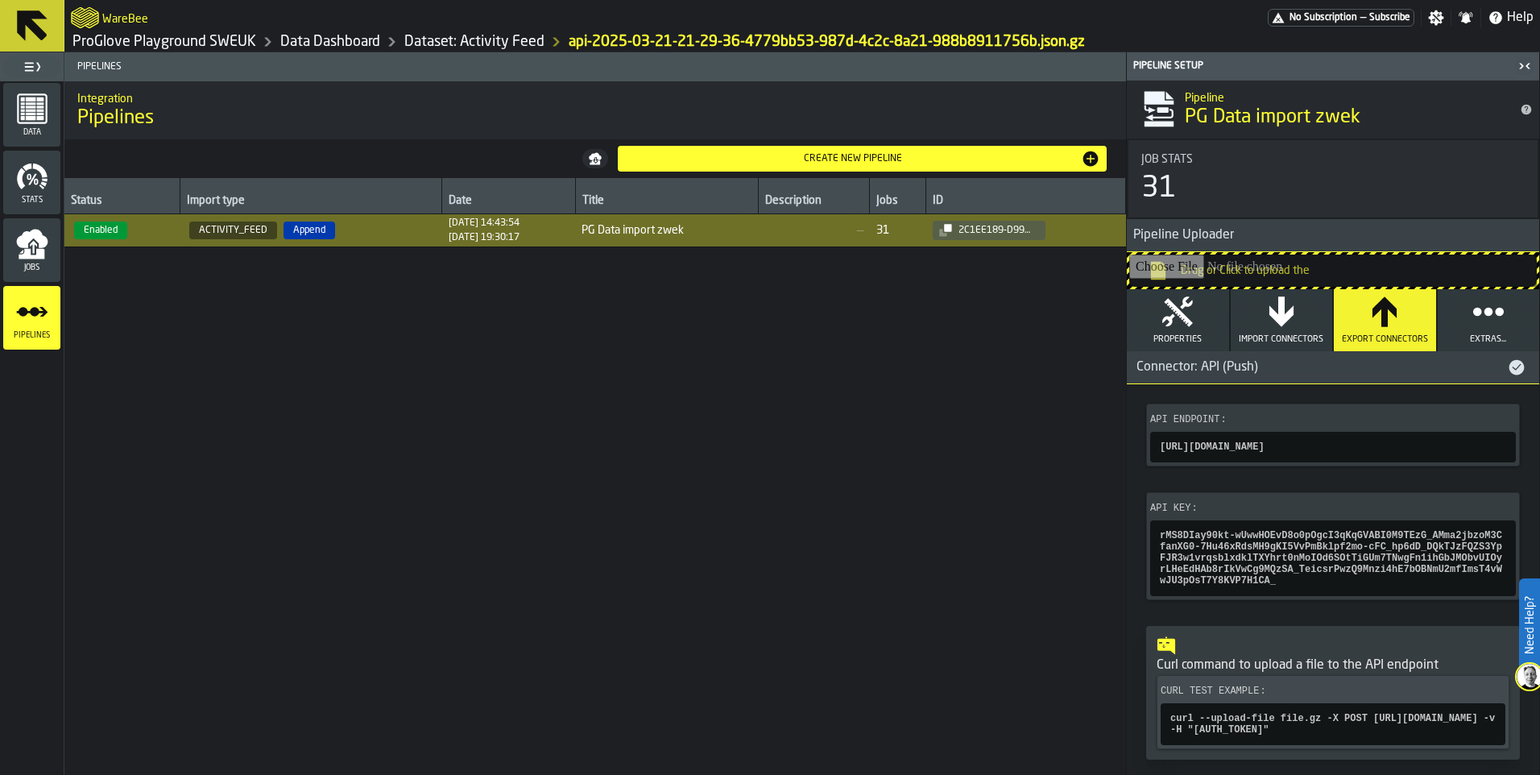
click at [1510, 61] on div "Pipeline Setup" at bounding box center [1321, 65] width 383 height 11
click at [1526, 64] on icon "button-toggle-Close me" at bounding box center [1524, 65] width 19 height 19
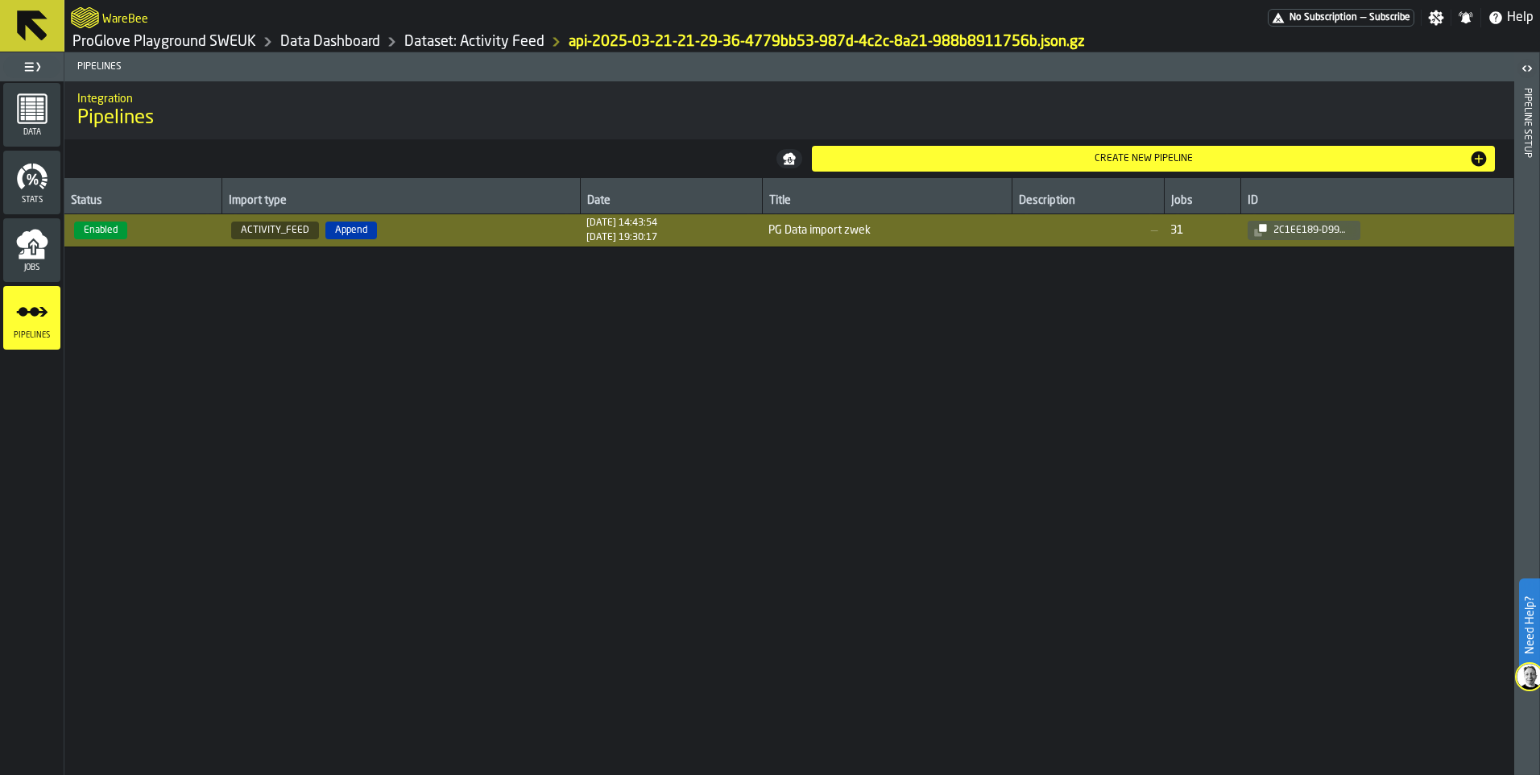
click at [48, 252] on div "Jobs" at bounding box center [31, 250] width 57 height 44
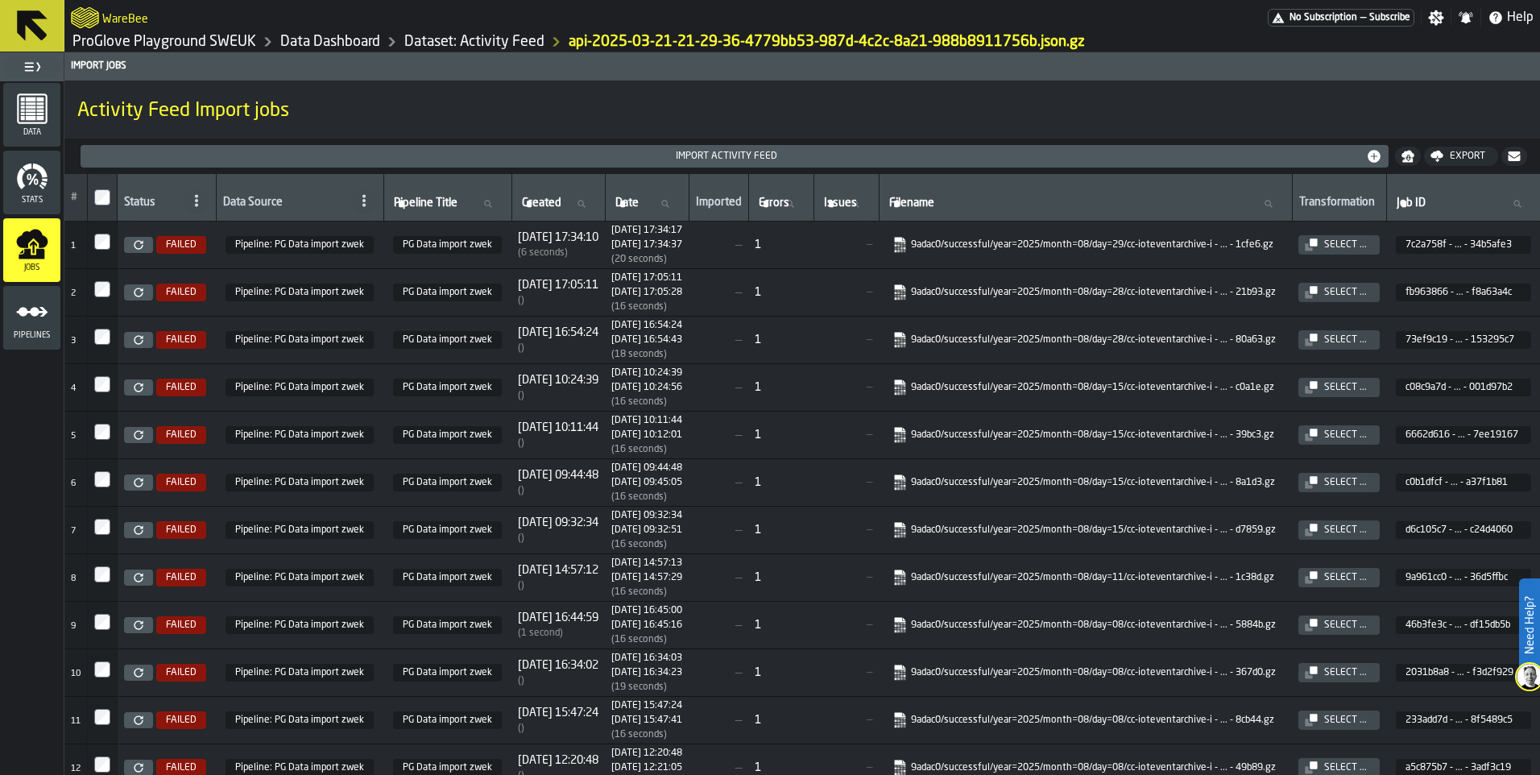
click at [48, 201] on span "Stats" at bounding box center [31, 200] width 57 height 9
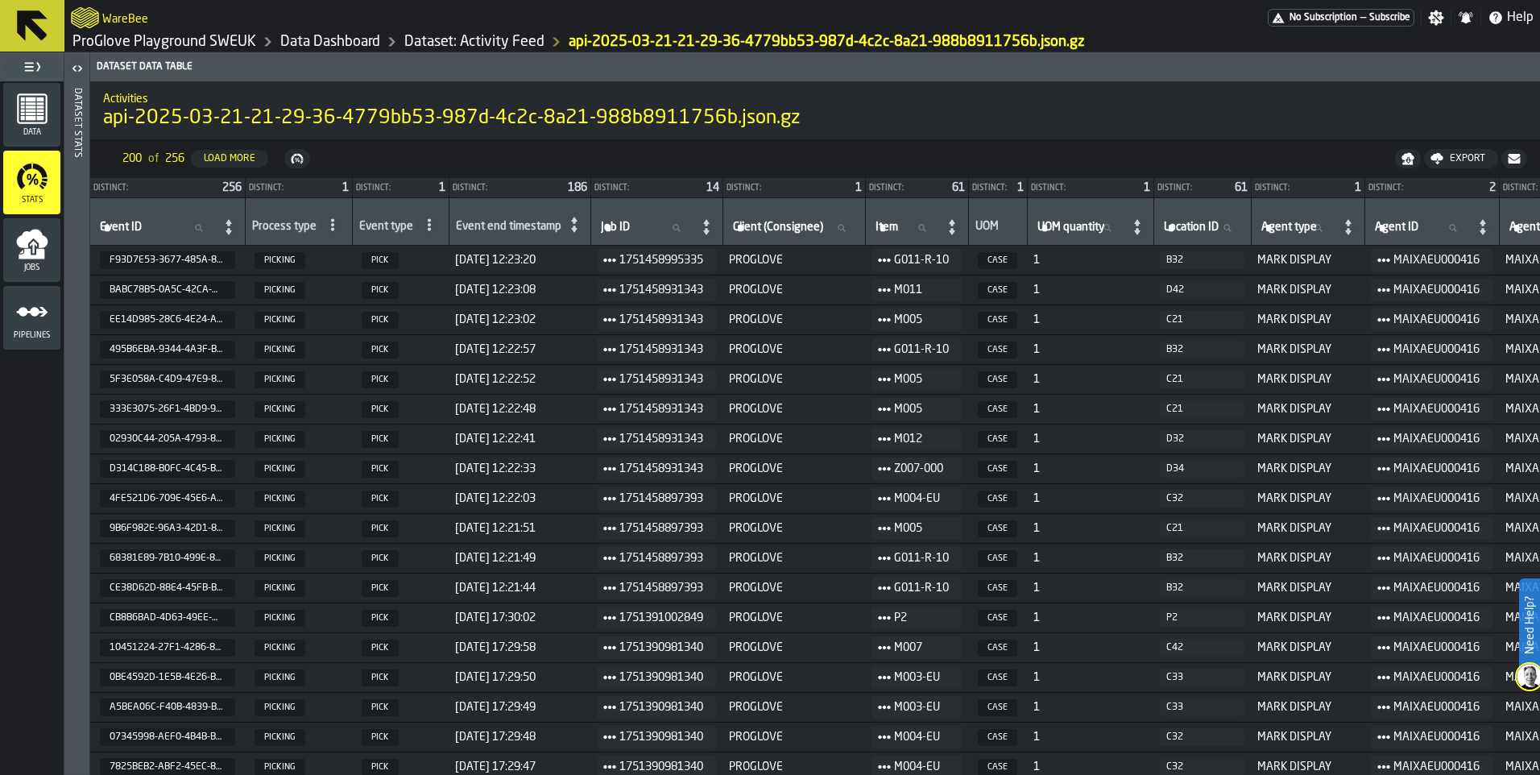
click at [27, 95] on icon "menu Data" at bounding box center [32, 108] width 31 height 31
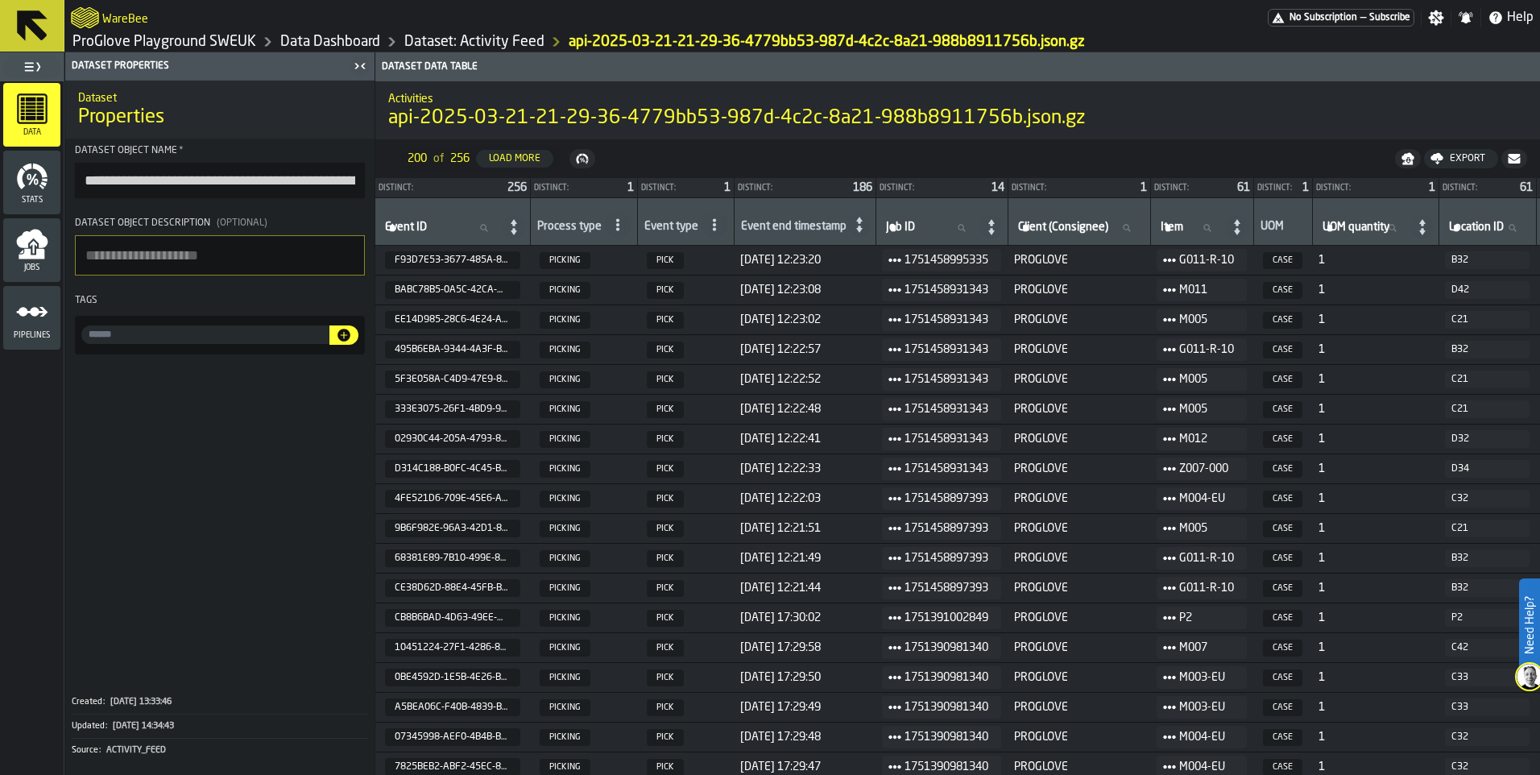
click at [44, 304] on icon "menu Pipelines" at bounding box center [32, 312] width 32 height 32
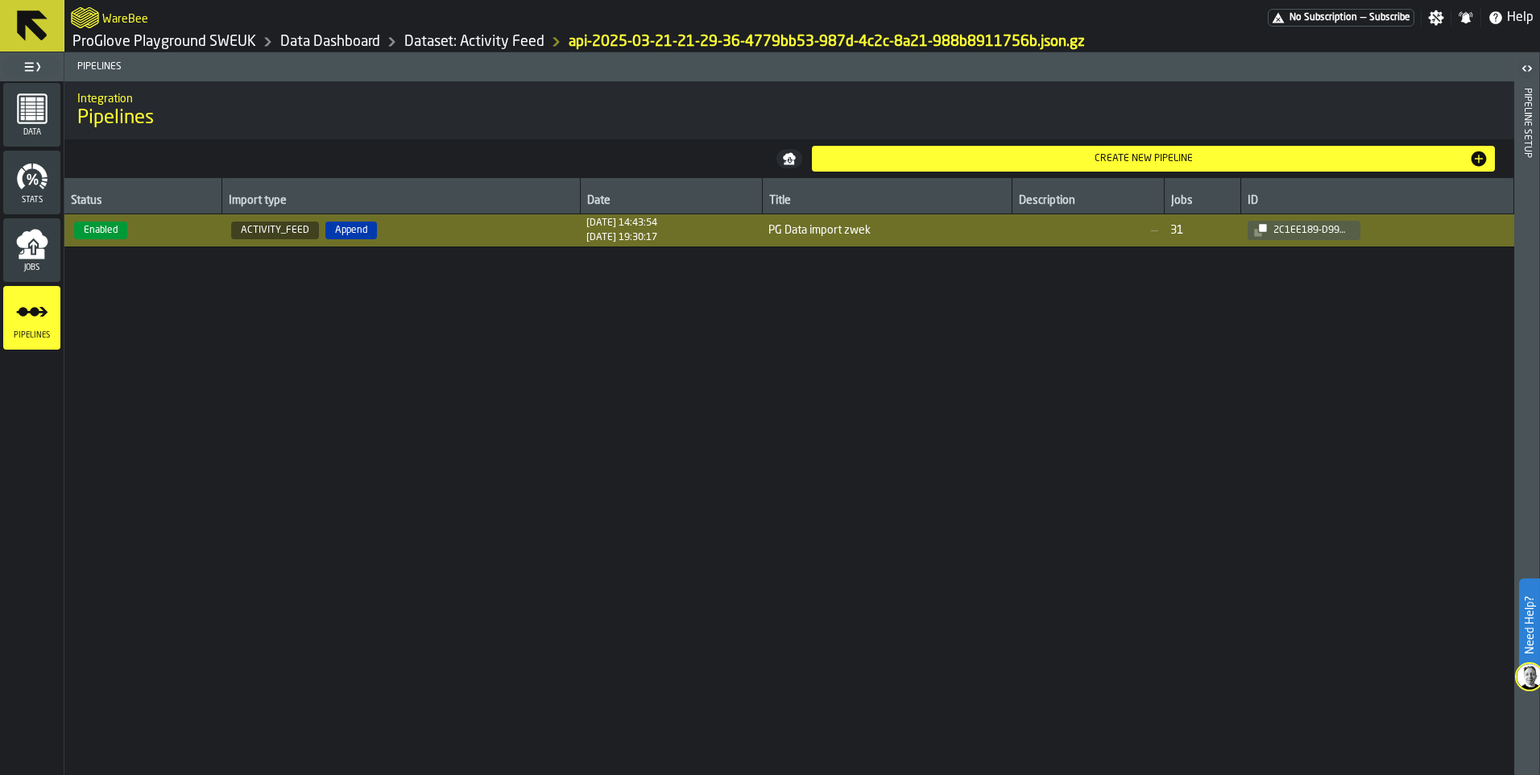
click at [1519, 122] on header "Pipeline Setup" at bounding box center [1526, 413] width 25 height 722
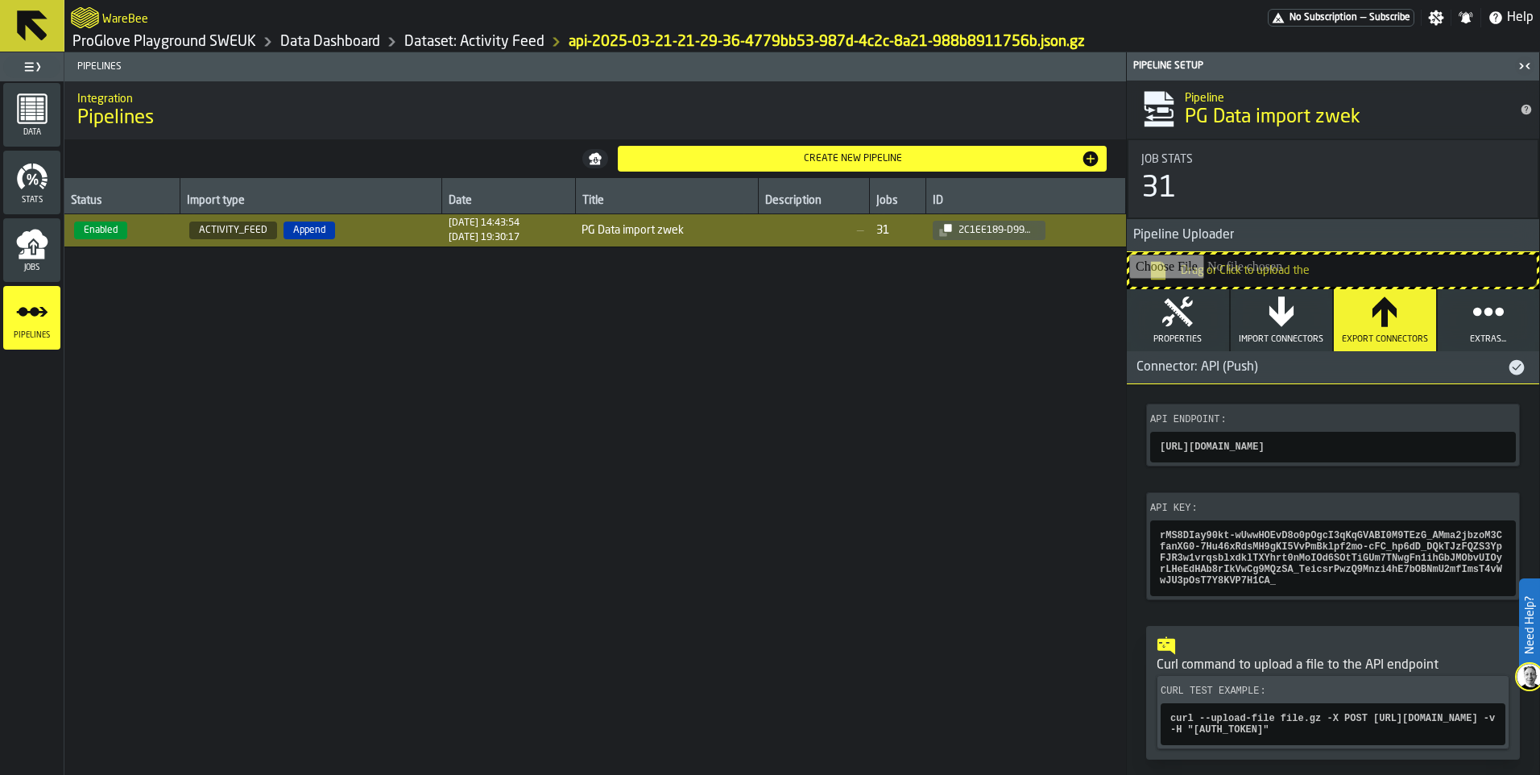
click at [1304, 320] on button "Import Connectors" at bounding box center [1281, 320] width 102 height 62
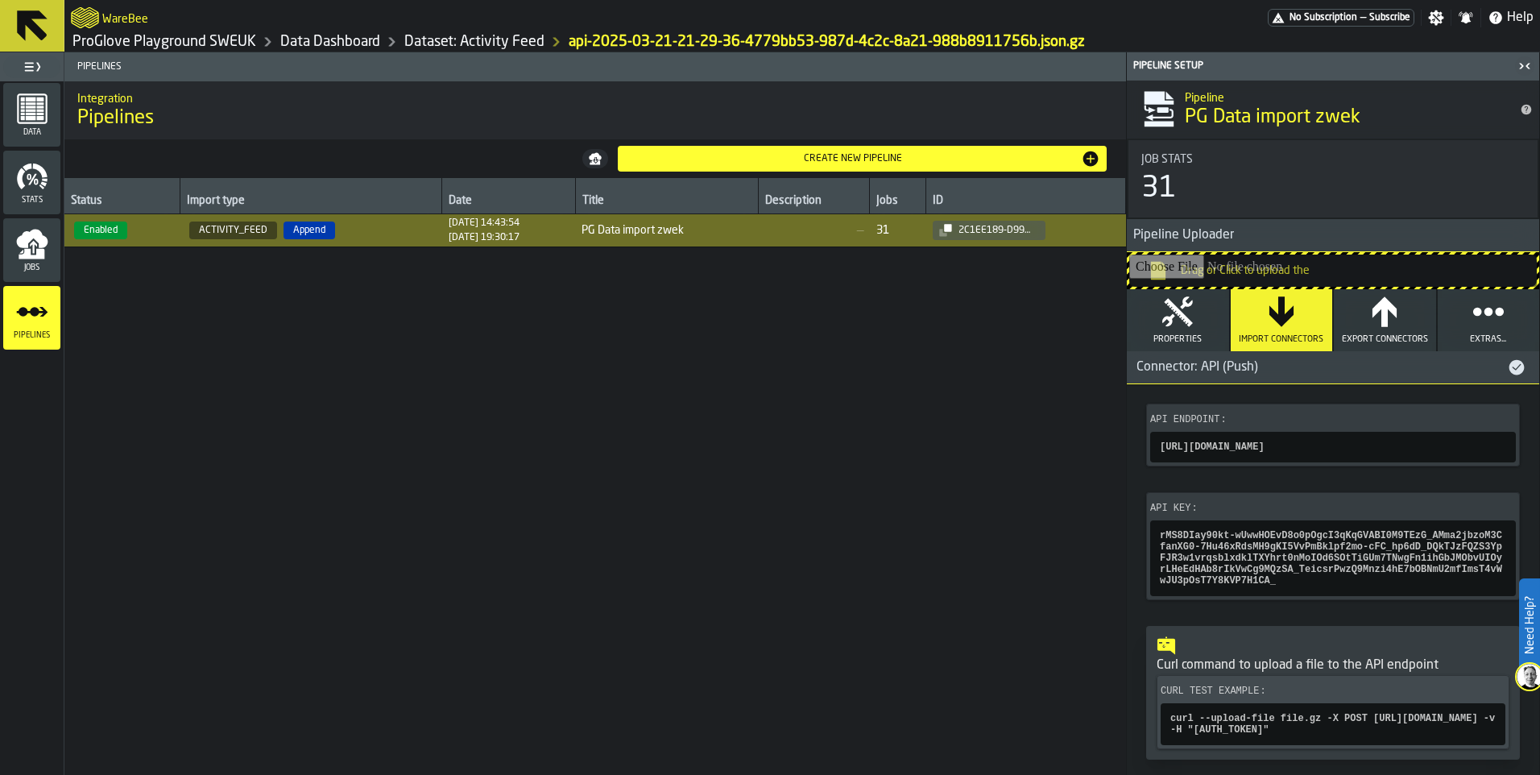
click at [1494, 306] on icon "button" at bounding box center [1488, 312] width 32 height 32
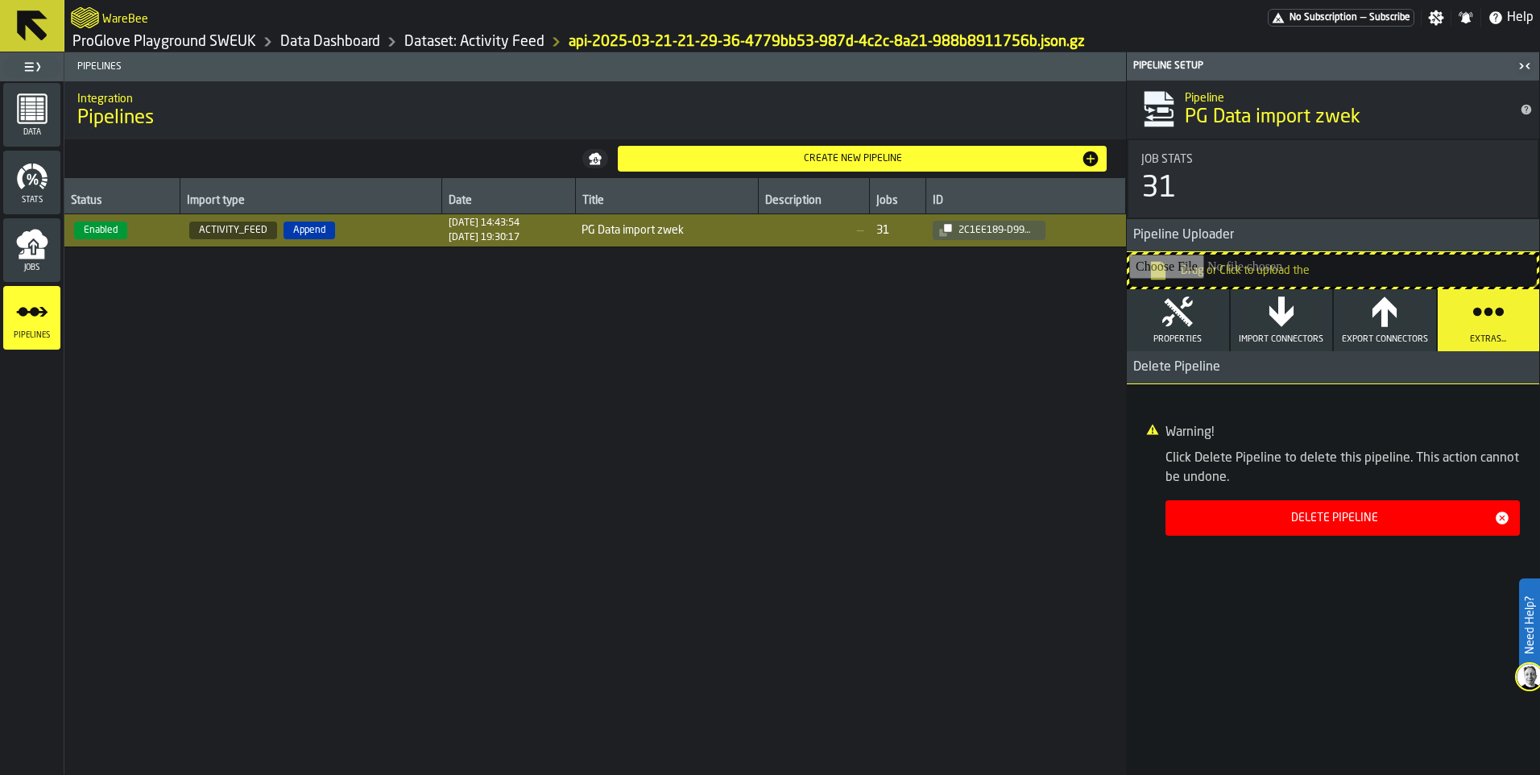
click at [1185, 327] on icon "button" at bounding box center [1177, 312] width 32 height 32
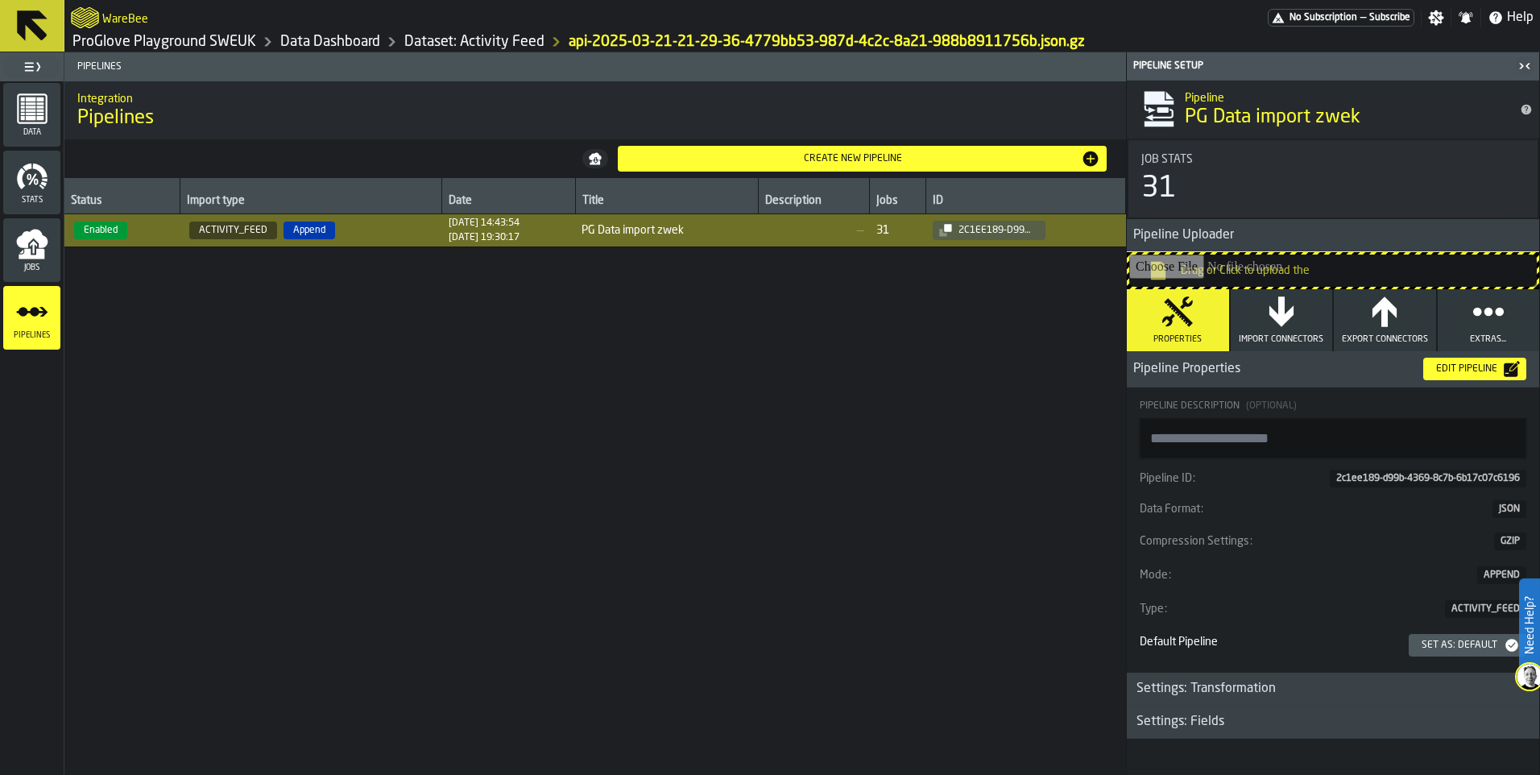
click at [1256, 371] on span "Pipeline Properties" at bounding box center [1267, 368] width 283 height 19
click at [1463, 368] on div "Edit Pipeline" at bounding box center [1466, 368] width 74 height 11
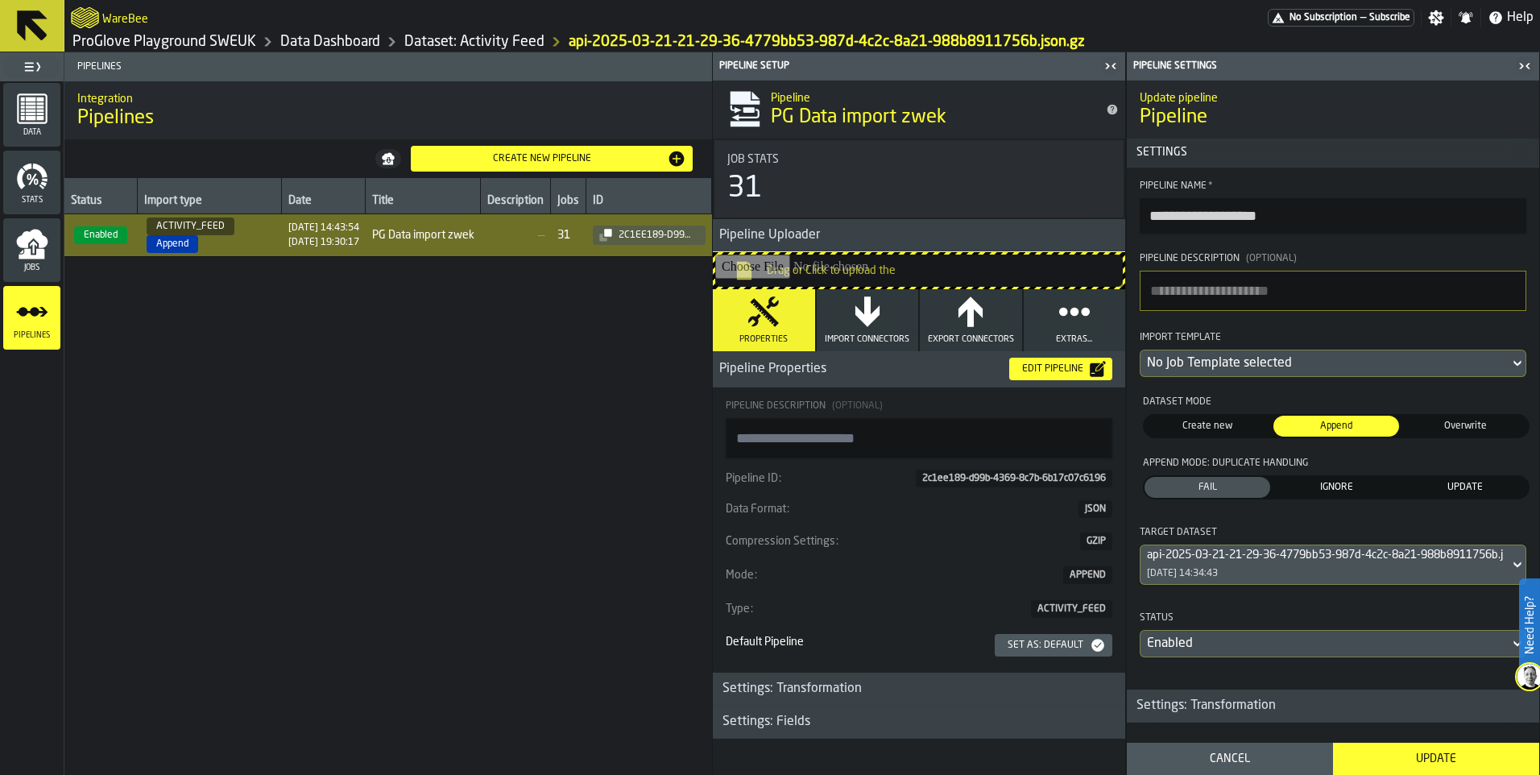
click at [1231, 143] on button "Settings" at bounding box center [1332, 152] width 412 height 29
click at [1265, 715] on div "Settings: Transformation" at bounding box center [1205, 705] width 159 height 19
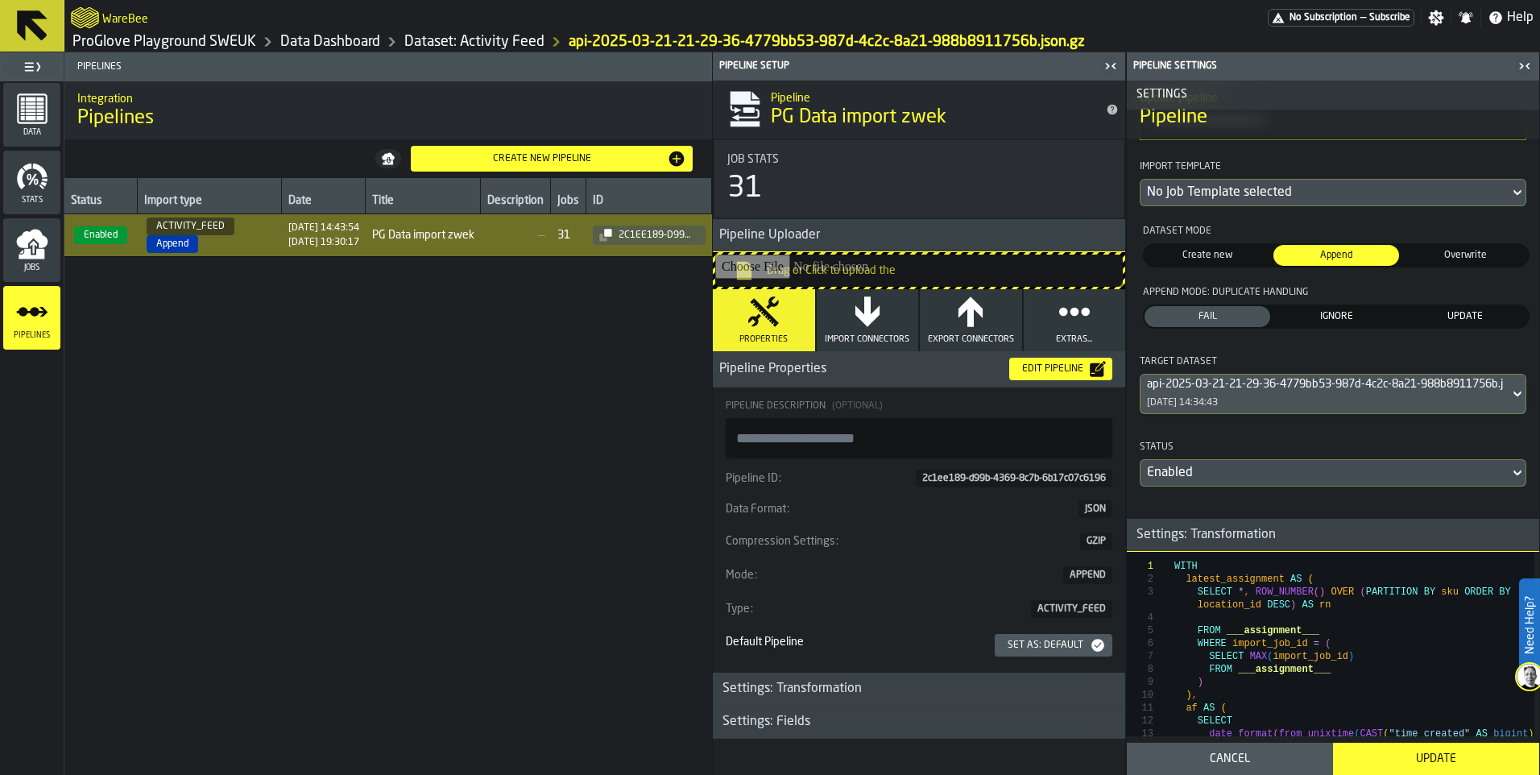
scroll to position [161, 0]
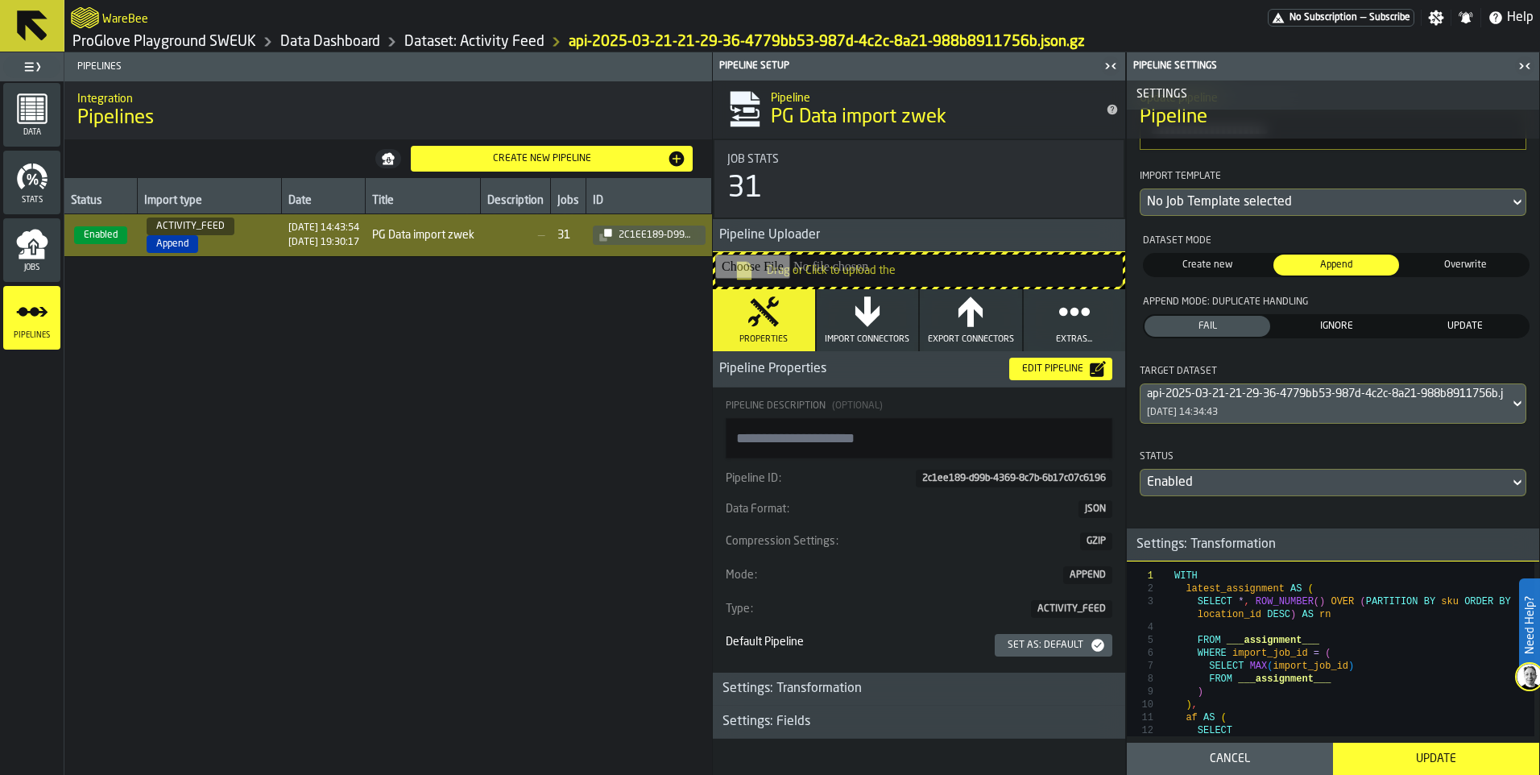
click at [1238, 768] on button "Cancel" at bounding box center [1229, 758] width 206 height 32
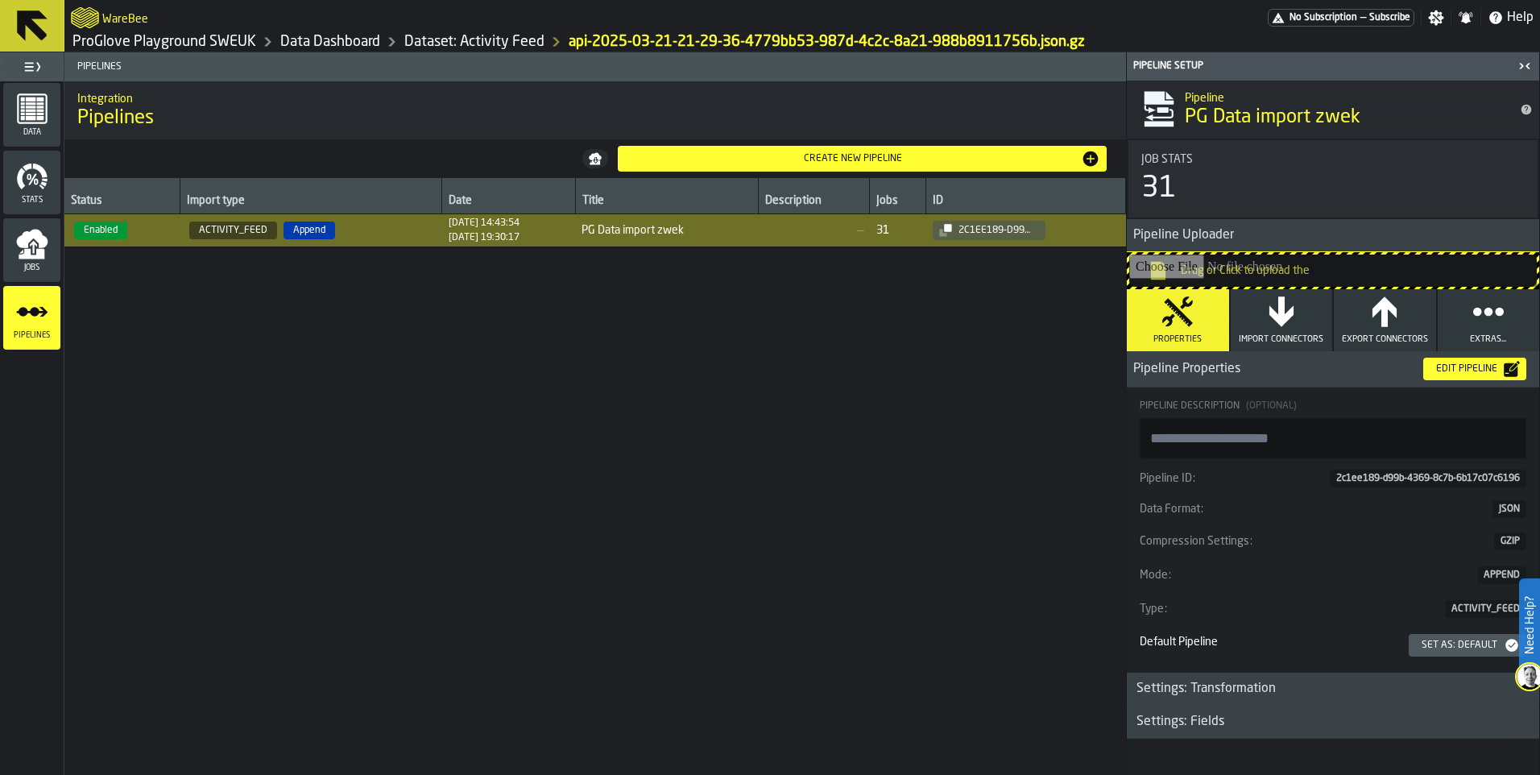
click at [42, 71] on div "button-toggle-Toggle Full Menu" at bounding box center [31, 67] width 57 height 23
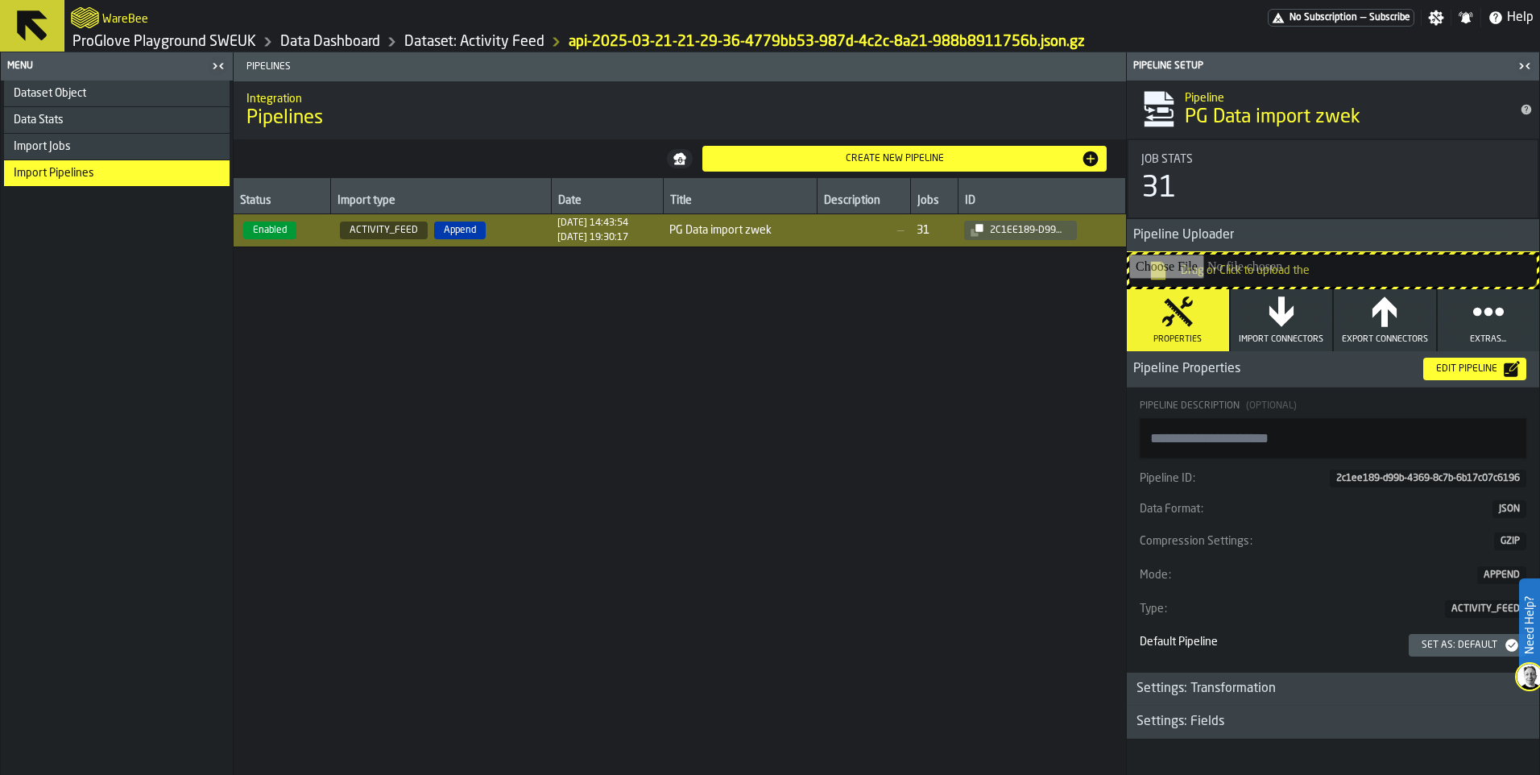
click at [61, 140] on span "Import Jobs" at bounding box center [42, 146] width 57 height 13
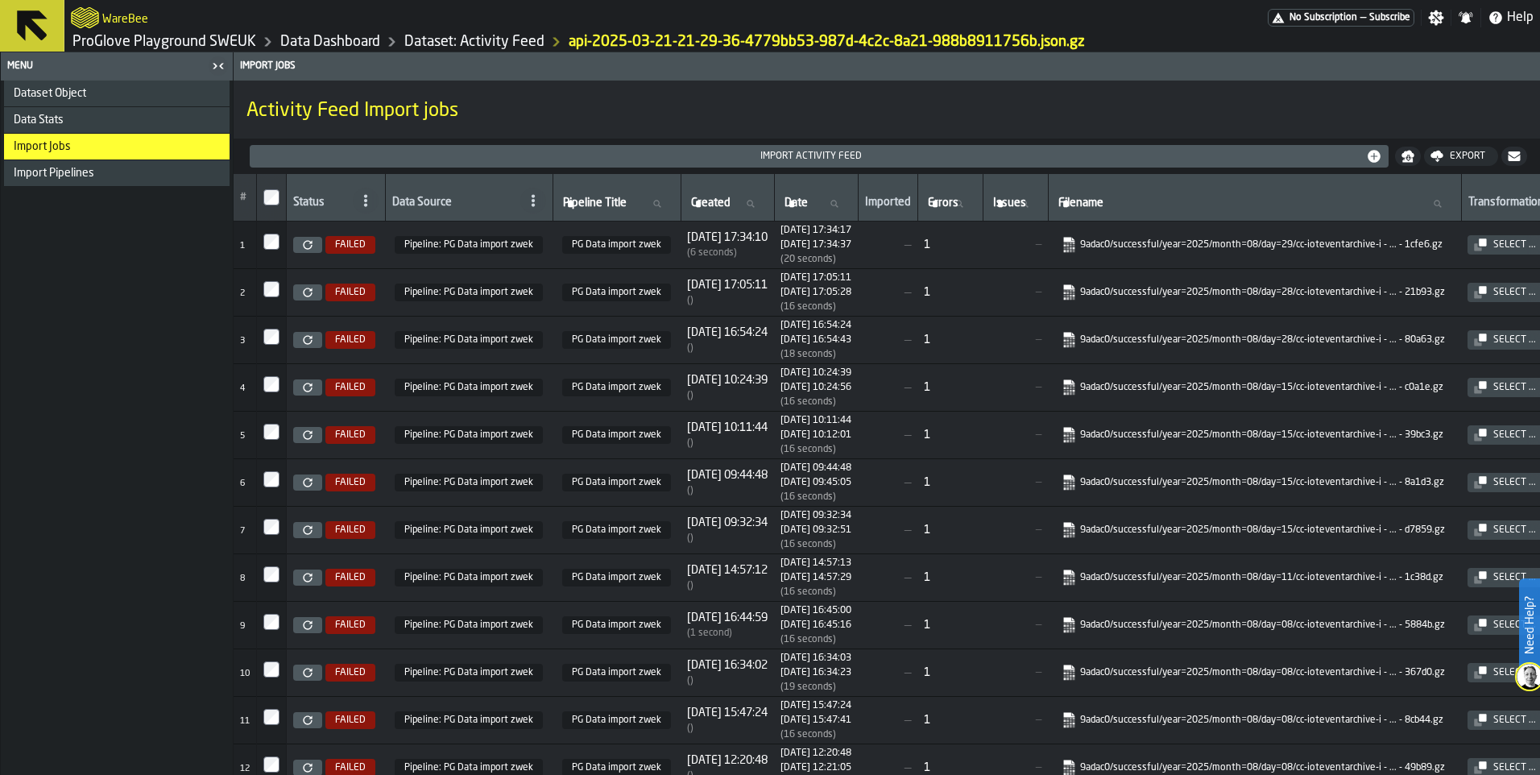
click at [67, 130] on div "Data Stats" at bounding box center [116, 120] width 225 height 26
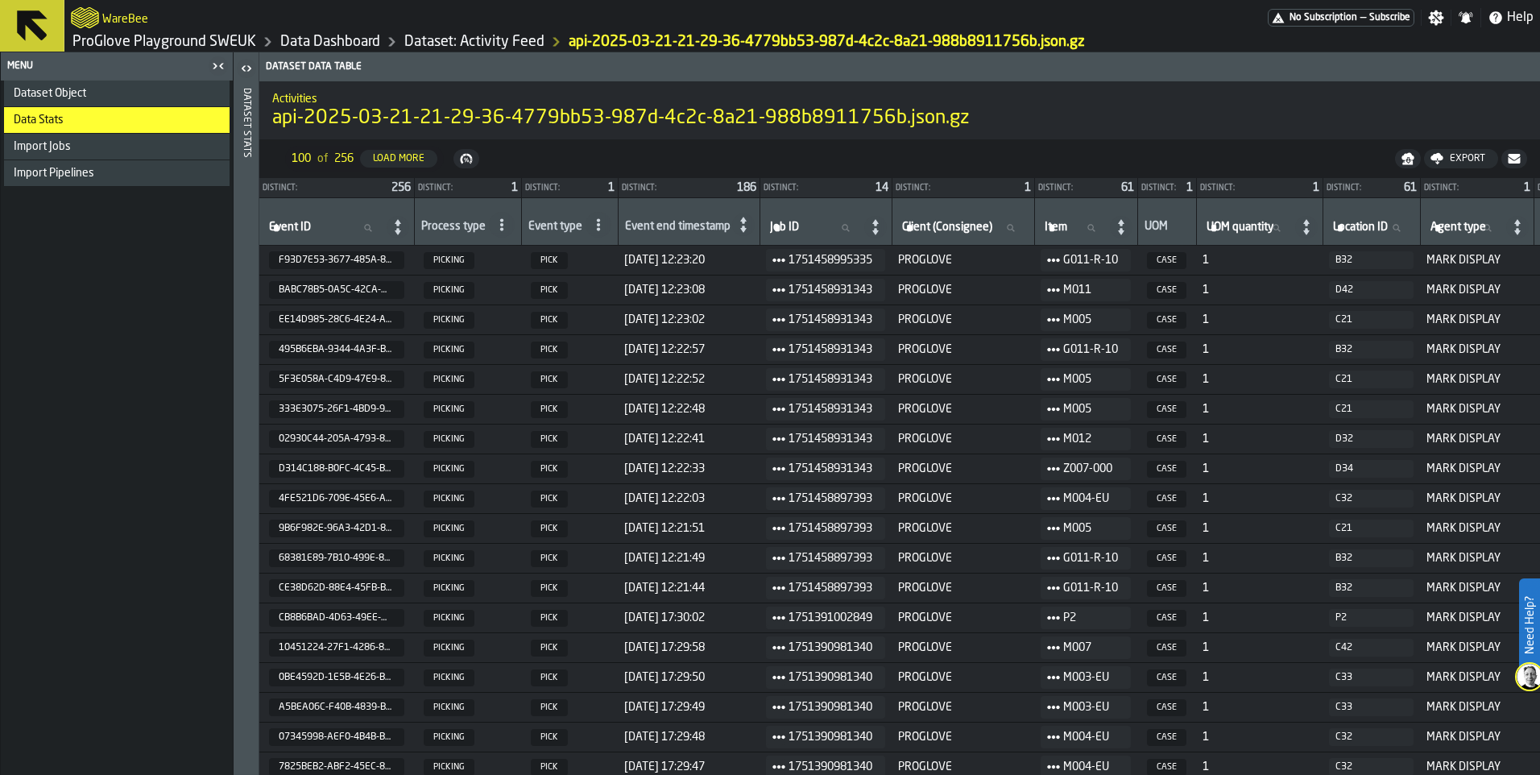
click at [85, 92] on span "Dataset Object" at bounding box center [50, 93] width 72 height 13
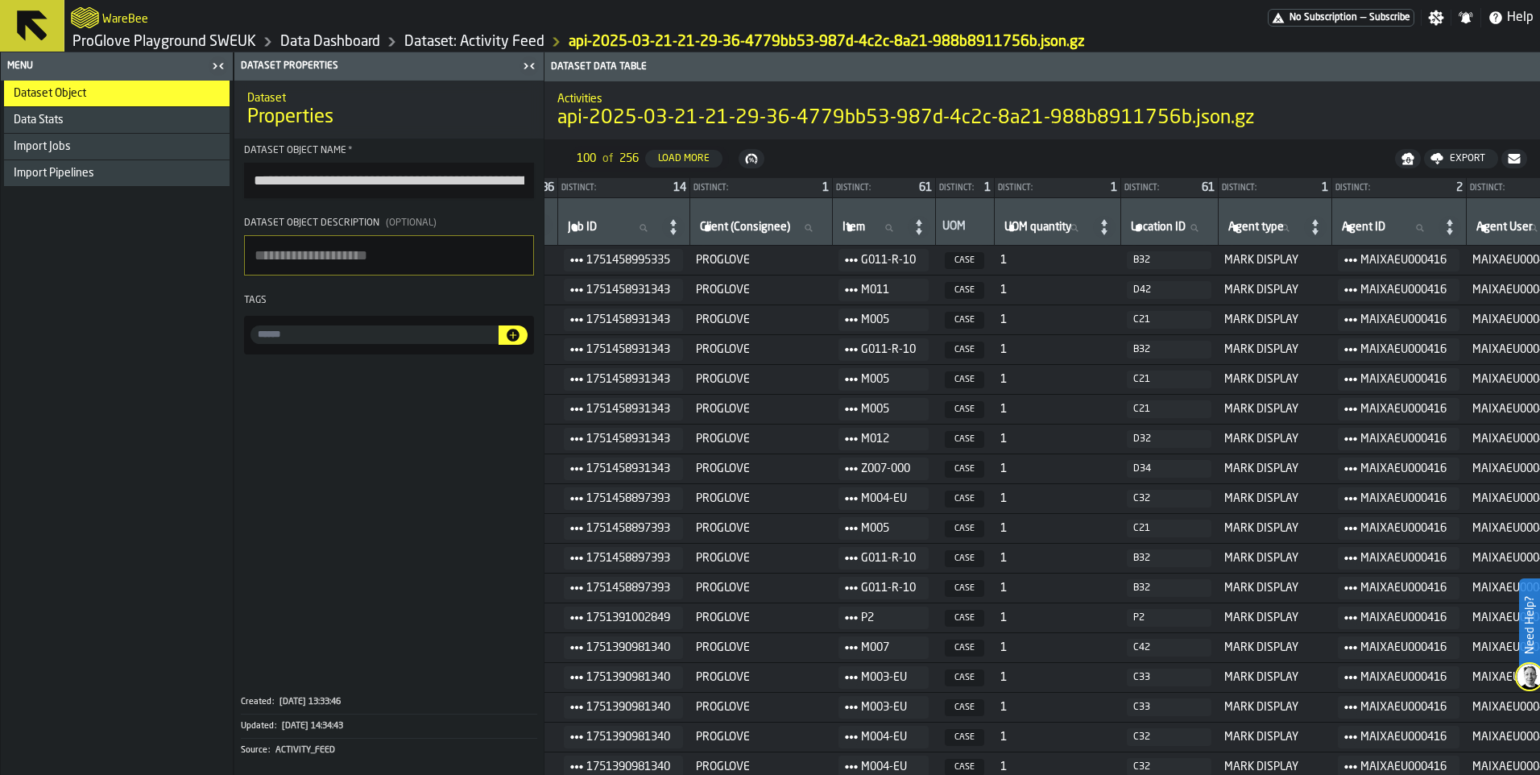
scroll to position [0, 0]
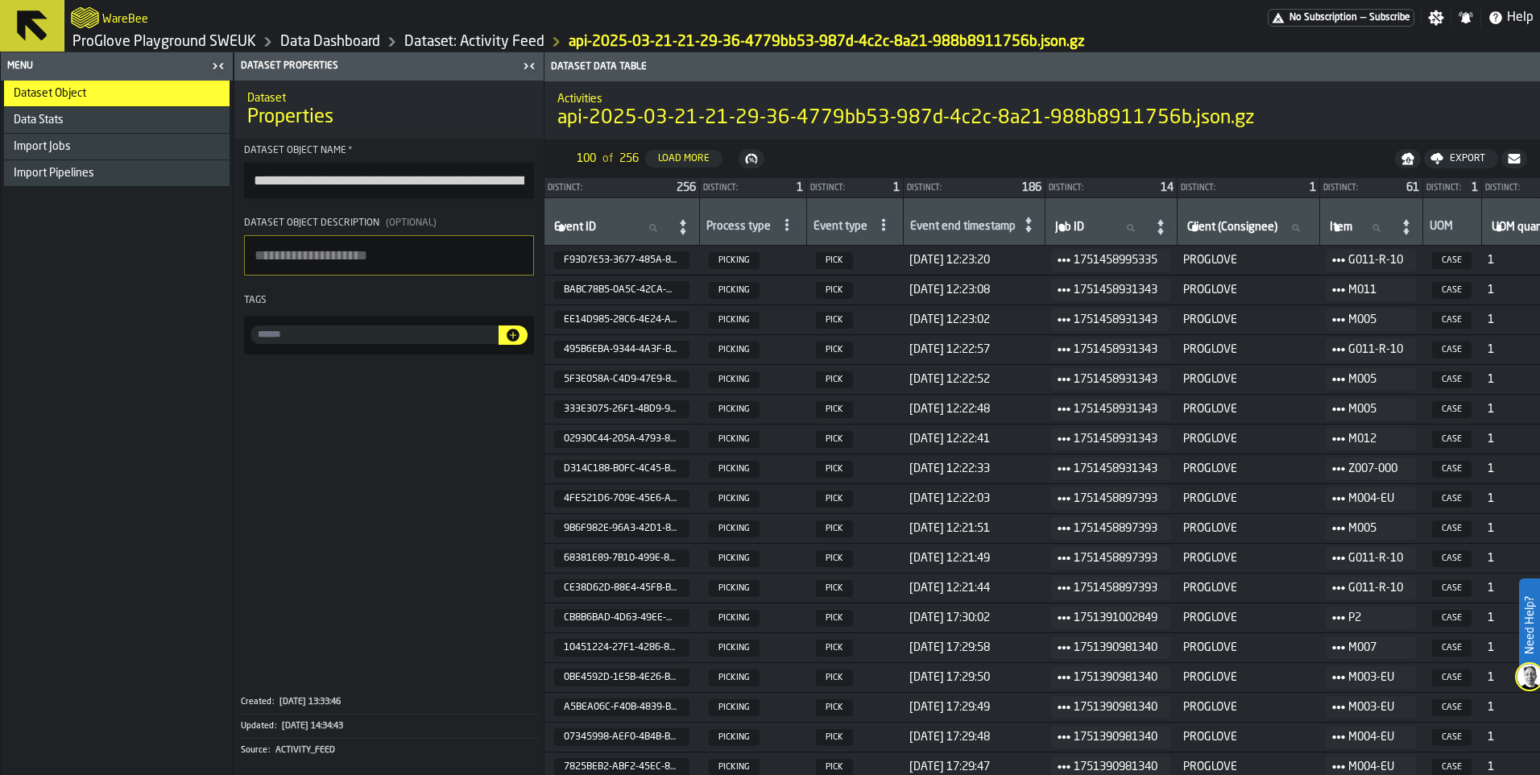
click at [66, 170] on span "Import Pipelines" at bounding box center [54, 173] width 81 height 13
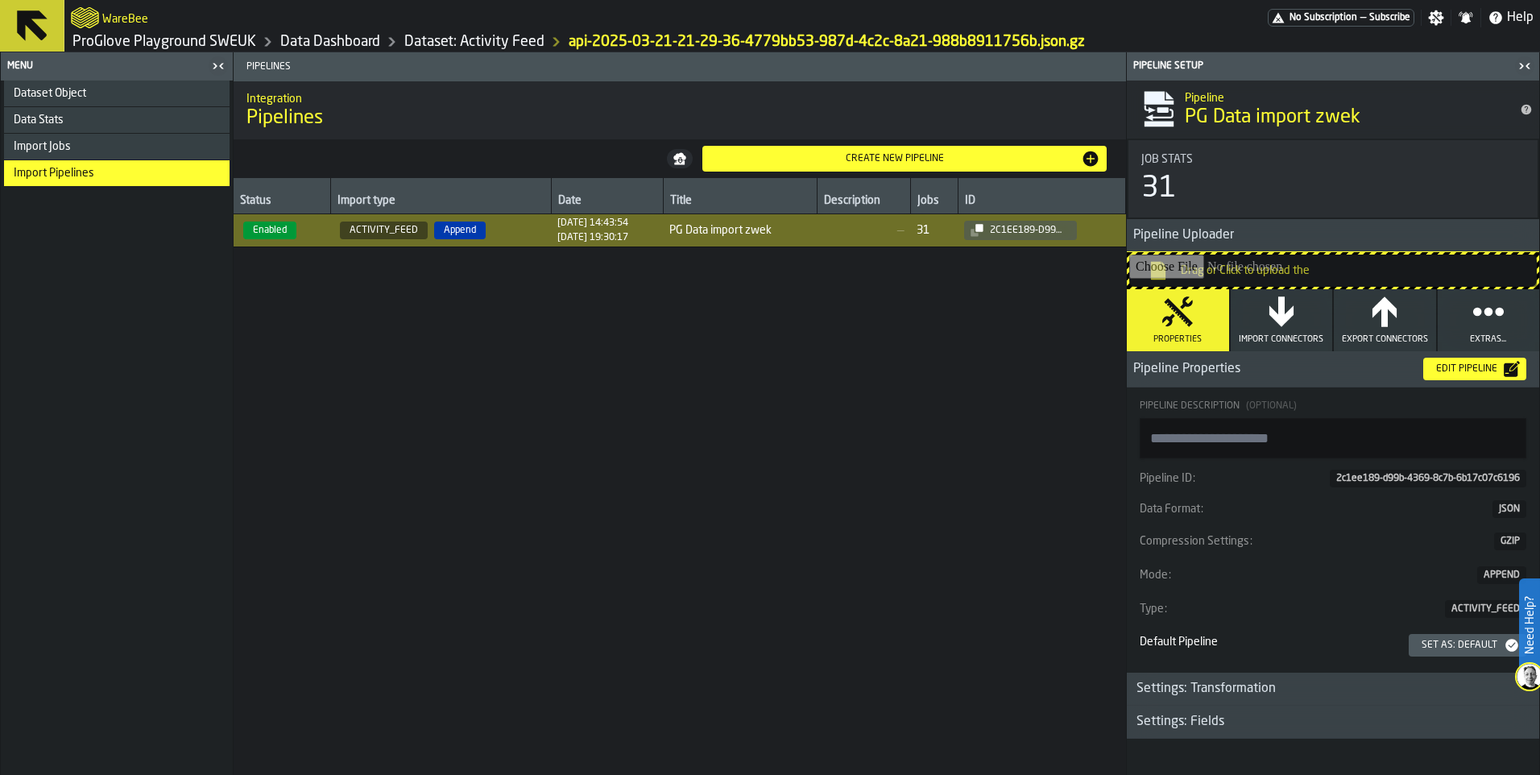
scroll to position [7, 0]
click at [1257, 290] on button "Import Connectors" at bounding box center [1281, 318] width 102 height 62
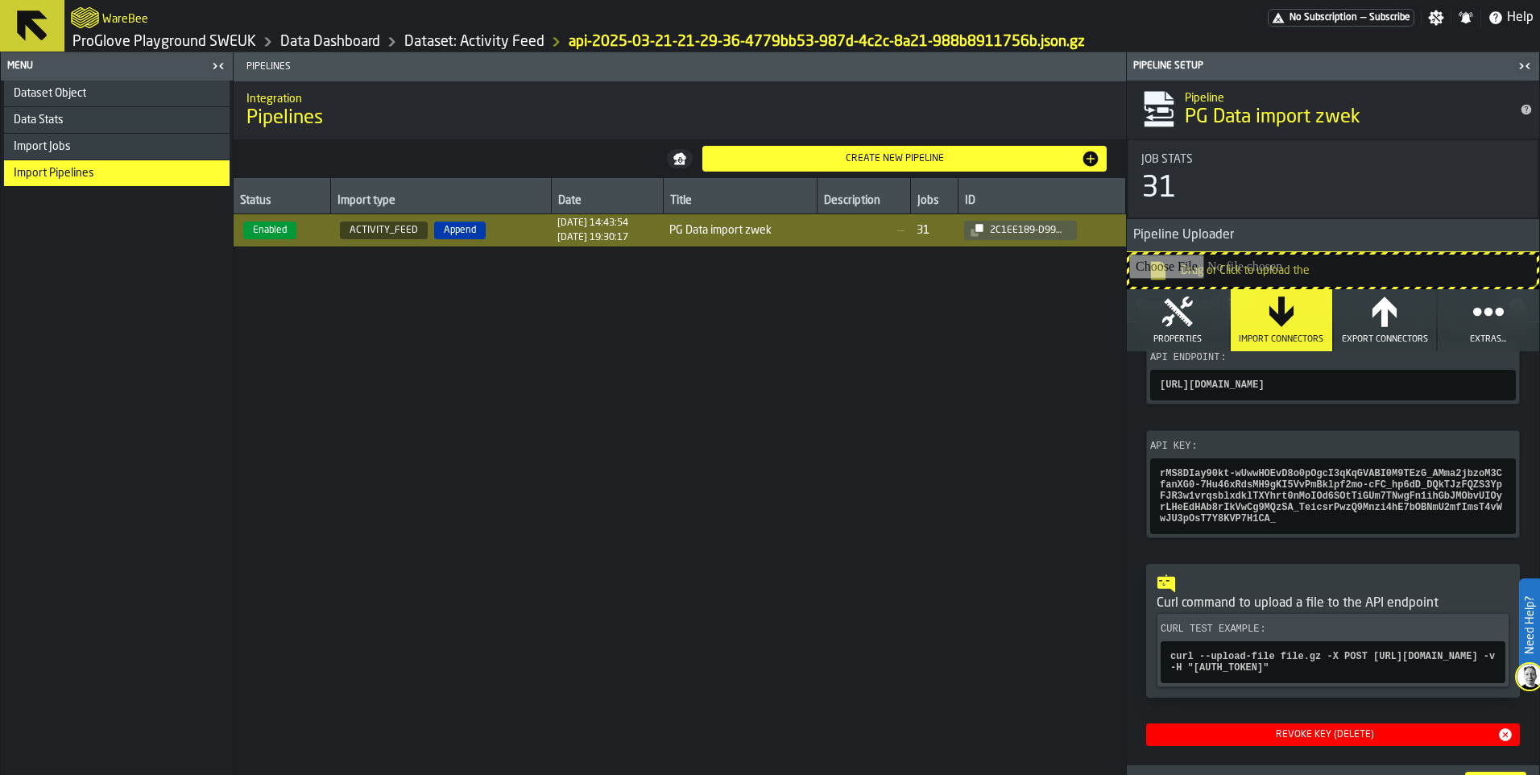
scroll to position [0, 0]
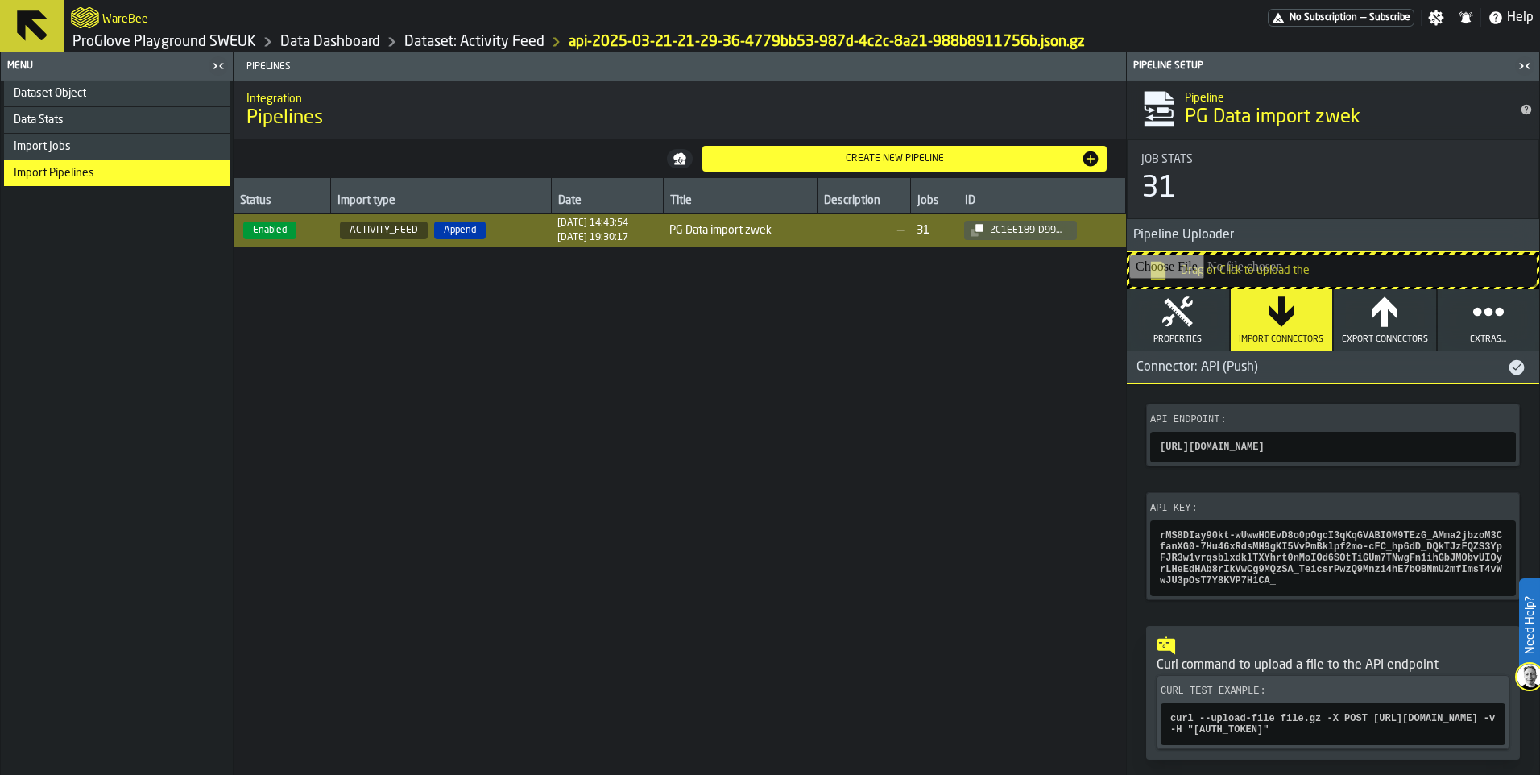
click at [1271, 361] on div "Connector: API (Push)" at bounding box center [1316, 367] width 380 height 19
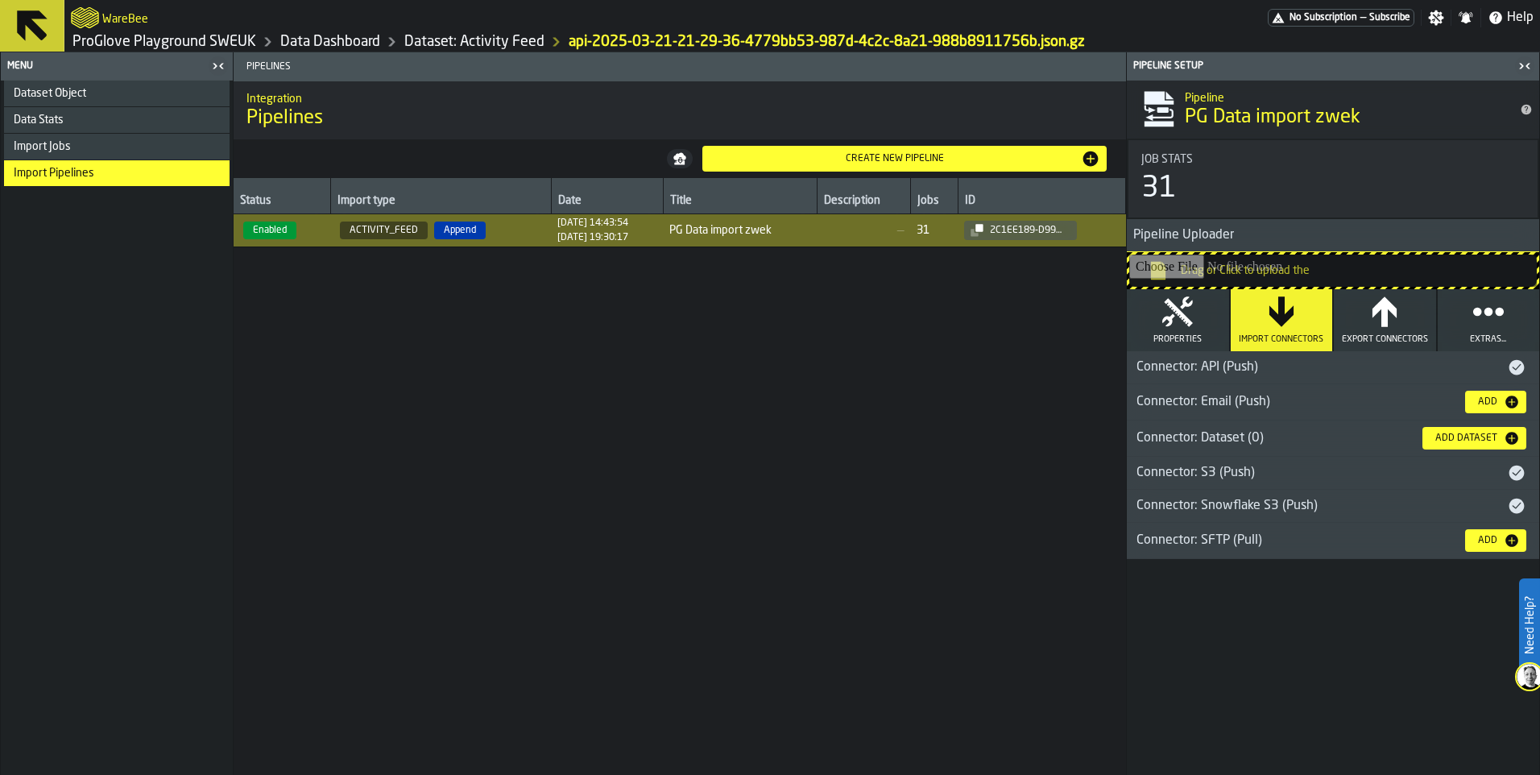
click at [1256, 370] on div "Connector: API (Push)" at bounding box center [1316, 367] width 380 height 19
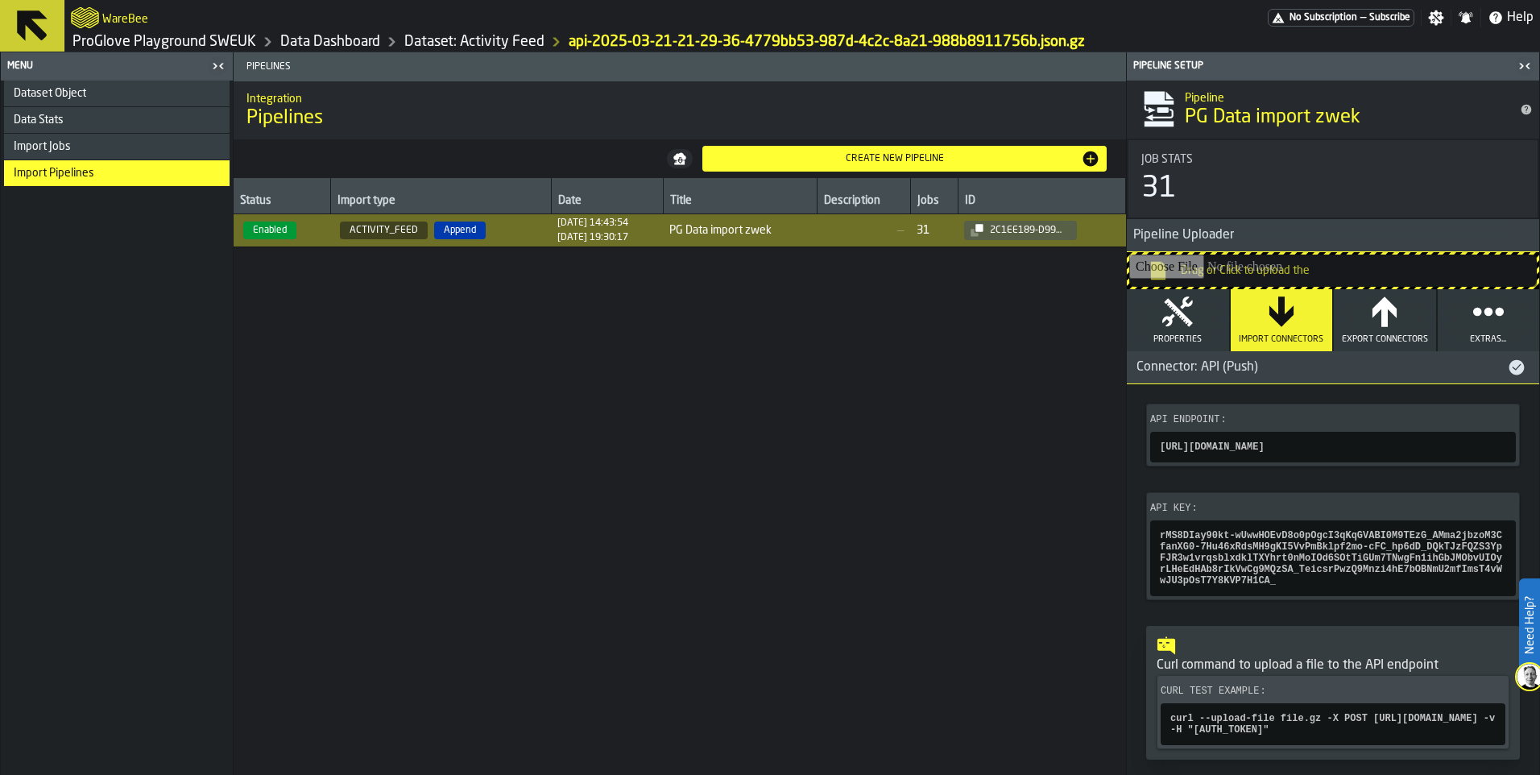
click at [1256, 370] on div "Connector: API (Push)" at bounding box center [1316, 367] width 380 height 19
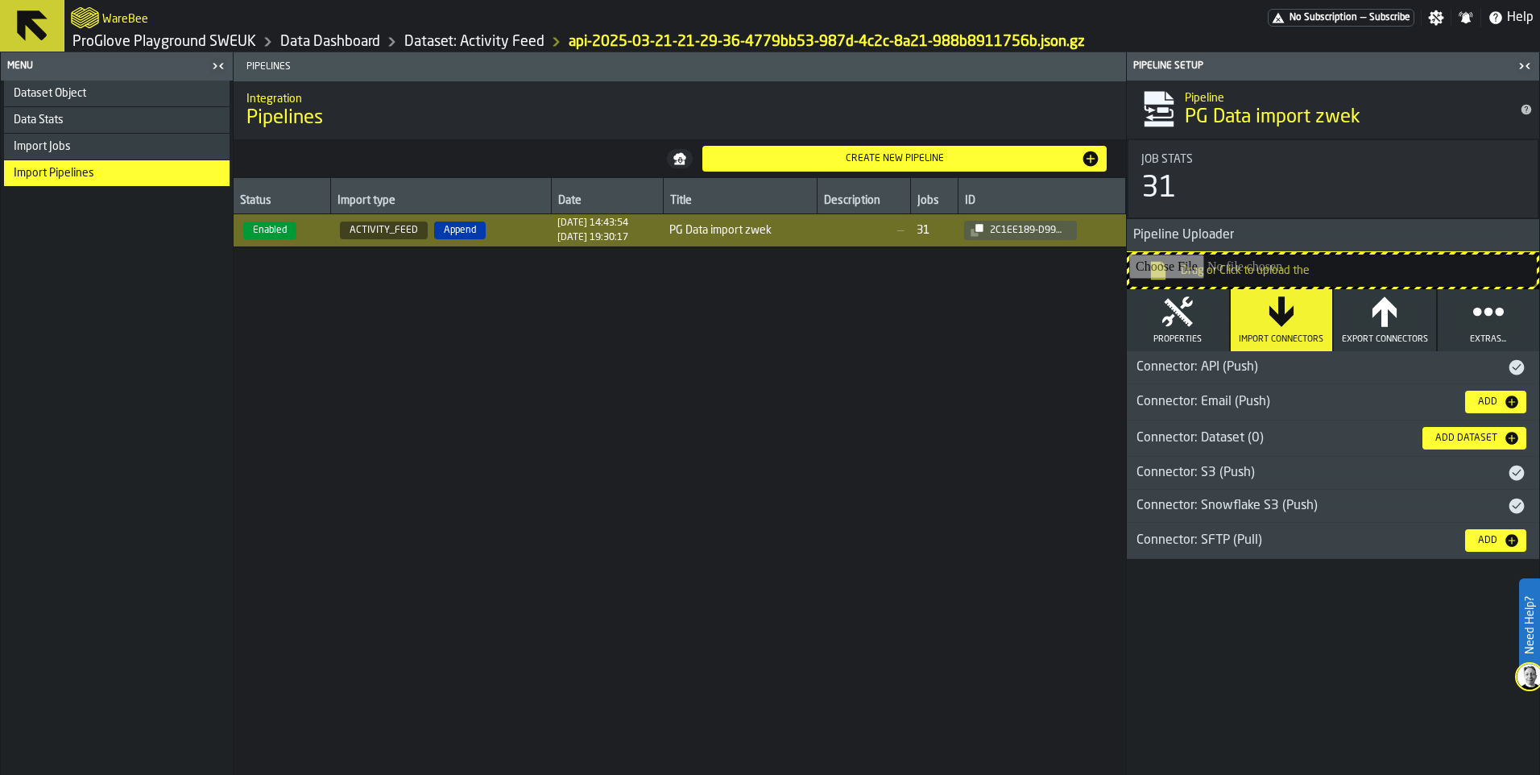
click at [1272, 498] on div "Connector: Snowflake S3 (Push)" at bounding box center [1316, 505] width 380 height 19
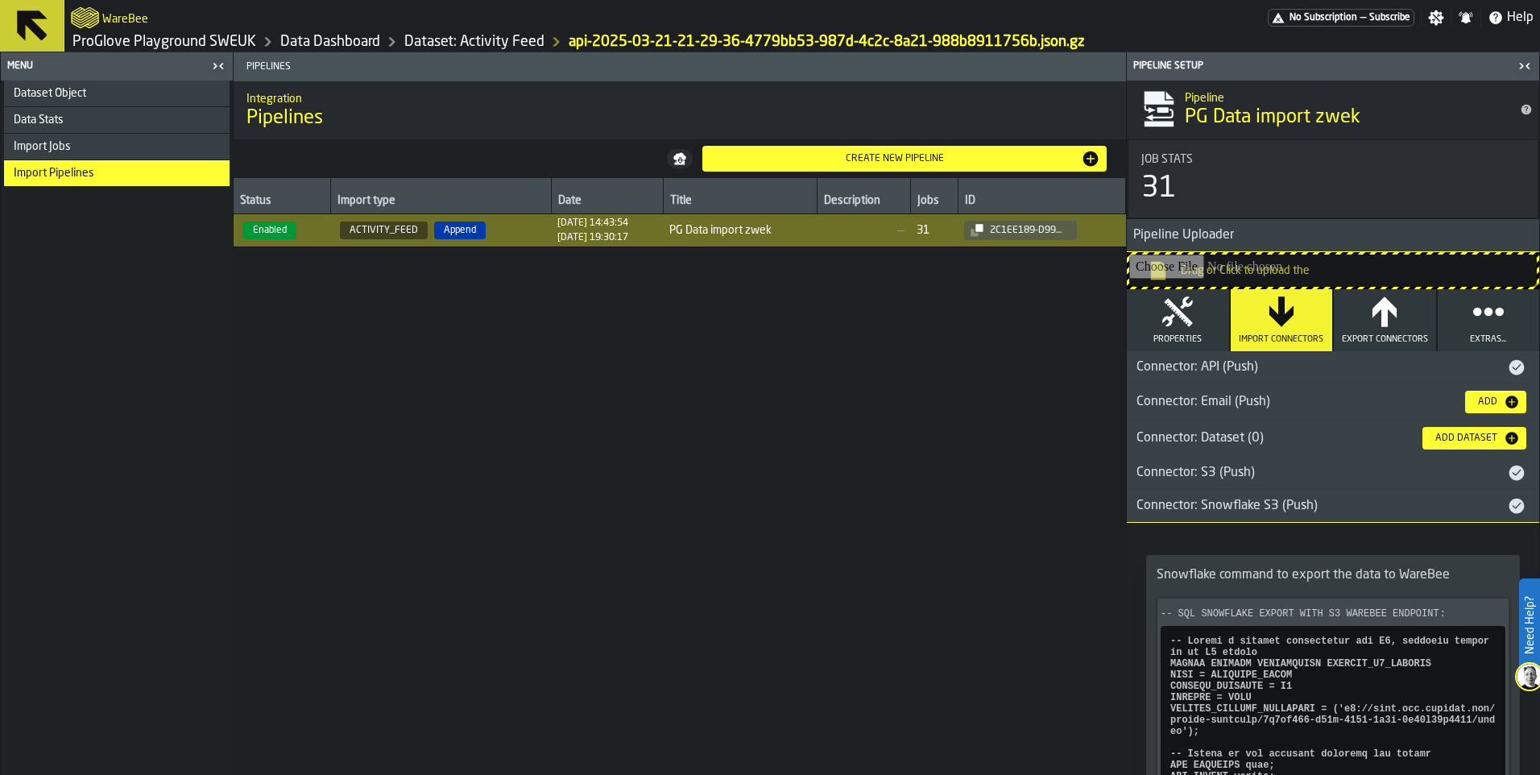
click at [1272, 498] on div "Connector: Snowflake S3 (Push)" at bounding box center [1316, 505] width 380 height 19
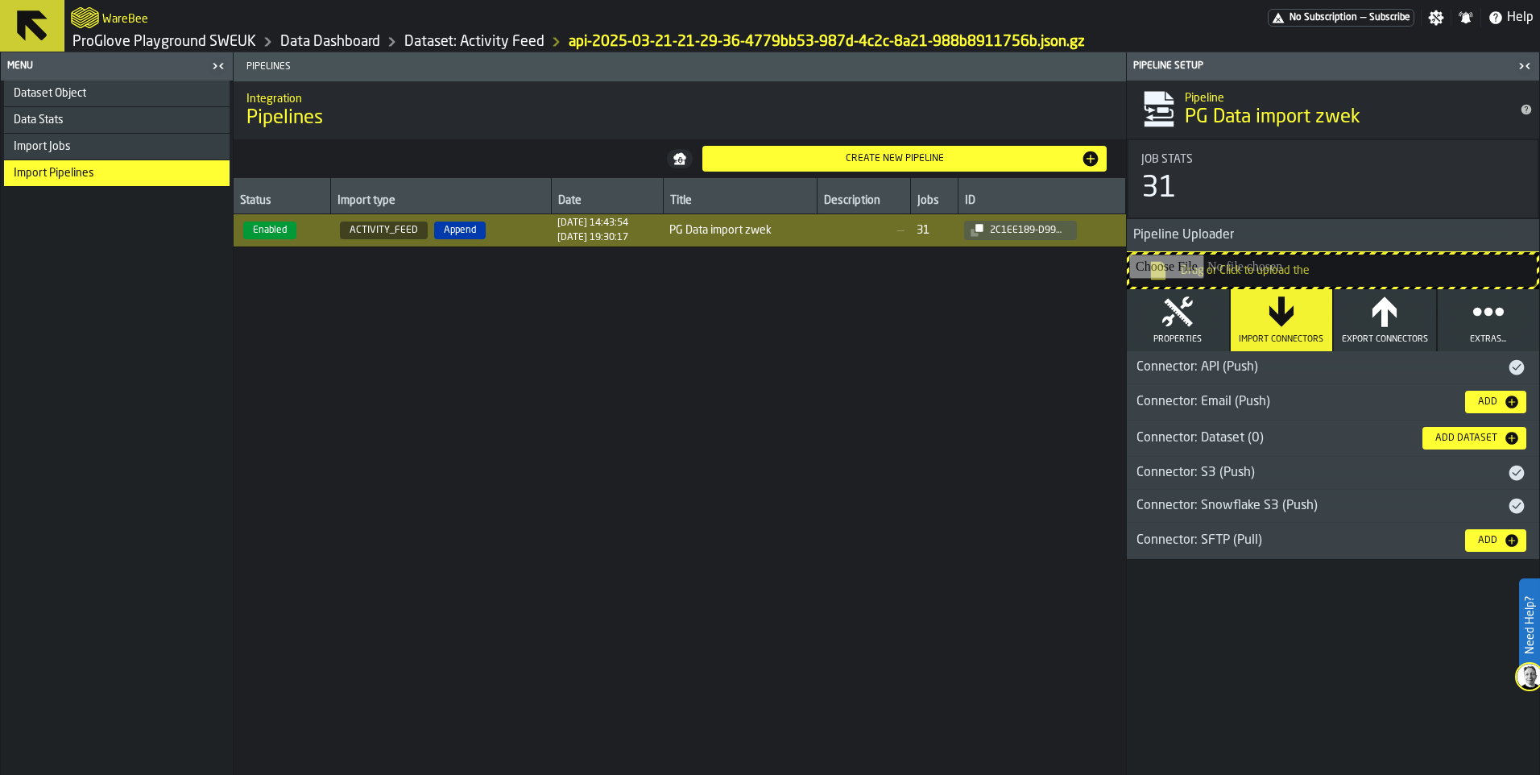
click at [1236, 463] on div "Connector: S3 (Push)" at bounding box center [1316, 472] width 380 height 19
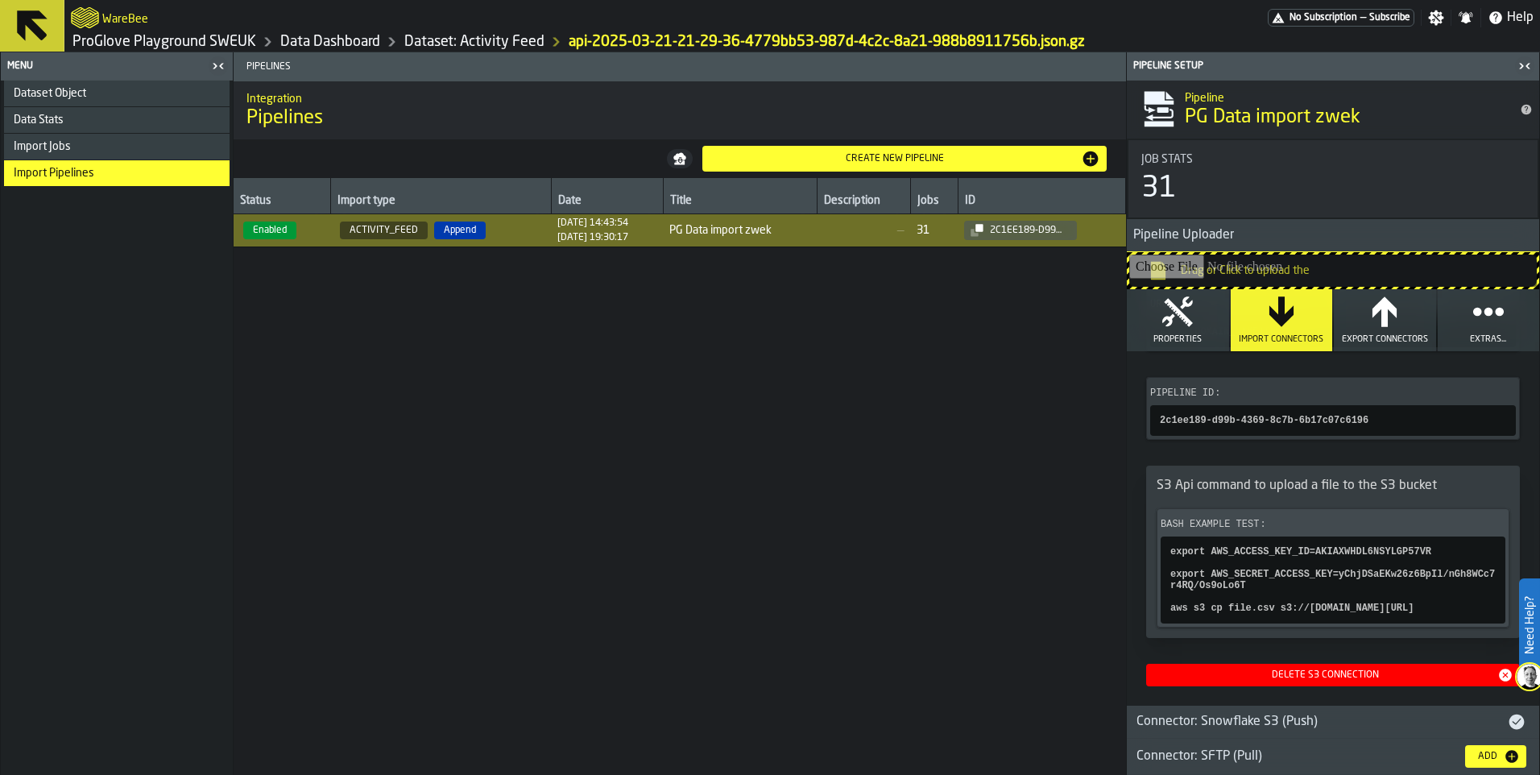
scroll to position [420, 0]
click at [1175, 315] on icon "button" at bounding box center [1177, 312] width 32 height 32
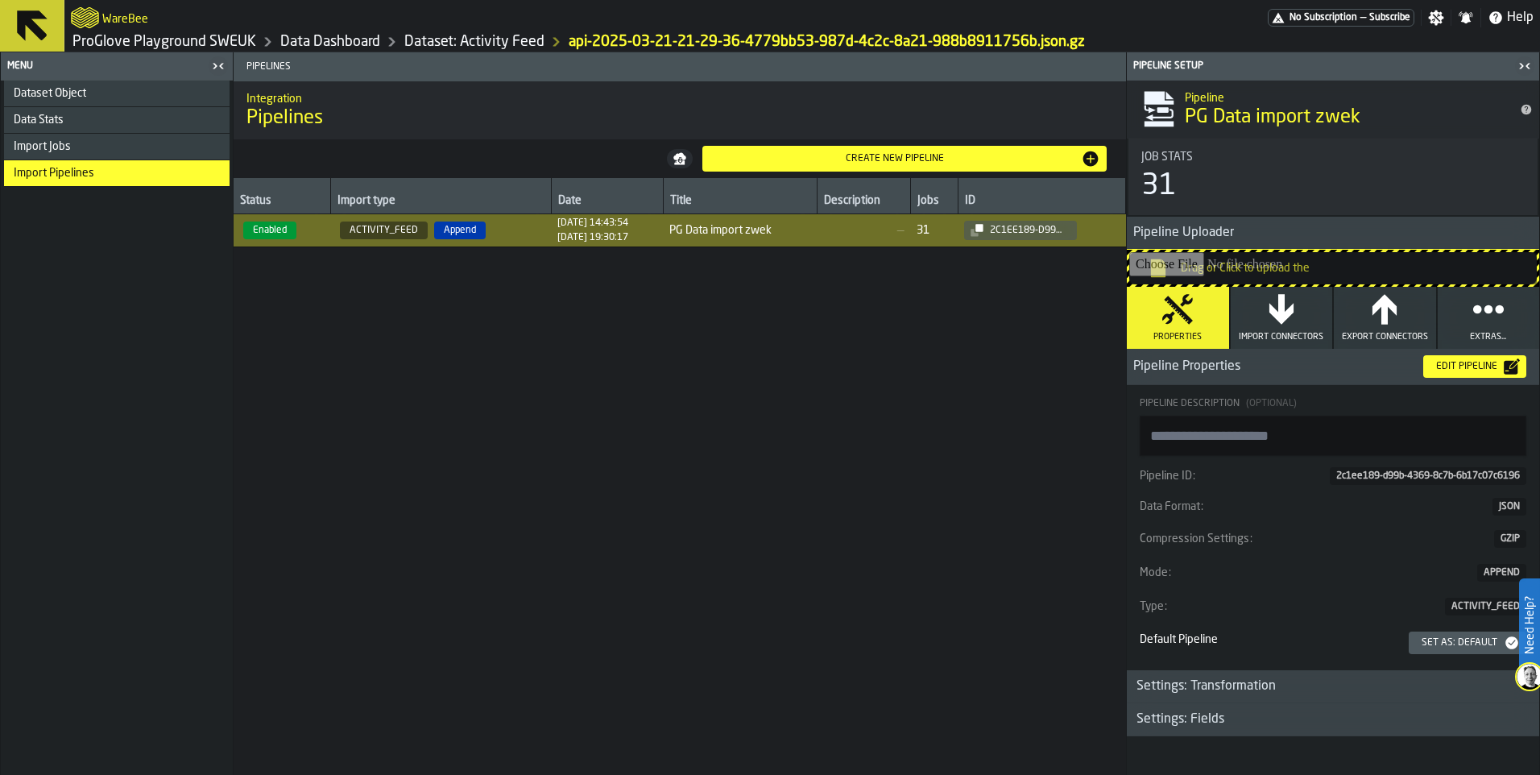
scroll to position [7, 0]
click at [1250, 680] on div "Settings: Transformation" at bounding box center [1205, 685] width 159 height 19
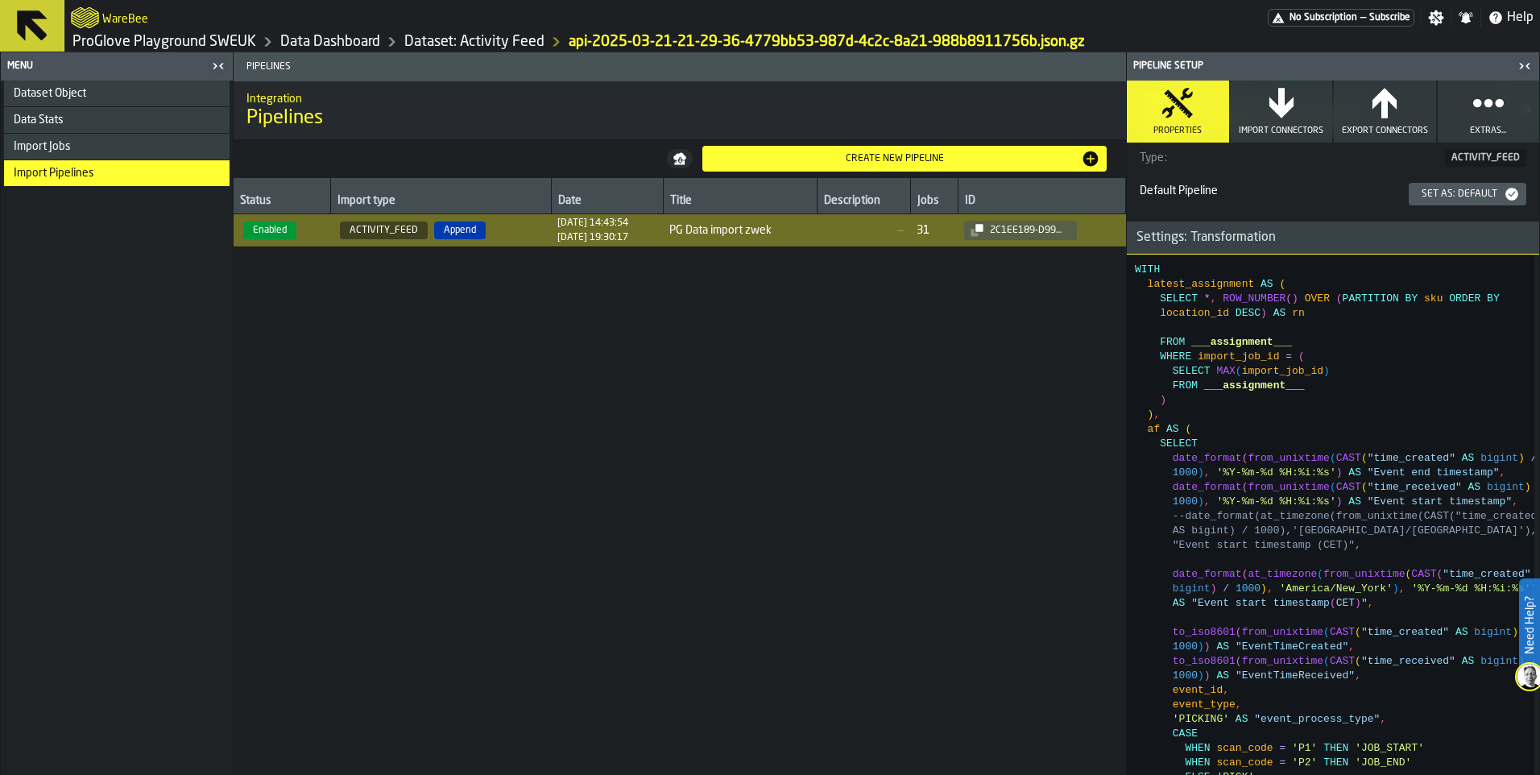
scroll to position [490, 0]
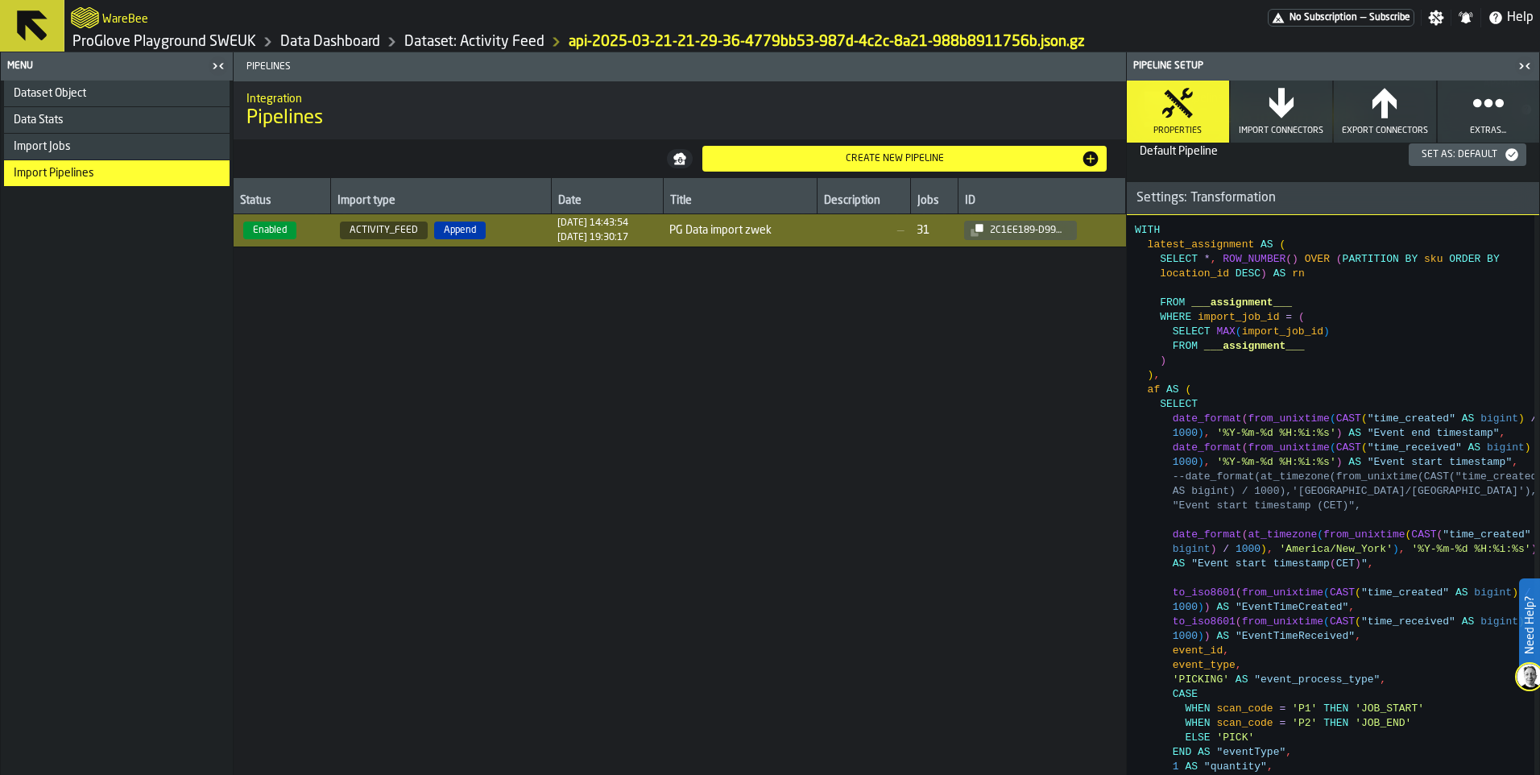
click at [937, 386] on div "Status Import type Date Title Description Jobs ID Enabled ACTIVITY_FEED Append …" at bounding box center [680, 476] width 892 height 597
click at [870, 65] on span "Pipelines" at bounding box center [683, 66] width 886 height 11
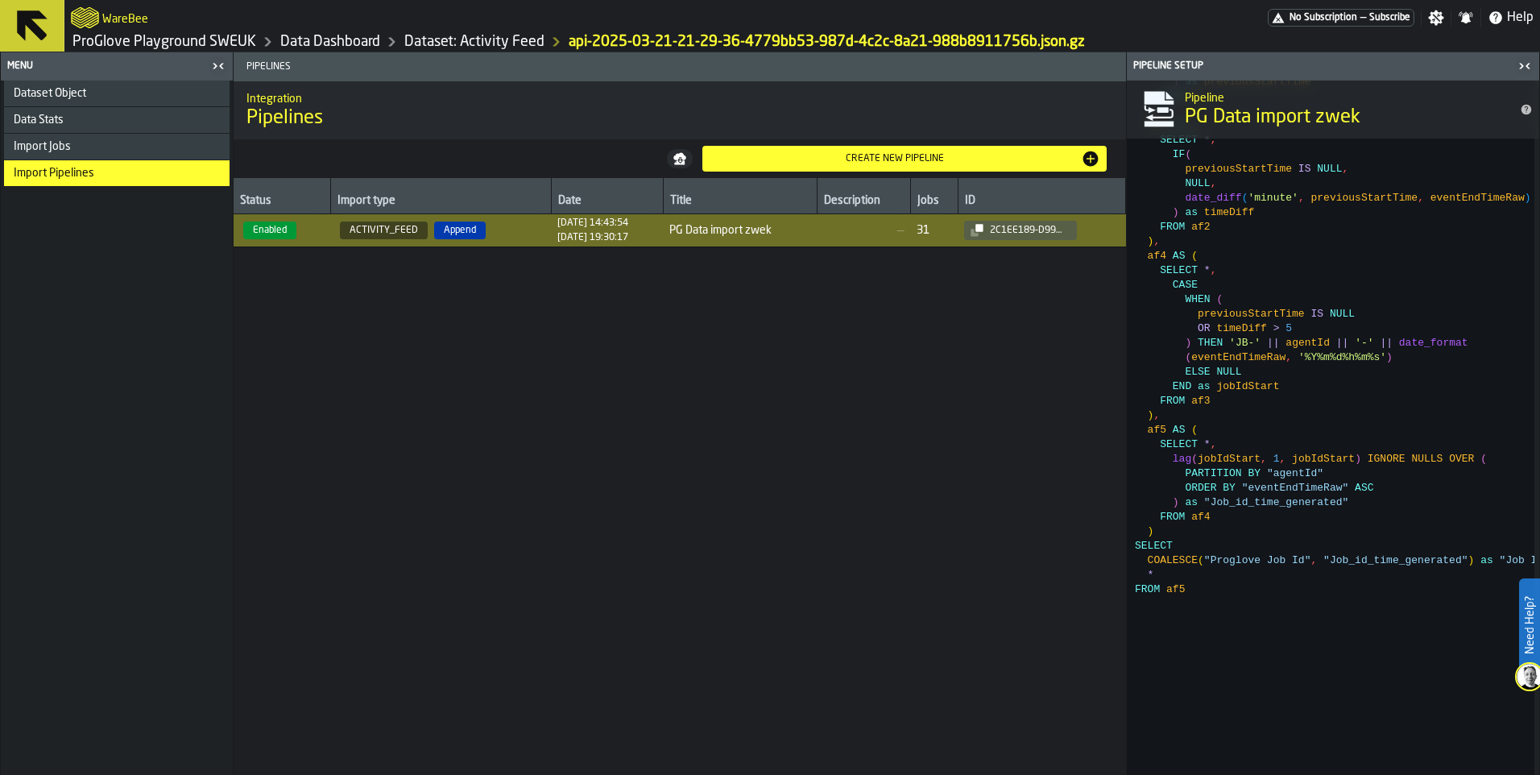
scroll to position [1940, 0]
click at [1250, 589] on div "WITH latest_assignment AS ( SELECT * , ROW_NUMBER ( ) OVER ( PARTITION BY sku O…" at bounding box center [1334, 6] width 399 height 2480
type textarea "**********"
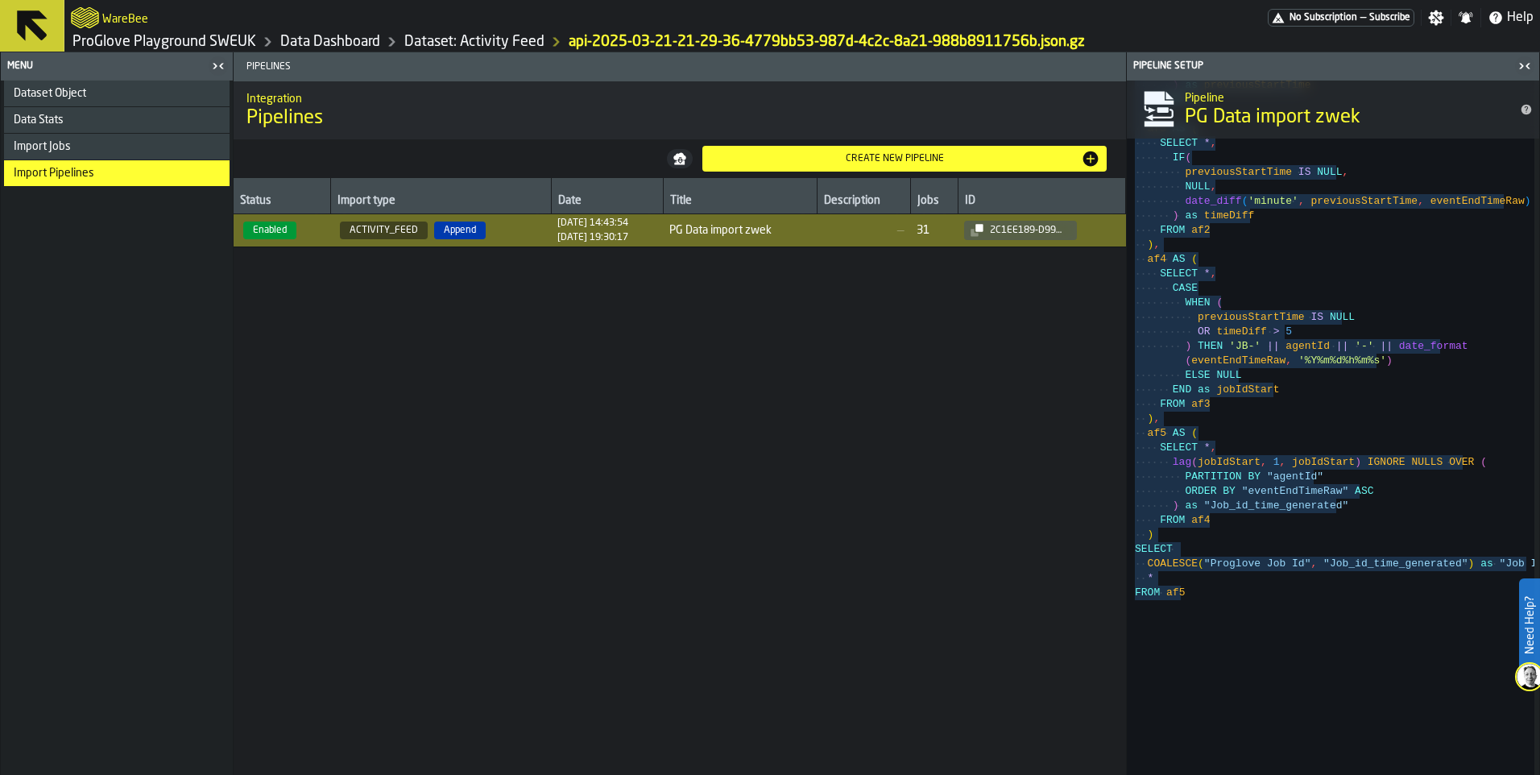
click at [24, 23] on icon at bounding box center [32, 25] width 31 height 31
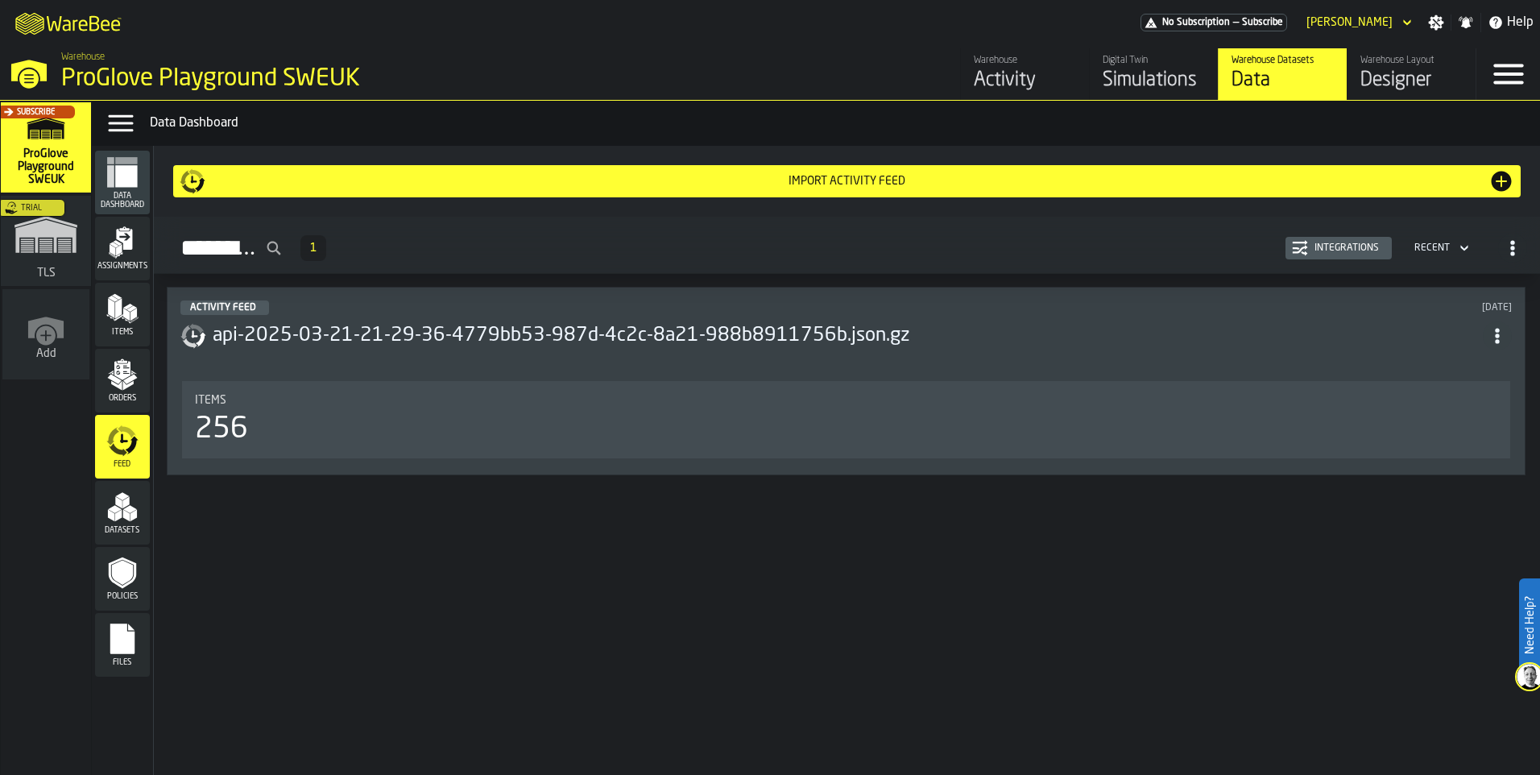
click at [48, 160] on div "Subscribe" at bounding box center [43, 151] width 90 height 93
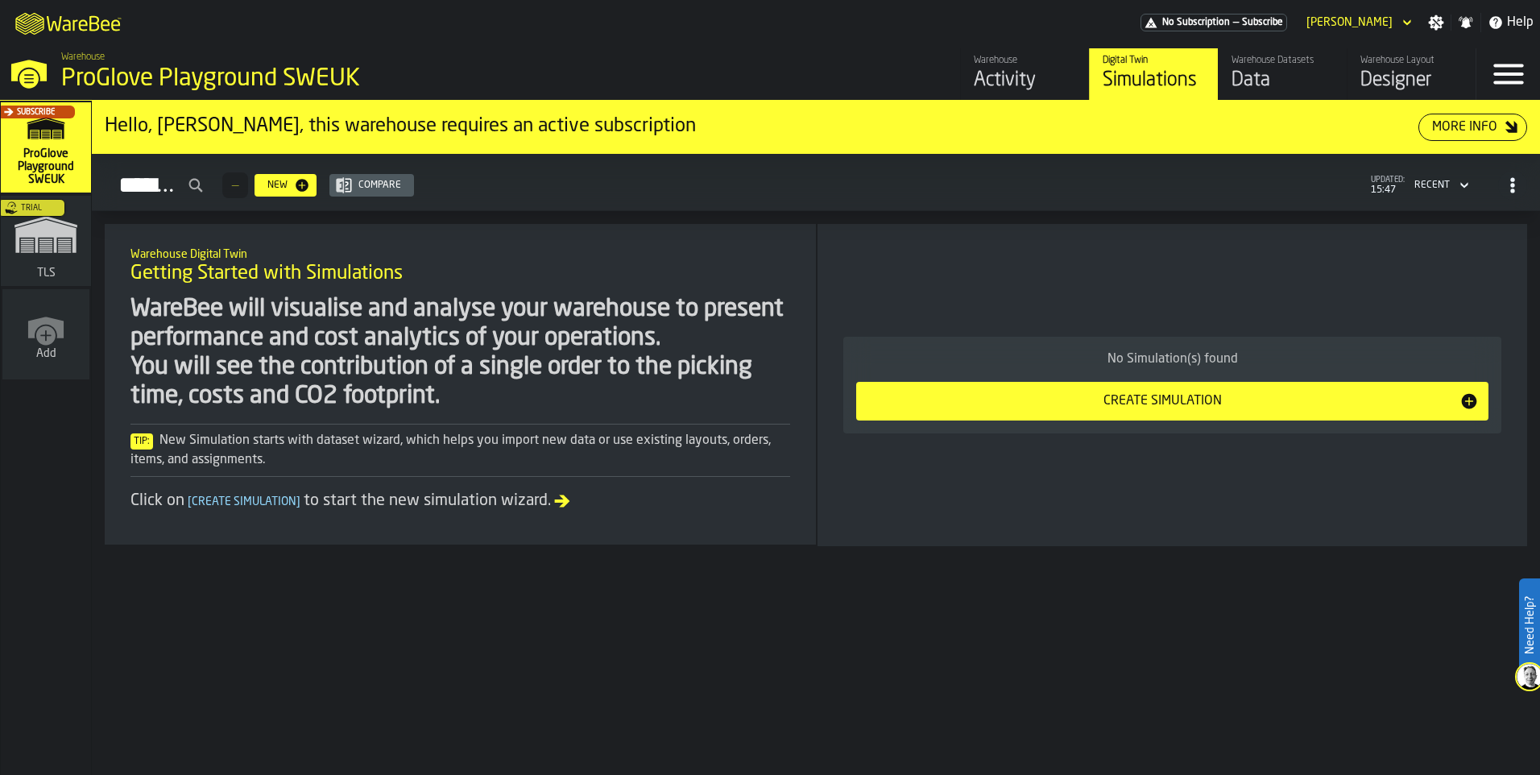
click at [1026, 74] on div "Activity" at bounding box center [1024, 81] width 102 height 26
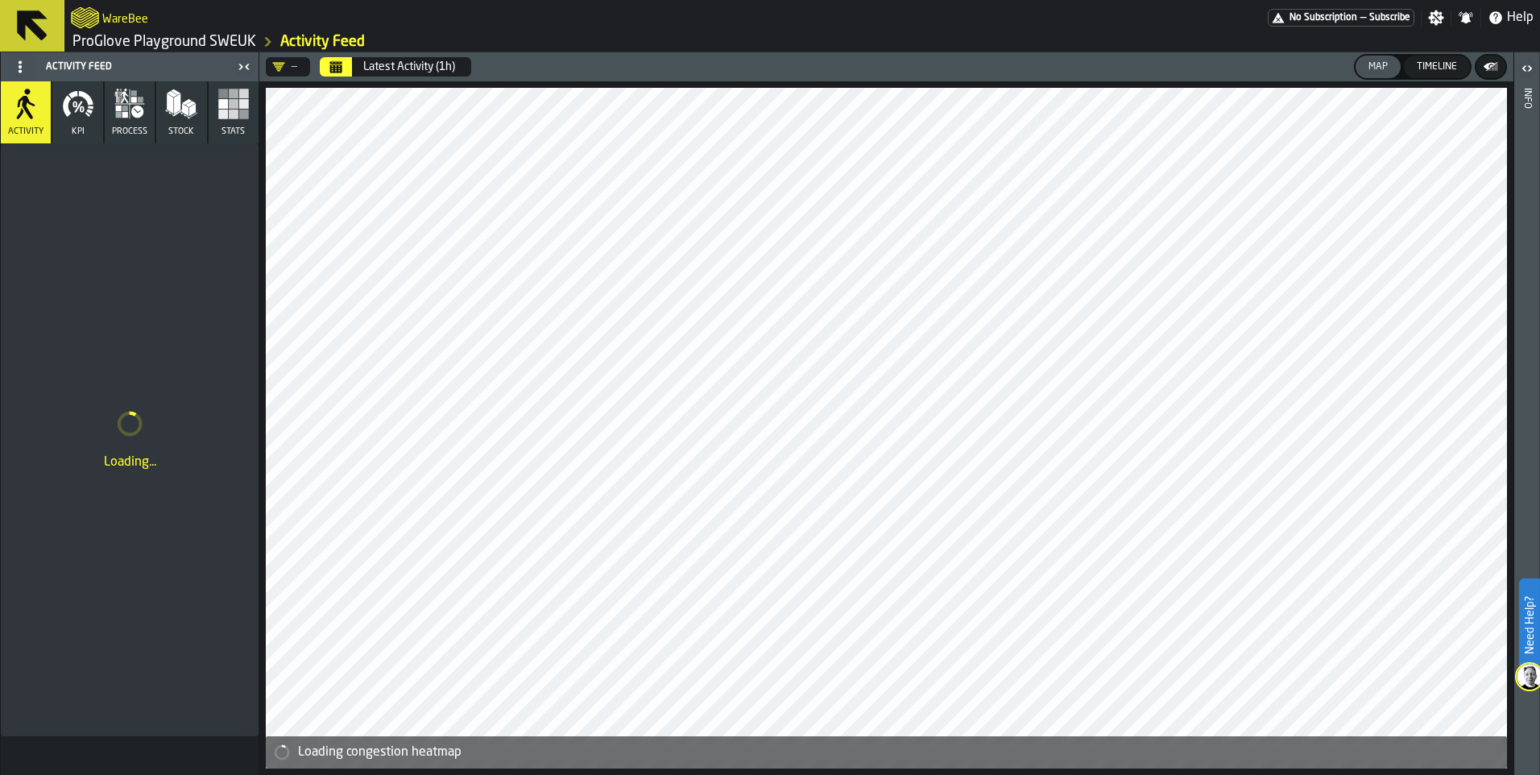
click at [1486, 58] on button "button-" at bounding box center [1490, 67] width 29 height 23
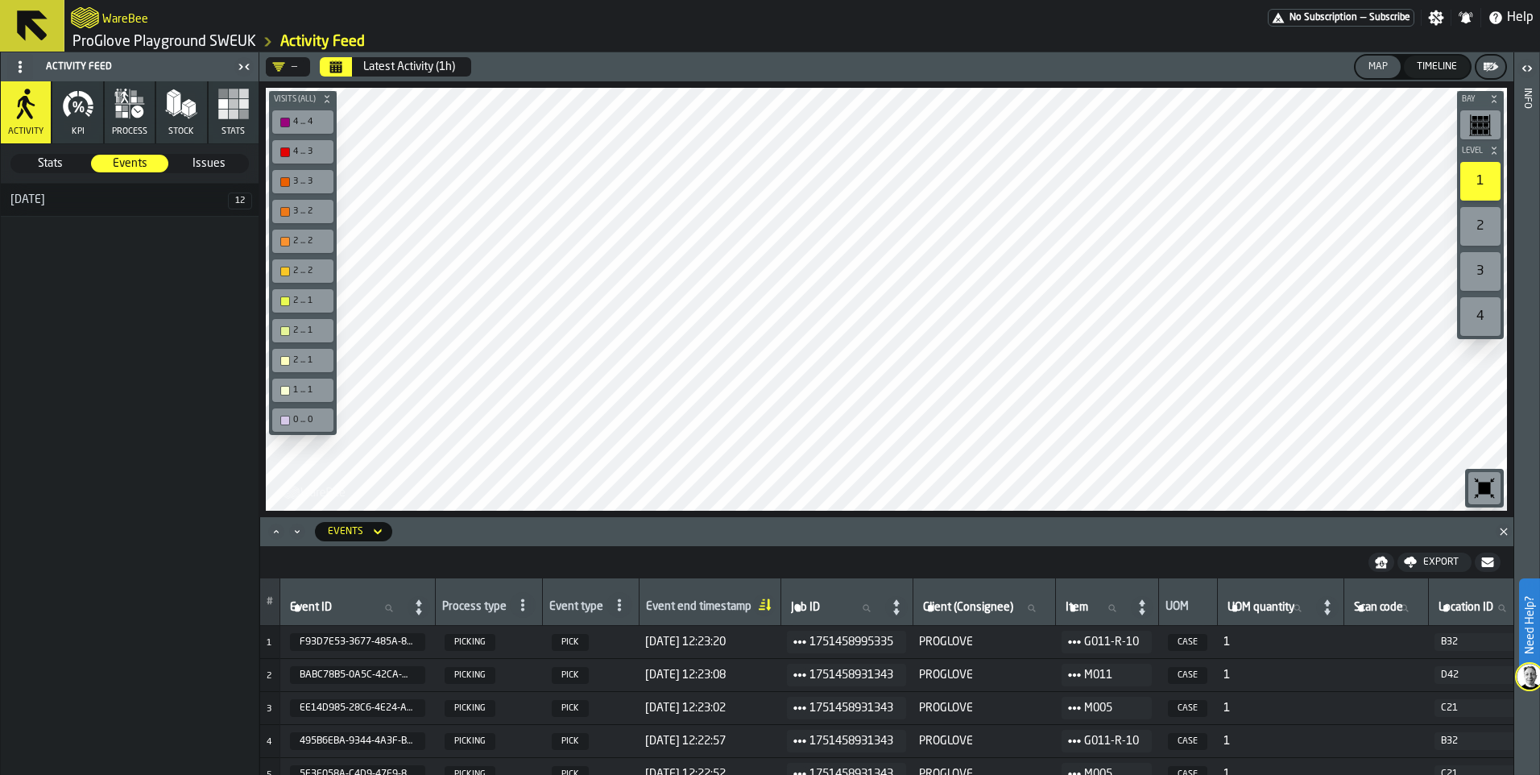
click at [111, 39] on link "ProGlove Playground SWEUK" at bounding box center [164, 42] width 184 height 18
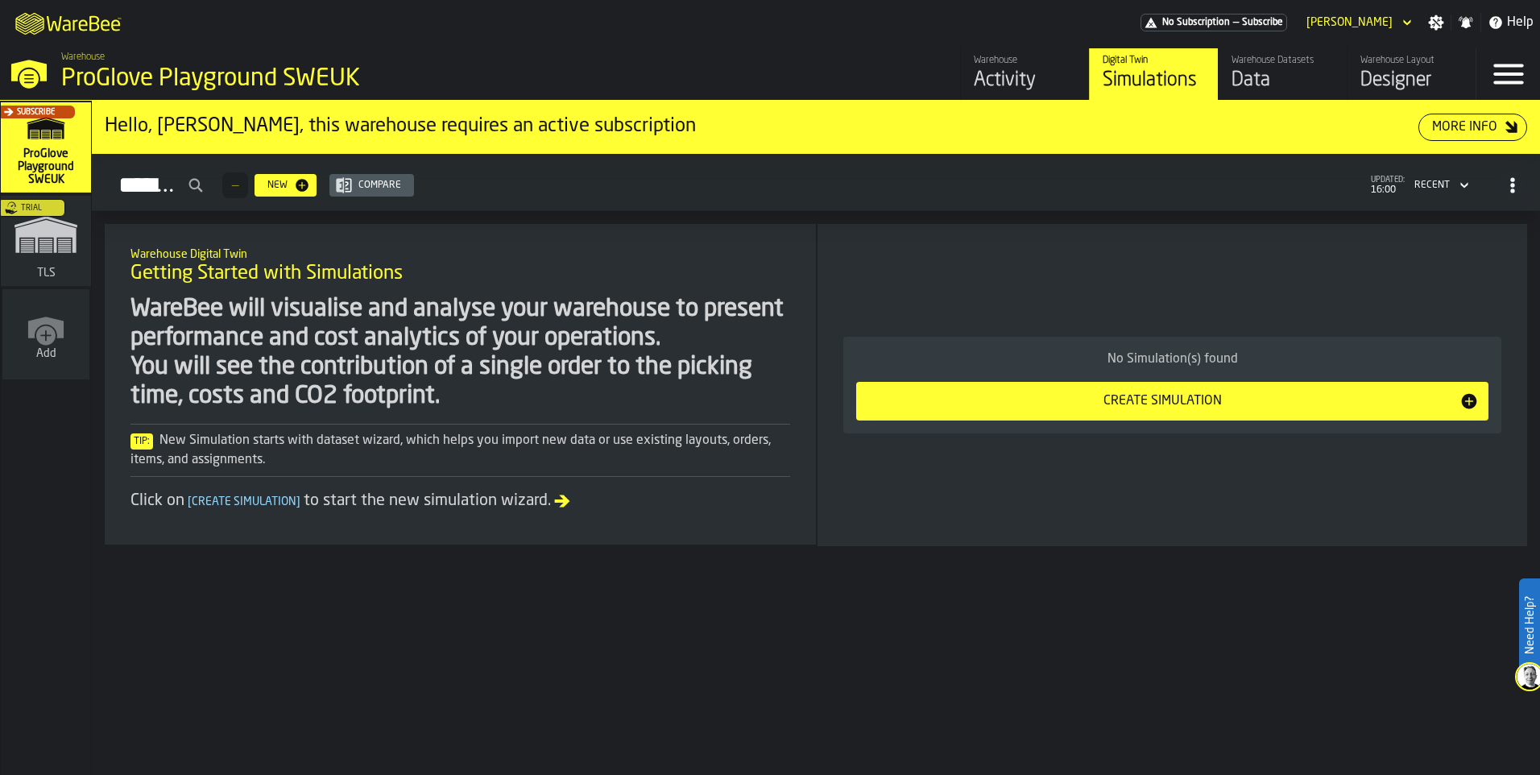
click at [1279, 78] on div "Data" at bounding box center [1282, 81] width 102 height 26
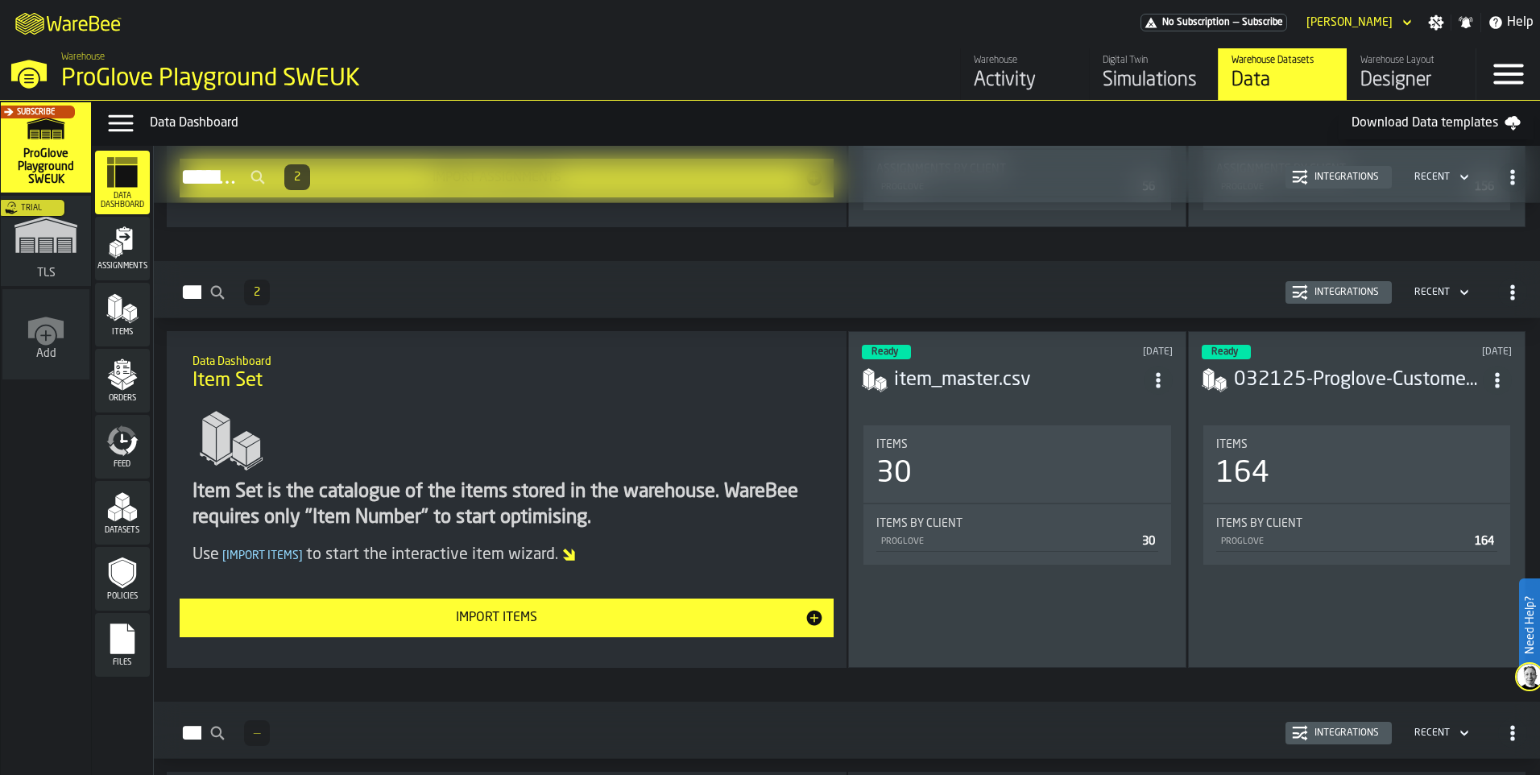
scroll to position [483, 0]
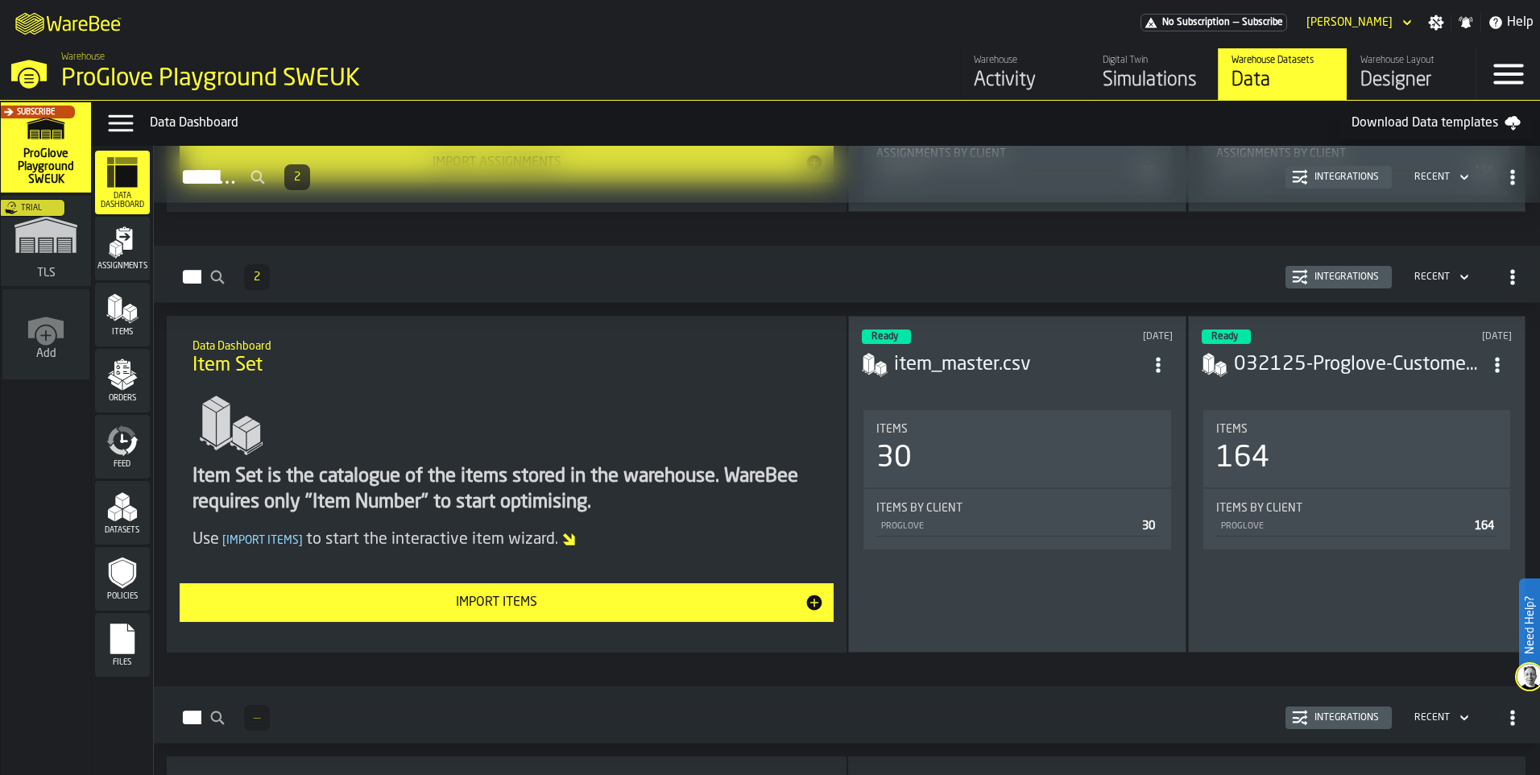
click at [124, 500] on icon "menu Datasets" at bounding box center [122, 506] width 32 height 32
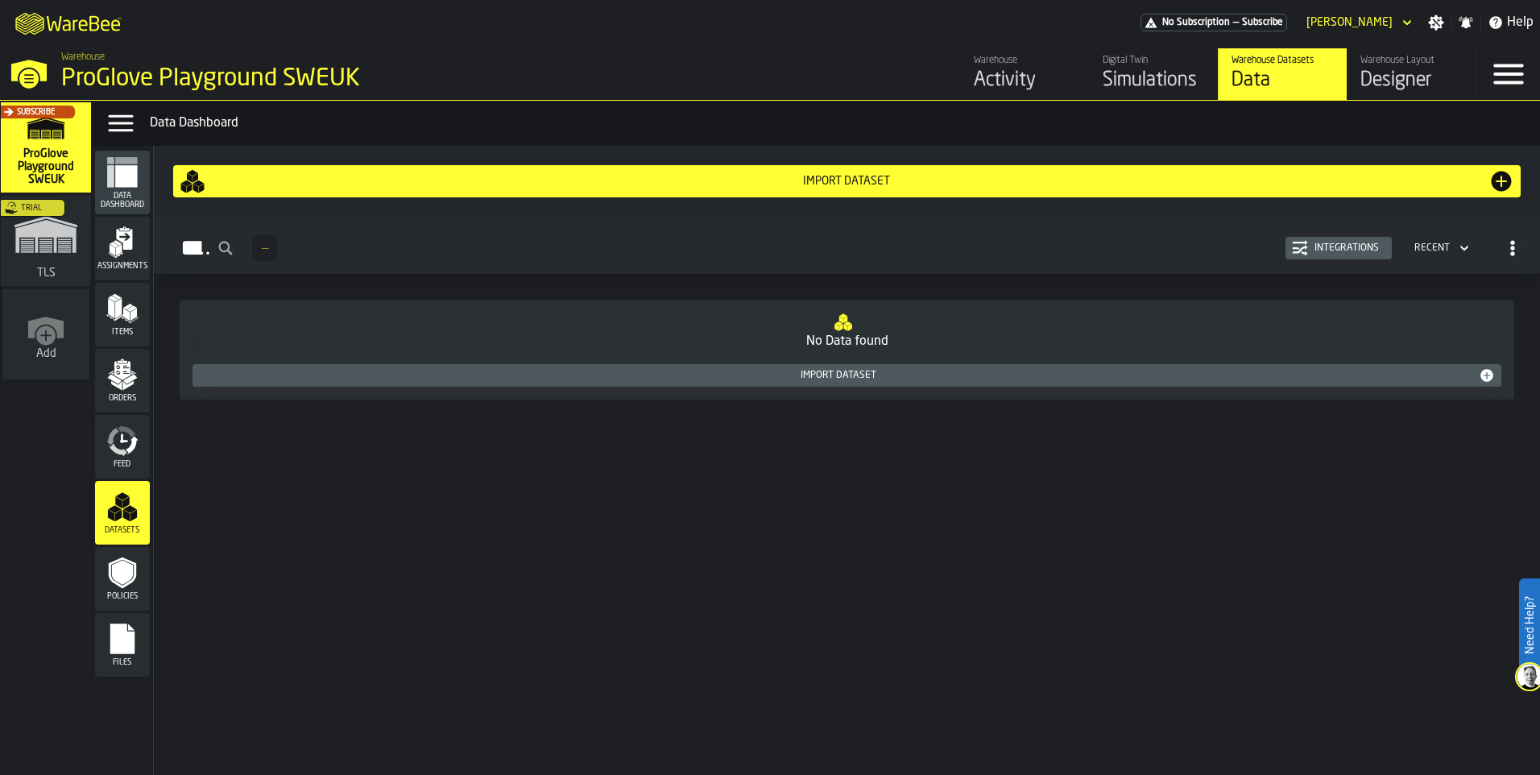
click at [125, 453] on icon "menu Feed" at bounding box center [118, 449] width 19 height 13
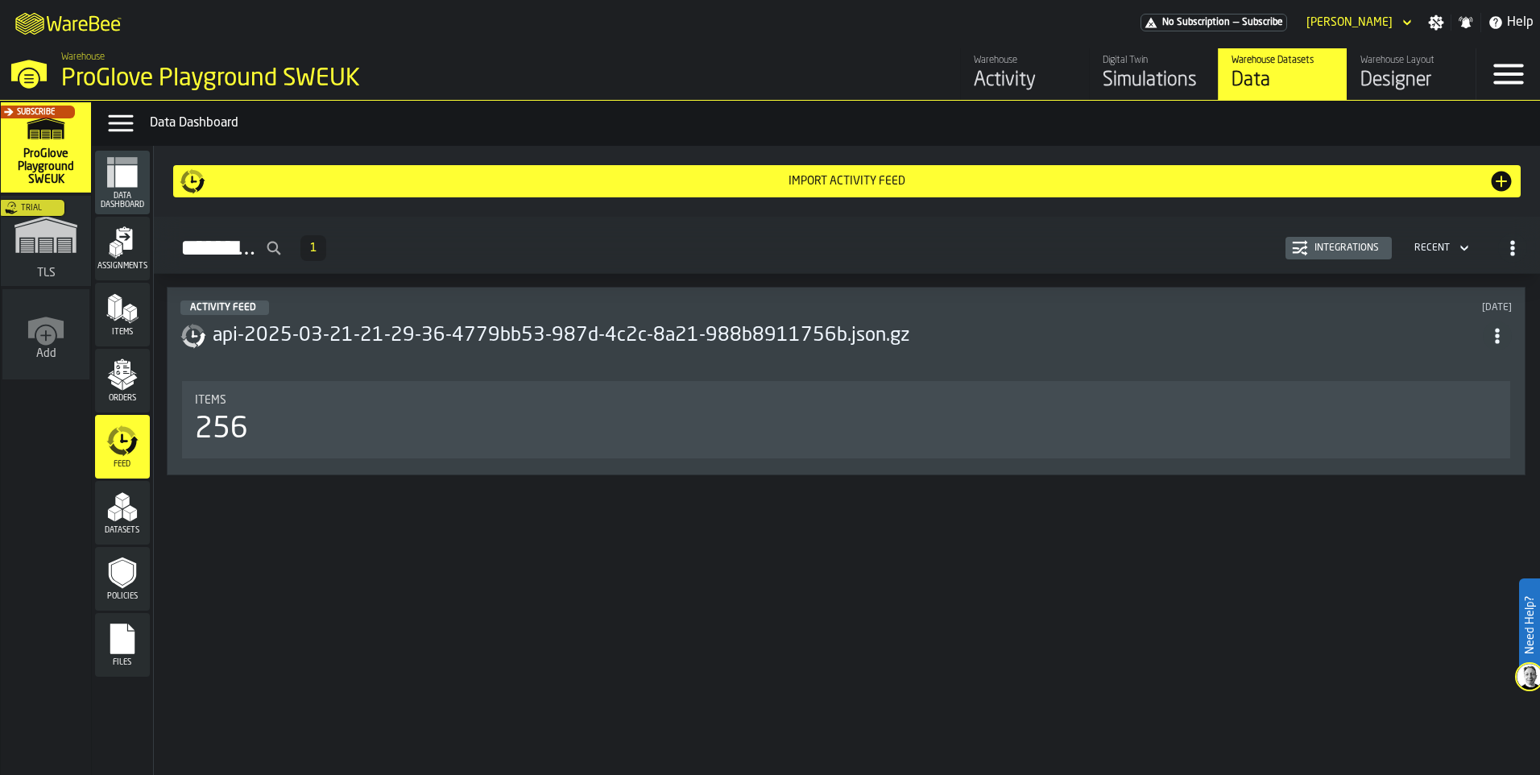
click at [1498, 337] on circle "ItemListCard-DashboardItemContainer" at bounding box center [1496, 335] width 4 height 4
click at [575, 328] on h3 "api-2025-03-21-21-29-36-4779bb53-987d-4c2c-8a21-988b8911756b.json.gz" at bounding box center [848, 336] width 1270 height 26
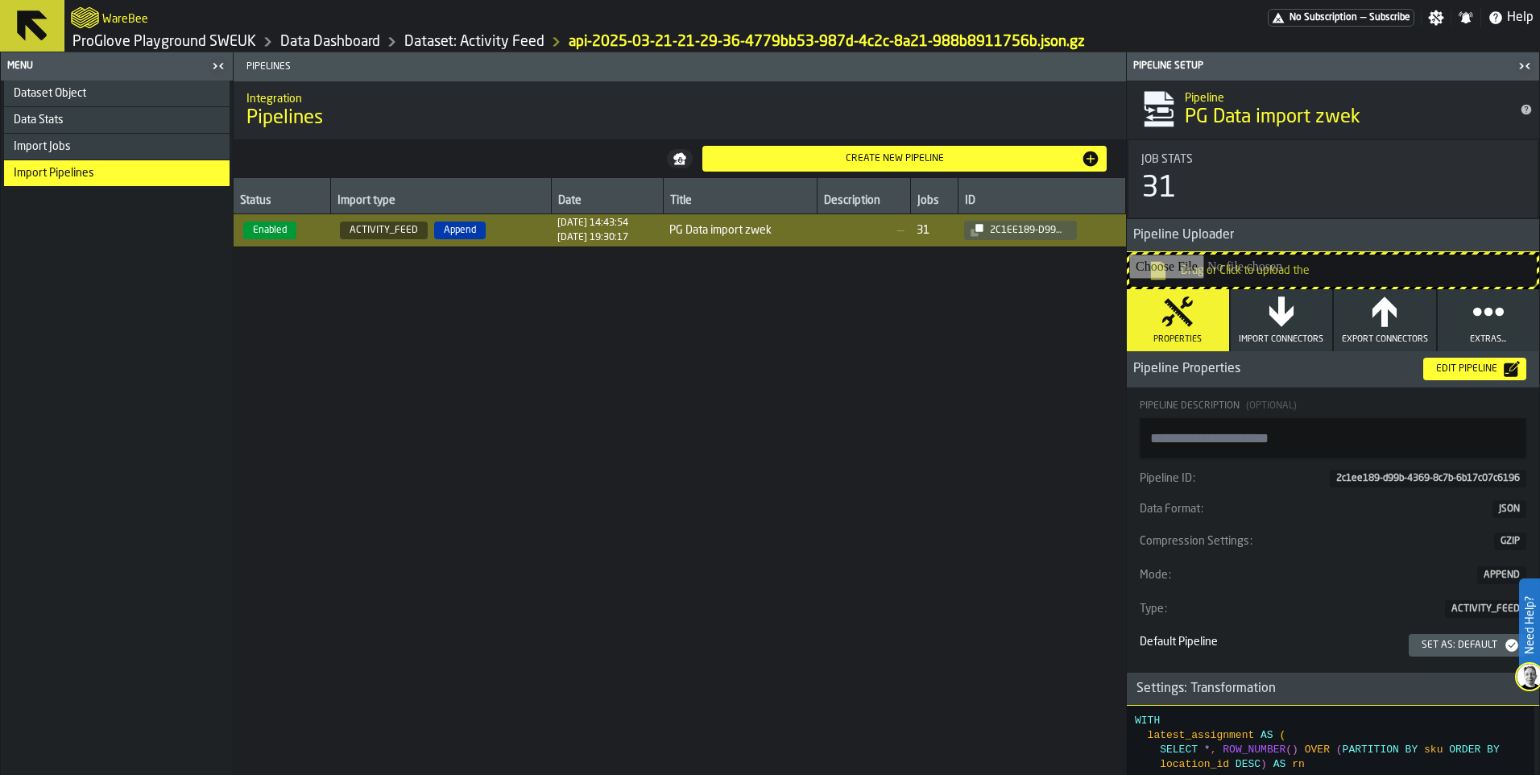
click at [303, 229] on span "Enabled" at bounding box center [282, 230] width 84 height 18
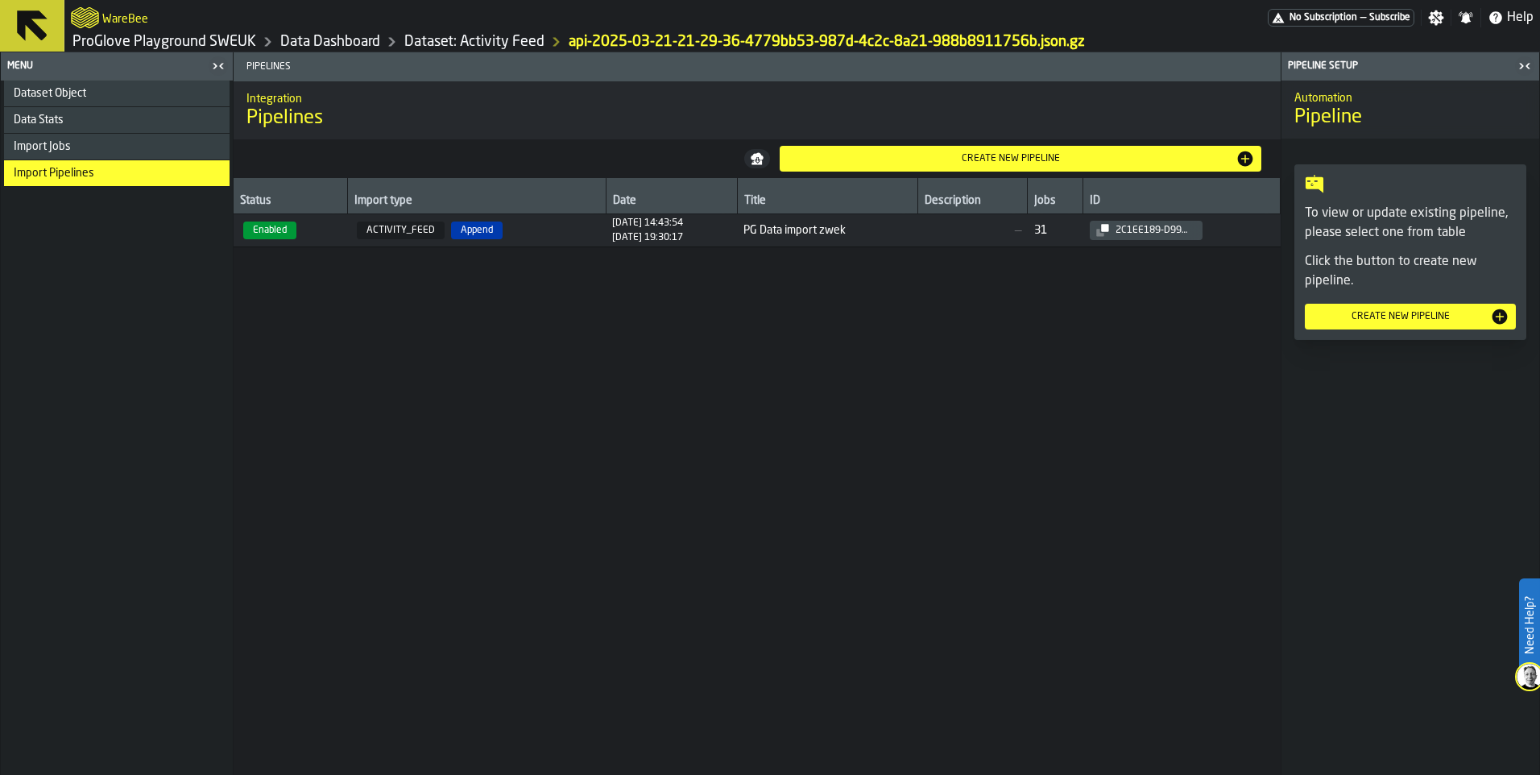
click at [303, 229] on span "Enabled" at bounding box center [290, 230] width 101 height 18
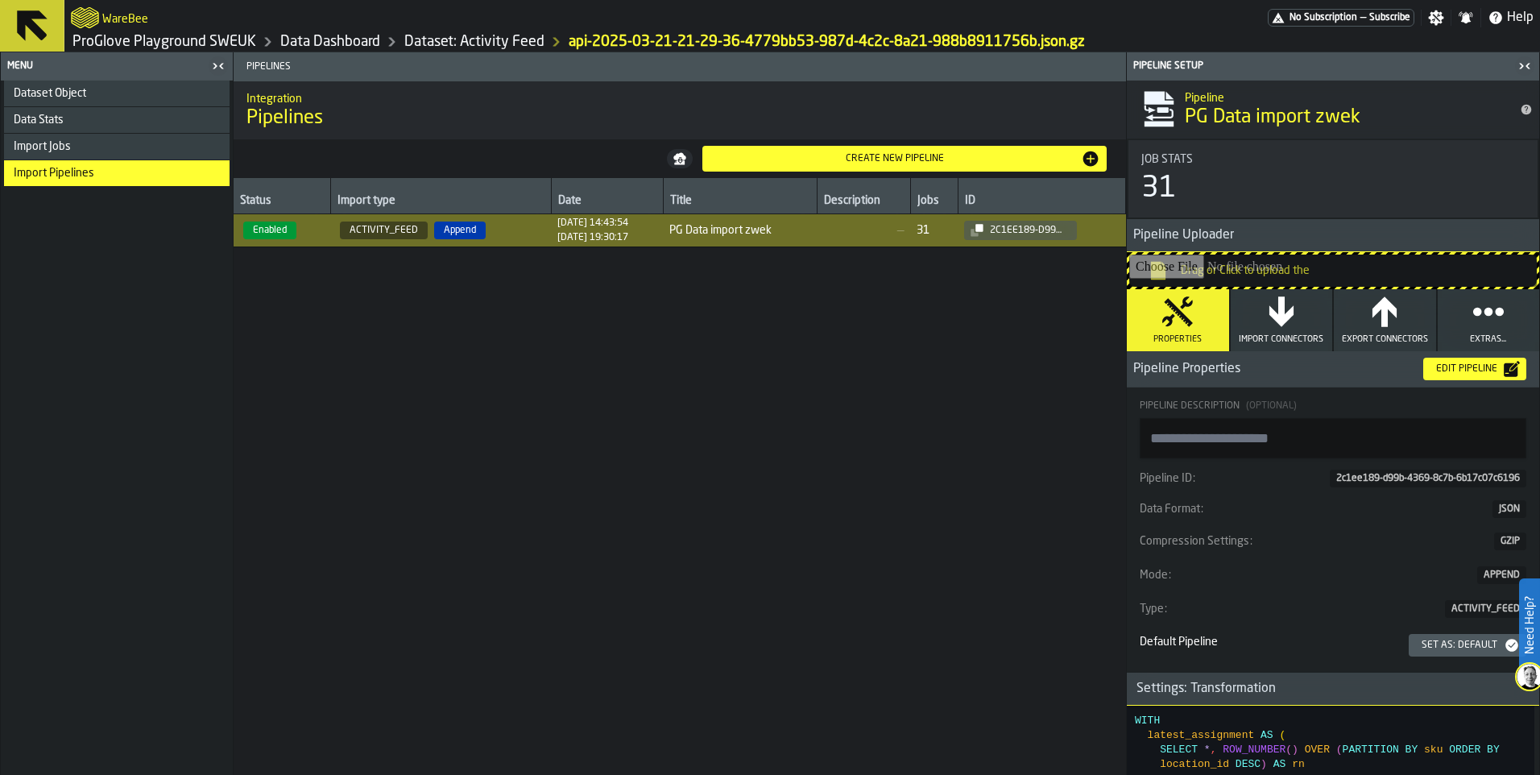
drag, startPoint x: 303, startPoint y: 229, endPoint x: 272, endPoint y: 234, distance: 31.0
click at [272, 234] on span "Enabled" at bounding box center [269, 230] width 53 height 18
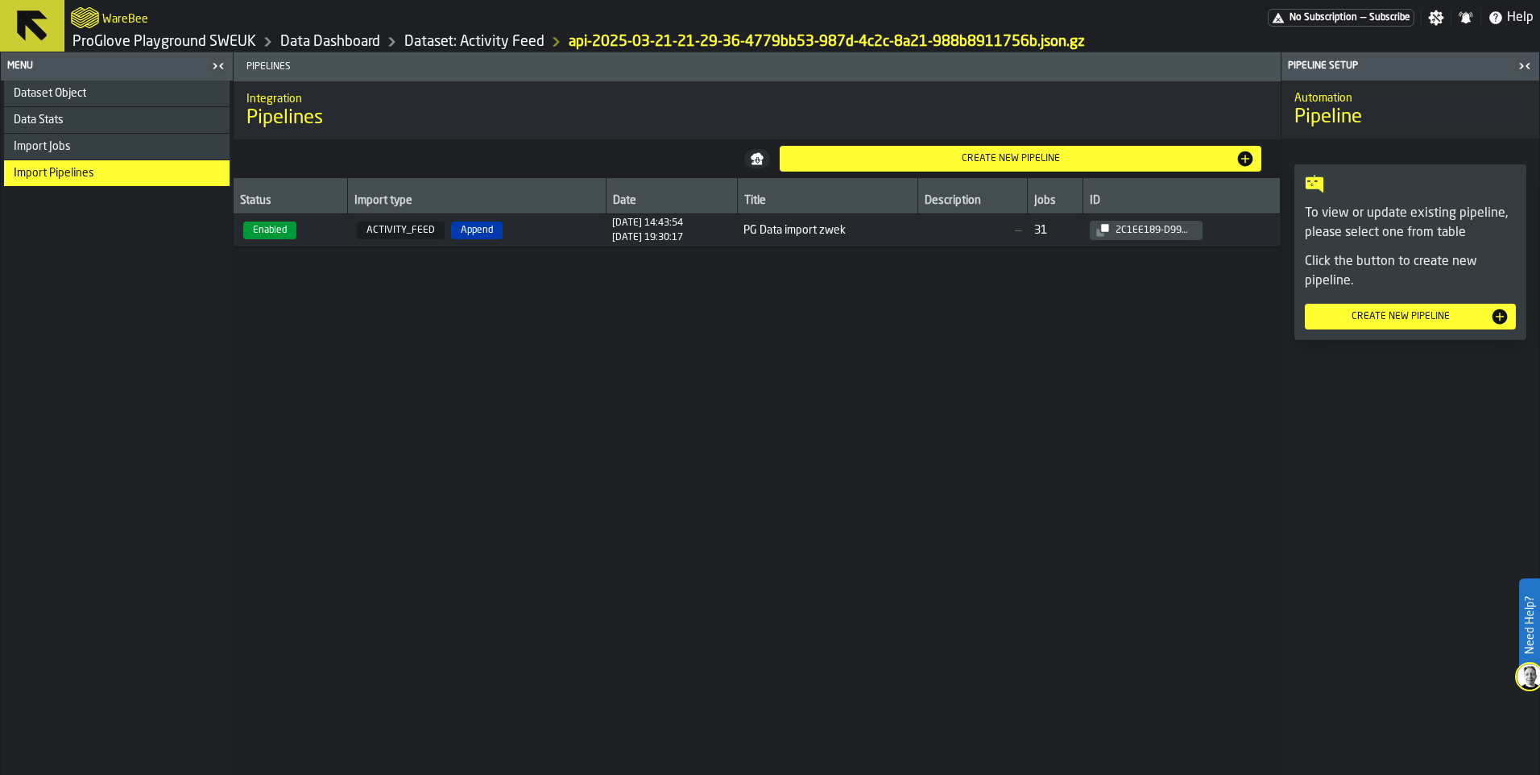
click at [272, 234] on span "Enabled" at bounding box center [269, 230] width 53 height 18
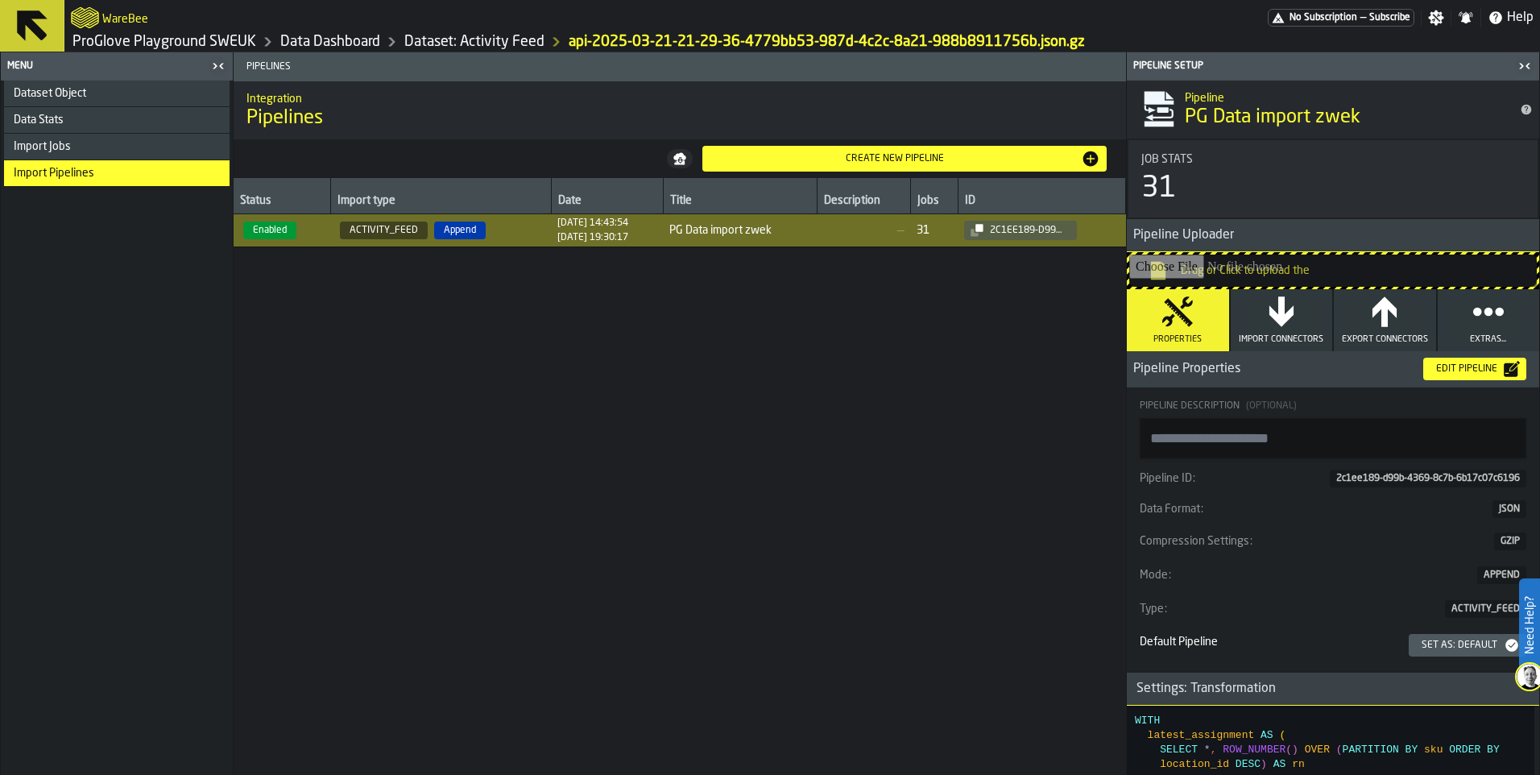
click at [722, 43] on div "api-2025-03-21-21-29-36-4779bb53-987d-4c2c-8a21-988b8911756b.json.gz" at bounding box center [826, 42] width 516 height 18
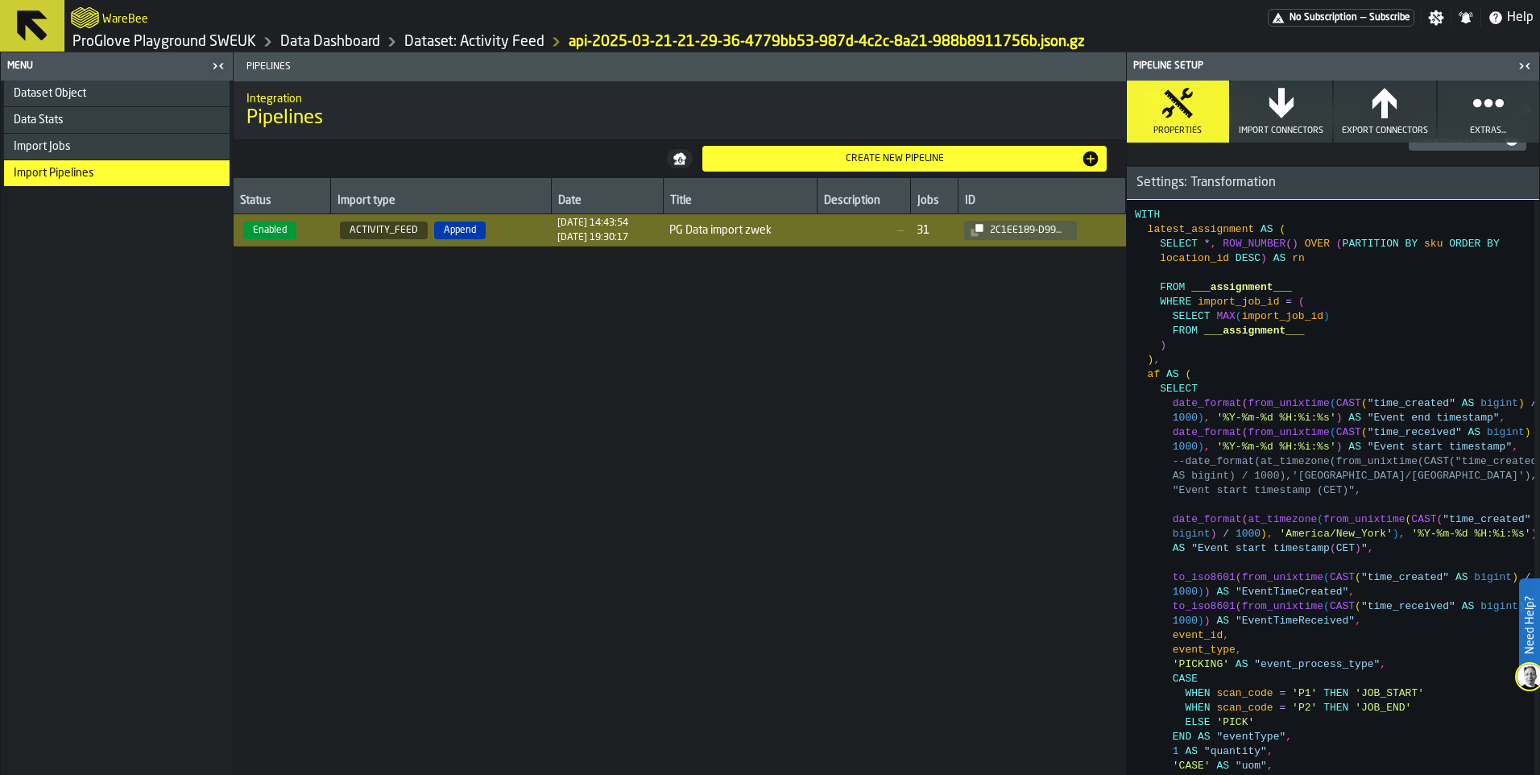
scroll to position [483, 0]
